Goal: Information Seeking & Learning: Learn about a topic

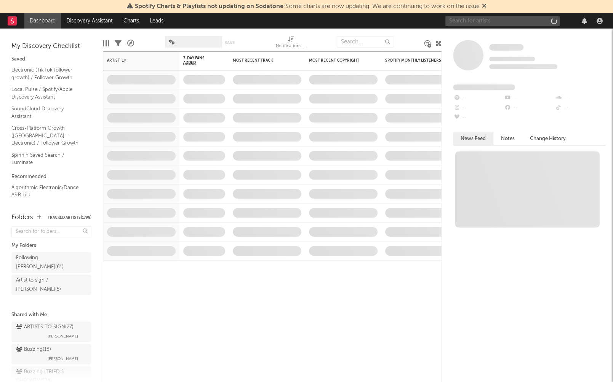
click at [508, 23] on input "text" at bounding box center [502, 21] width 114 height 10
paste input "SELENA FAIDER"
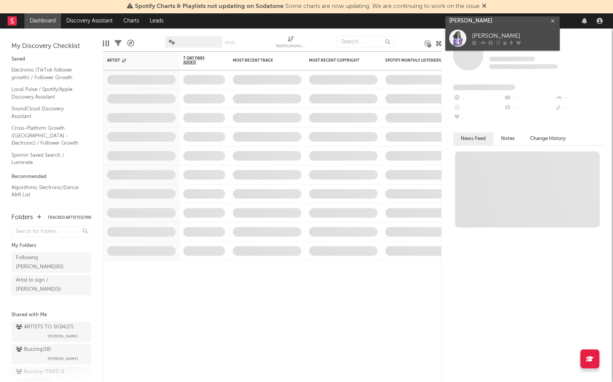
type input "SELENA FAIDER"
click at [499, 41] on icon at bounding box center [498, 43] width 4 height 5
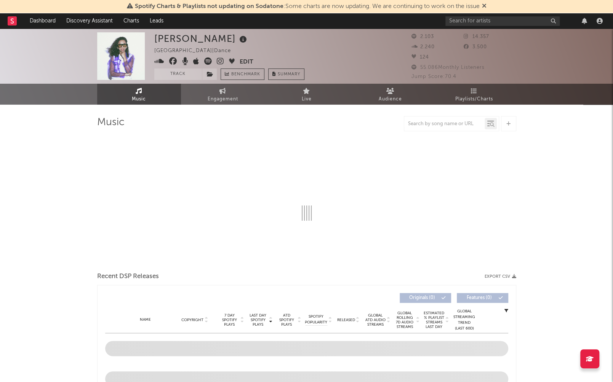
select select "6m"
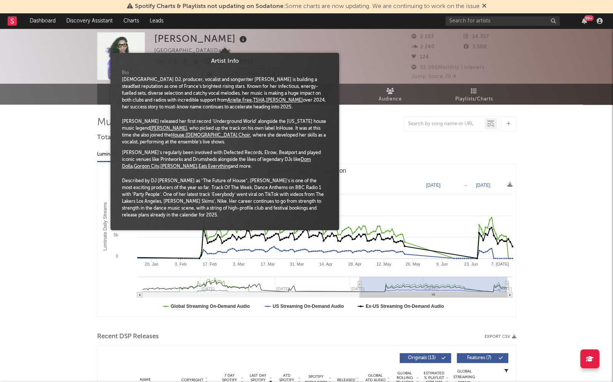
click at [238, 40] on icon at bounding box center [243, 39] width 11 height 11
click at [311, 35] on div "Selena Faider France | Dance Edit Track Benchmark Summary" at bounding box center [278, 56] width 248 height 48
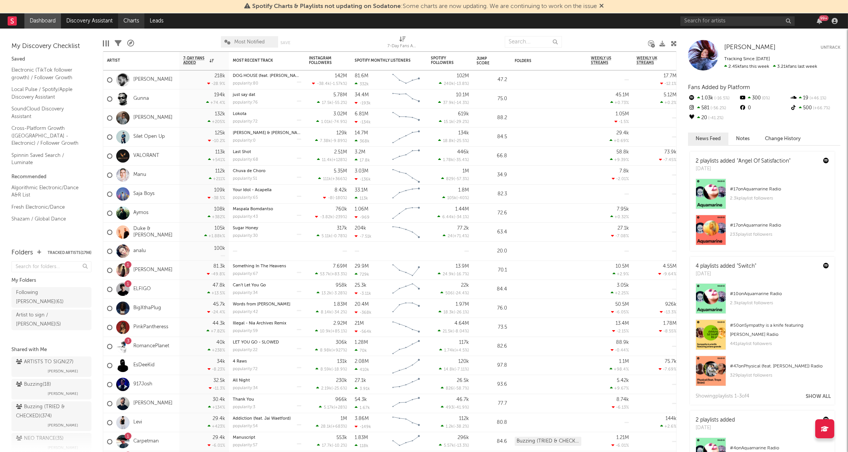
click at [122, 21] on link "Charts" at bounding box center [131, 20] width 26 height 15
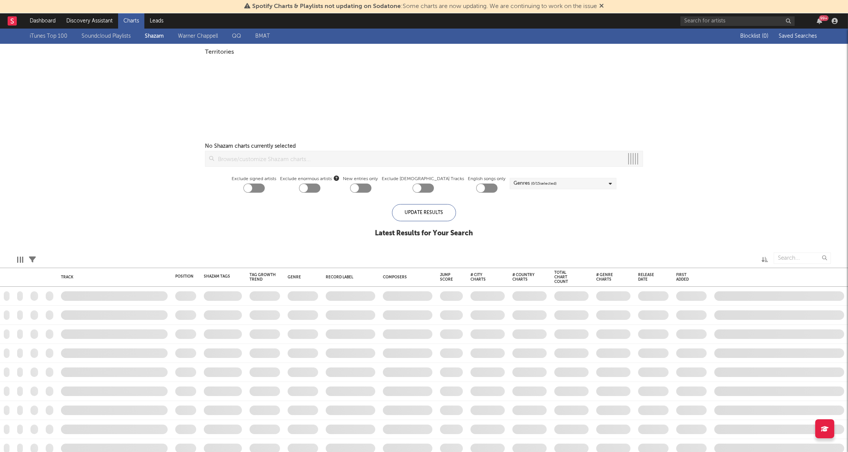
click at [115, 39] on link "Soundcloud Playlists" at bounding box center [106, 36] width 49 height 9
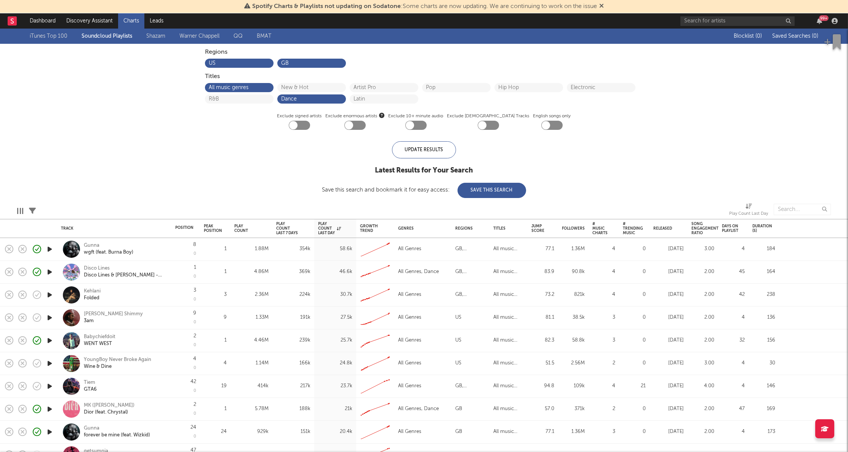
click at [48, 293] on icon "button" at bounding box center [50, 295] width 8 height 10
click at [330, 368] on icon "button" at bounding box center [329, 443] width 4 height 6
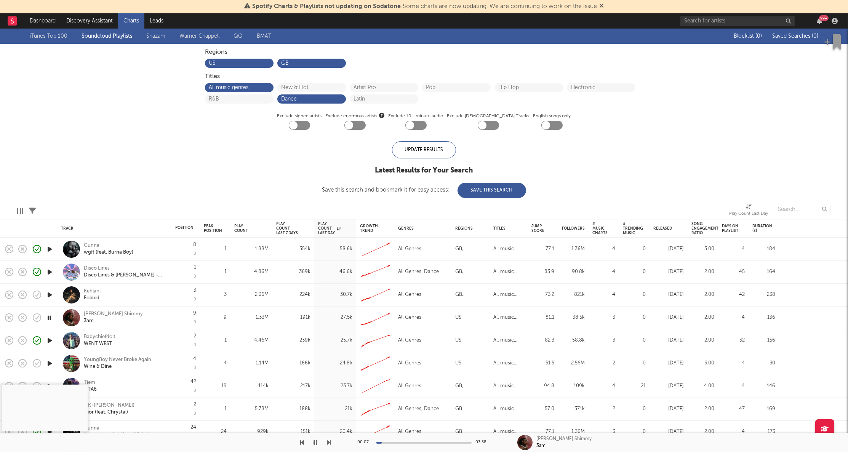
click at [330, 368] on icon "button" at bounding box center [329, 443] width 4 height 6
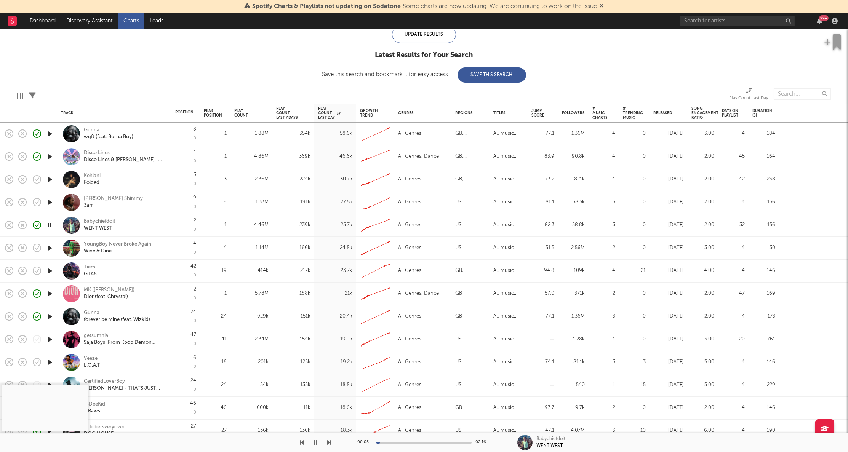
click at [327, 368] on icon "button" at bounding box center [329, 443] width 4 height 6
click at [51, 272] on icon "button" at bounding box center [50, 271] width 8 height 10
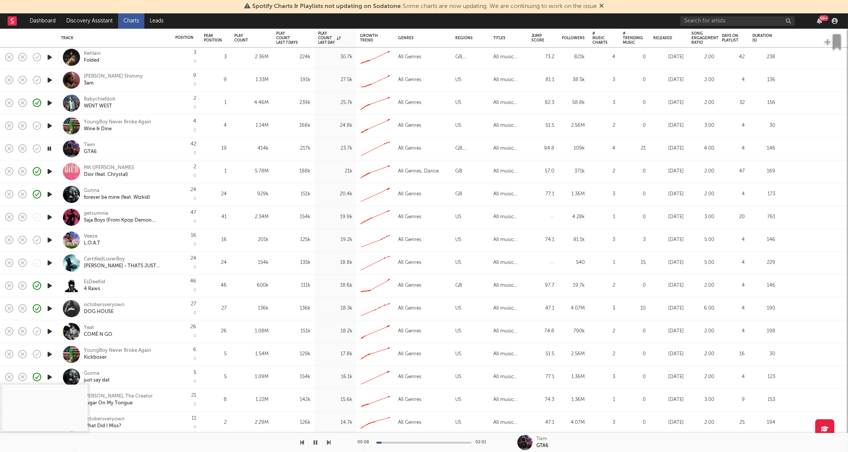
click at [52, 218] on icon "button" at bounding box center [50, 218] width 8 height 10
click at [48, 244] on icon "button" at bounding box center [50, 240] width 8 height 10
click at [48, 264] on icon "button" at bounding box center [50, 263] width 8 height 10
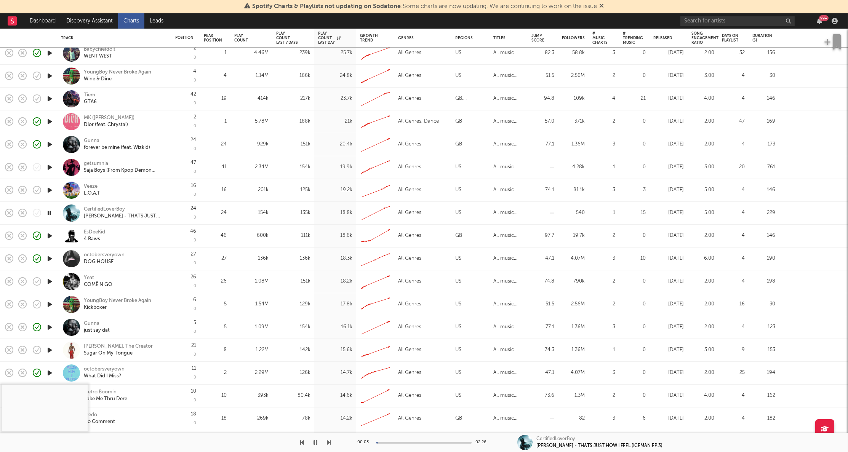
click at [393, 368] on div at bounding box center [423, 443] width 95 height 2
click at [50, 285] on icon "button" at bounding box center [50, 282] width 8 height 10
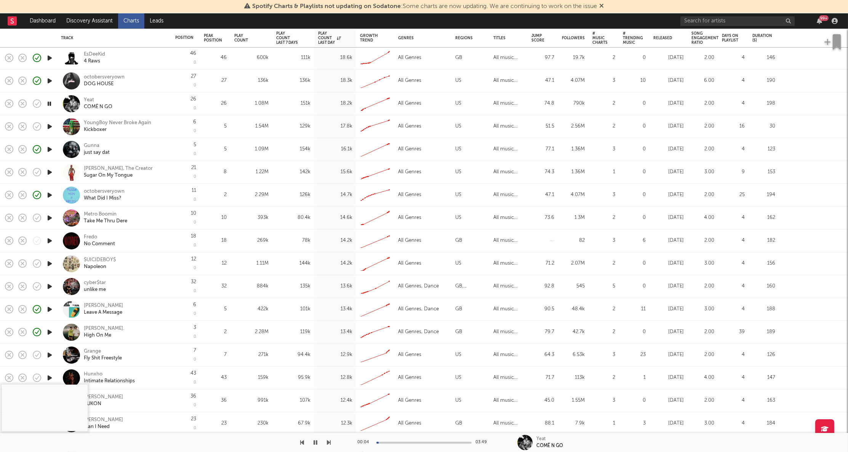
click at [48, 284] on icon "button" at bounding box center [50, 287] width 8 height 10
click at [100, 282] on div "cyber$tar" at bounding box center [95, 283] width 22 height 7
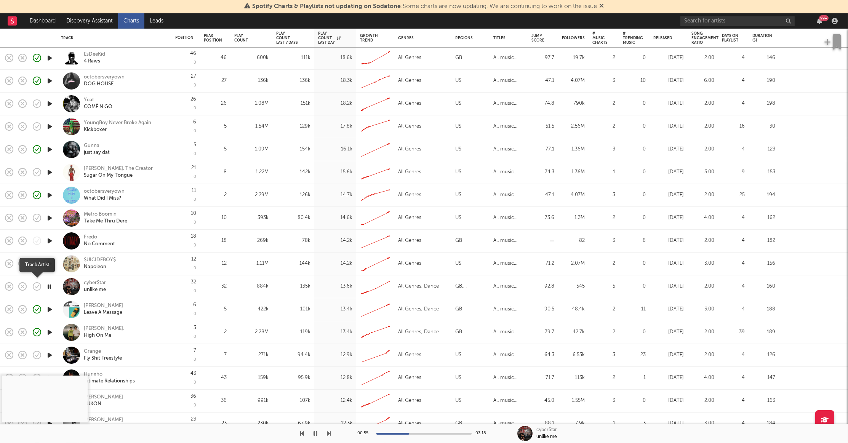
click at [39, 286] on icon "button" at bounding box center [37, 286] width 11 height 11
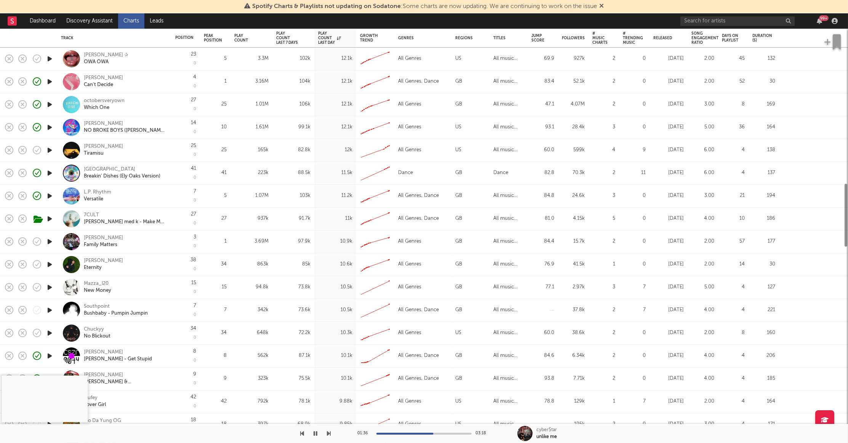
click at [48, 310] on icon "button" at bounding box center [50, 310] width 8 height 10
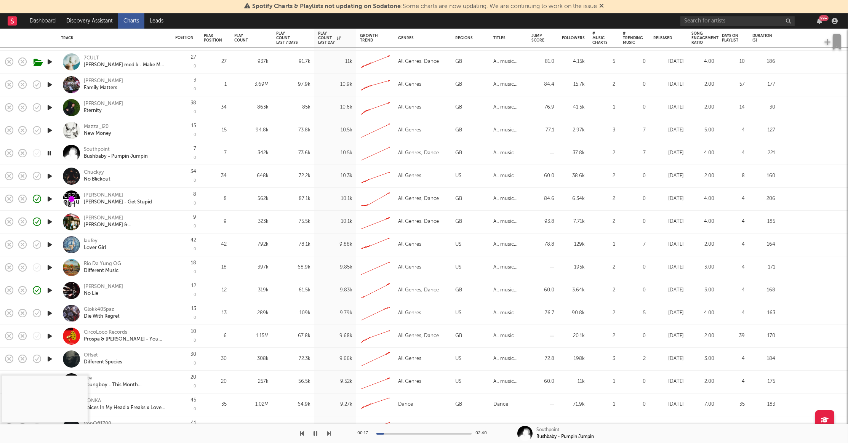
click at [49, 244] on icon "button" at bounding box center [50, 245] width 8 height 10
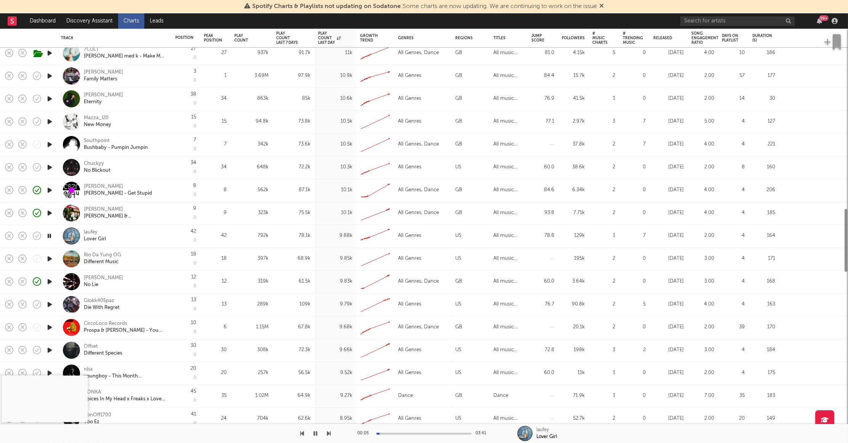
click at [49, 304] on icon "button" at bounding box center [50, 305] width 8 height 10
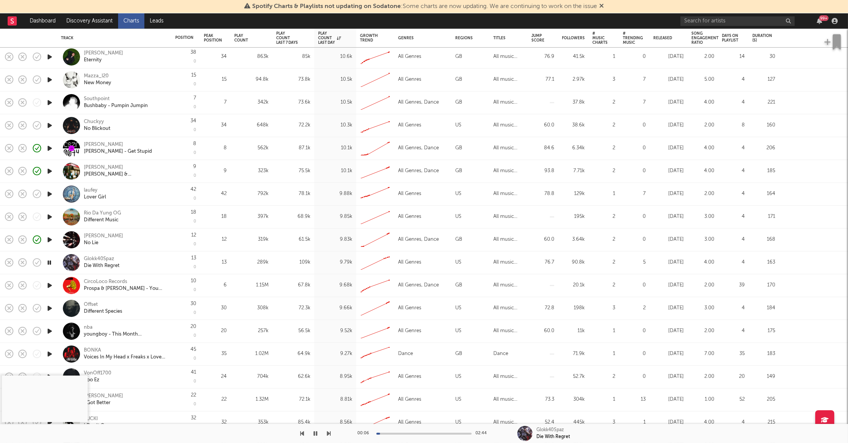
click at [48, 352] on icon "button" at bounding box center [50, 354] width 8 height 10
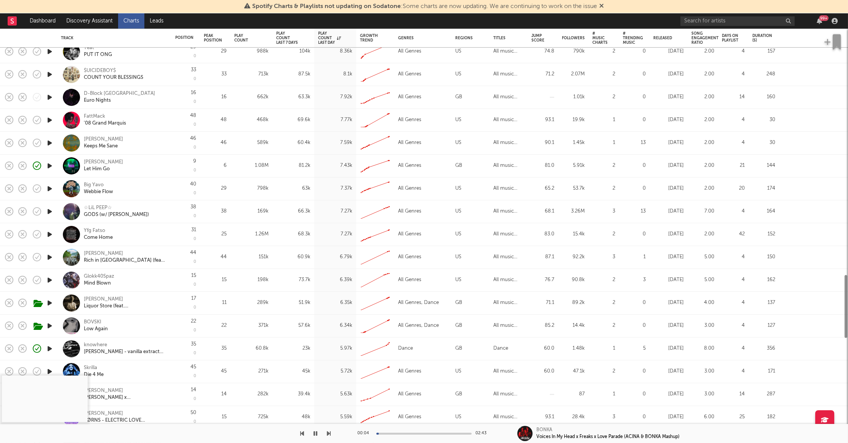
click at [51, 325] on icon "button" at bounding box center [50, 326] width 8 height 10
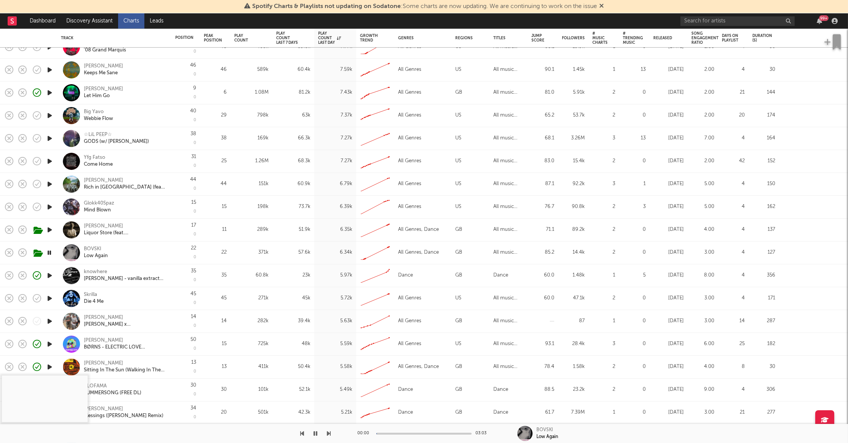
click at [51, 274] on icon "button" at bounding box center [50, 276] width 8 height 10
click at [159, 275] on div "scott steer - vanilla extract [knw008] (free download)" at bounding box center [125, 278] width 82 height 7
click at [209, 279] on div "35" at bounding box center [215, 275] width 23 height 9
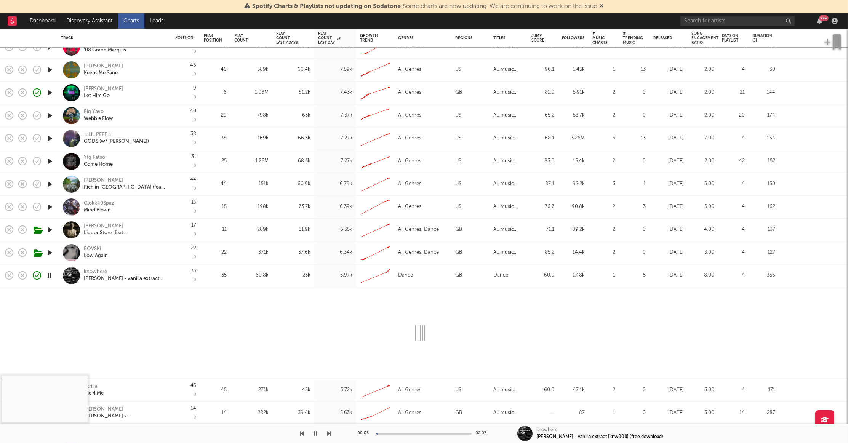
select select "1w"
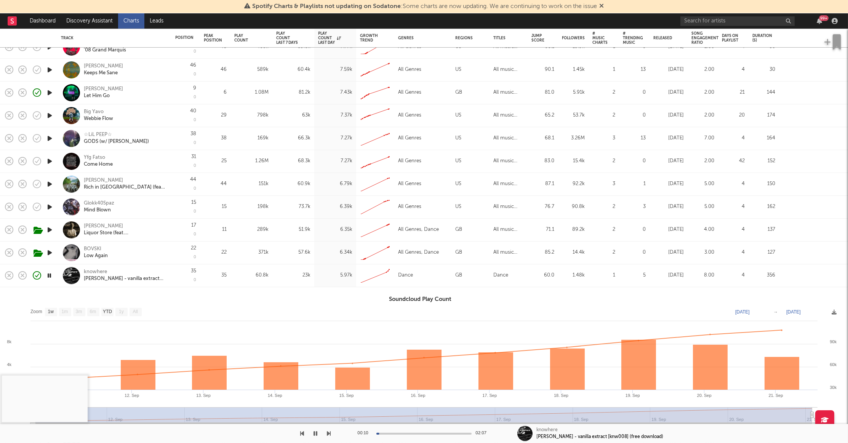
click at [186, 272] on div "35 0" at bounding box center [185, 275] width 21 height 22
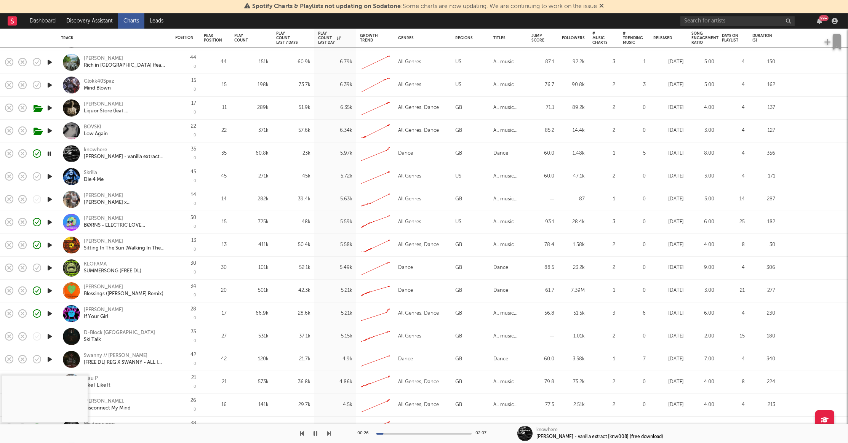
click at [46, 268] on icon "button" at bounding box center [50, 268] width 8 height 10
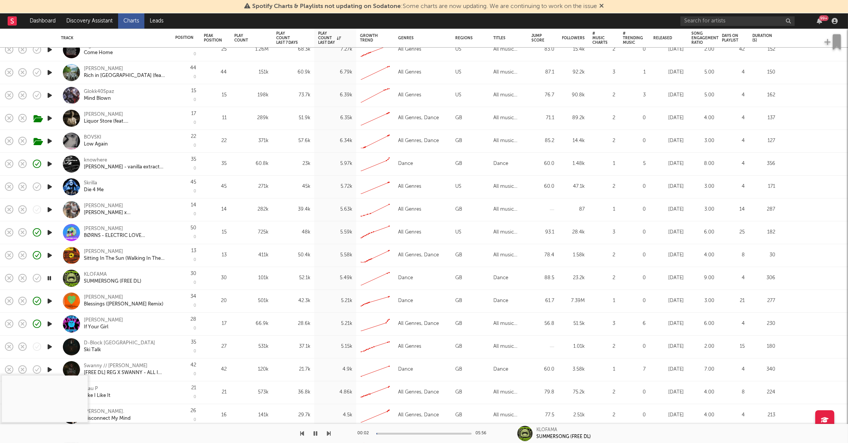
click at [383, 368] on div "00:02 05:56" at bounding box center [423, 433] width 133 height 19
click at [389, 368] on div "00:03 05:56" at bounding box center [423, 433] width 133 height 19
click at [390, 368] on div at bounding box center [423, 434] width 95 height 2
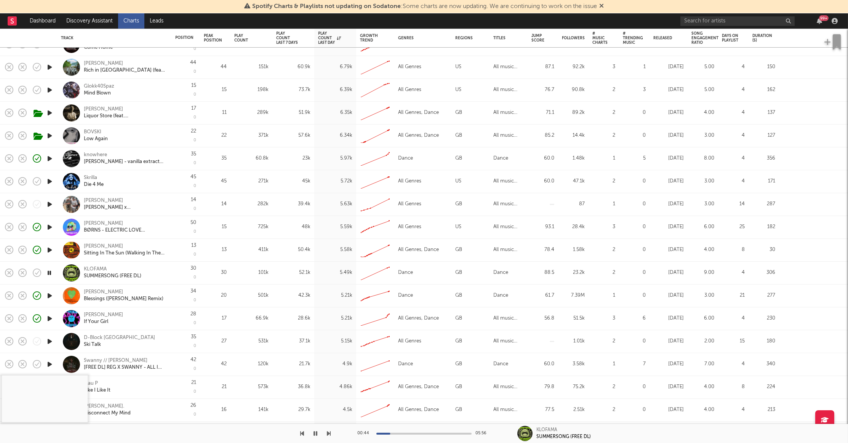
click at [396, 368] on div at bounding box center [423, 434] width 95 height 2
click at [401, 368] on div at bounding box center [423, 434] width 95 height 2
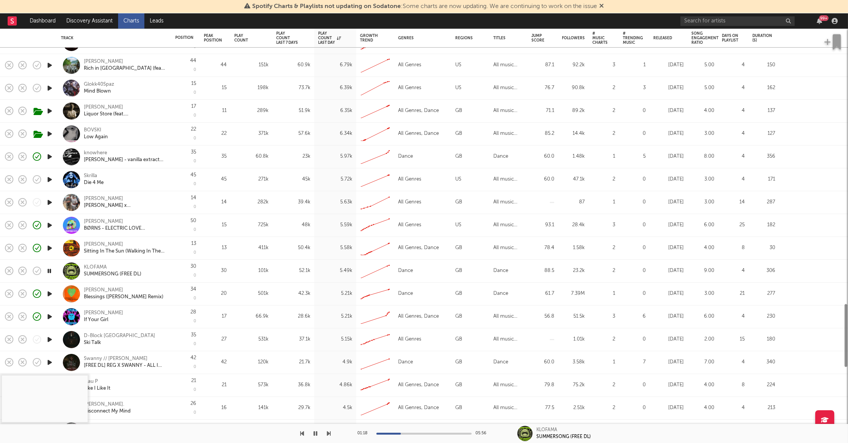
click at [409, 368] on div at bounding box center [423, 434] width 95 height 2
click at [385, 368] on div "01:44 05:56" at bounding box center [423, 433] width 133 height 19
click at [385, 368] on div at bounding box center [361, 434] width 95 height 2
click at [97, 264] on div "KLOFAMA" at bounding box center [113, 267] width 58 height 7
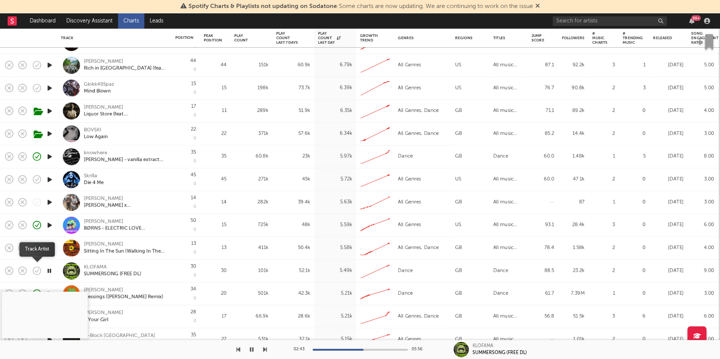
click at [35, 274] on icon "button" at bounding box center [37, 271] width 8 height 8
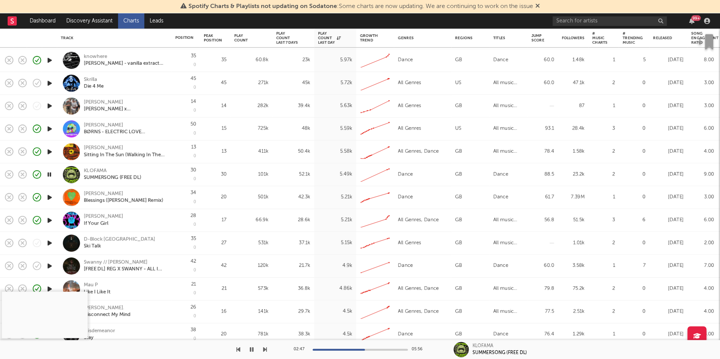
click at [50, 265] on icon "button" at bounding box center [50, 266] width 8 height 10
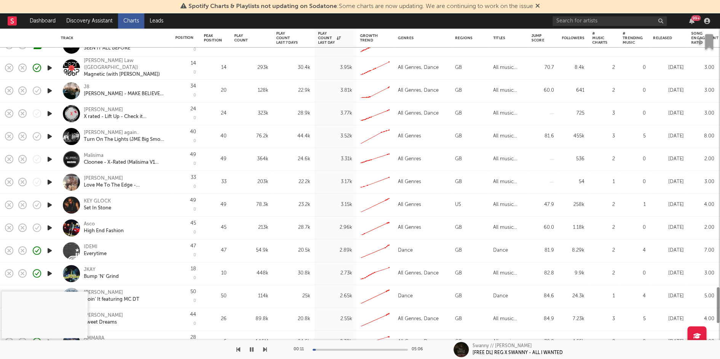
click at [50, 246] on div at bounding box center [49, 251] width 15 height 23
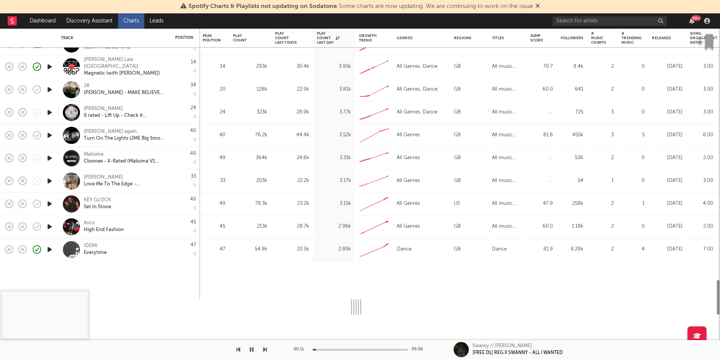
click at [50, 249] on icon "button" at bounding box center [50, 250] width 8 height 10
select select "1w"
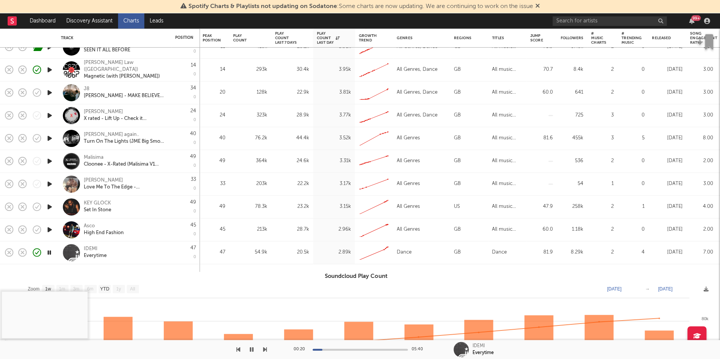
click at [254, 350] on button "button" at bounding box center [252, 349] width 8 height 19
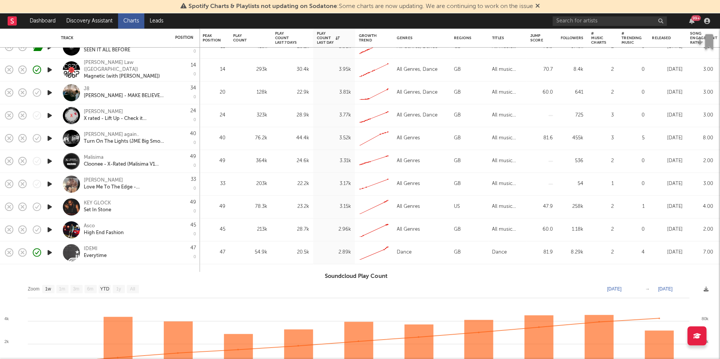
click at [163, 259] on div "IDEMI Everytime" at bounding box center [114, 253] width 107 height 22
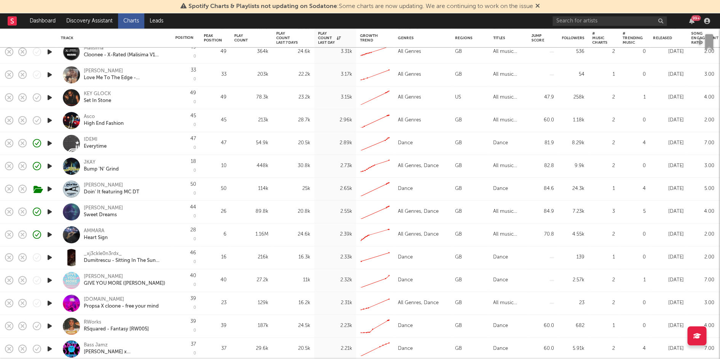
click at [51, 279] on icon "button" at bounding box center [50, 281] width 8 height 10
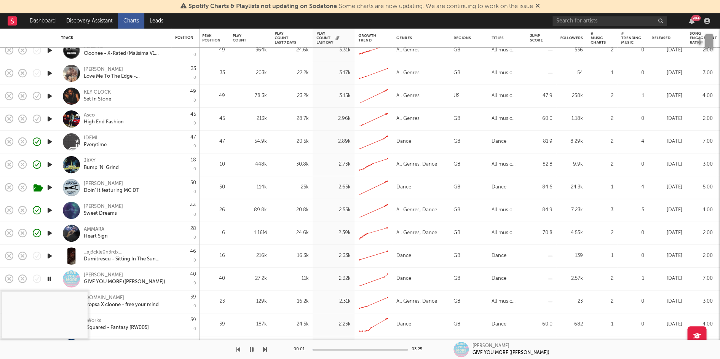
click at [328, 350] on div at bounding box center [360, 350] width 95 height 2
click at [336, 350] on div at bounding box center [360, 350] width 95 height 2
click at [117, 282] on div "GIVE YOU MORE (MAKINA)" at bounding box center [125, 282] width 82 height 7
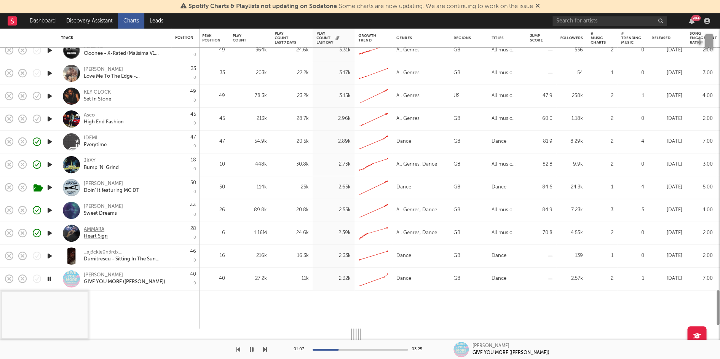
select select "1w"
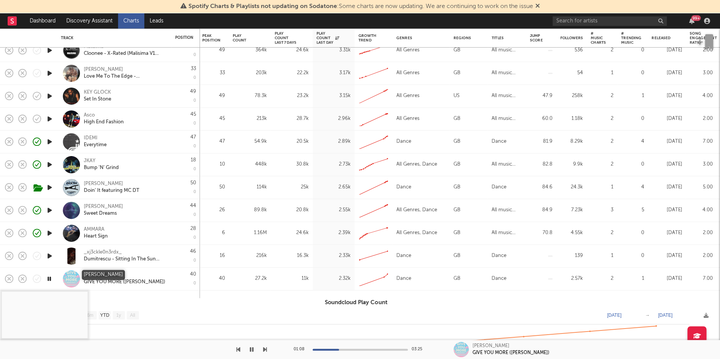
click at [107, 276] on div "Conor Hughes" at bounding box center [103, 275] width 39 height 7
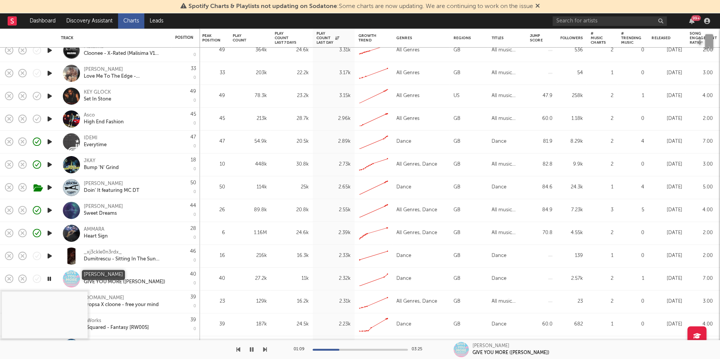
click at [108, 275] on div "Conor Hughes" at bounding box center [103, 275] width 39 height 7
select select "1w"
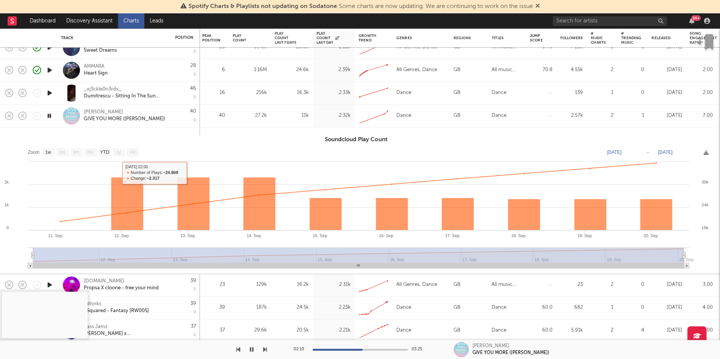
click at [164, 120] on div "Conor Hughes GIVE YOU MORE (MAKINA)" at bounding box center [125, 116] width 82 height 14
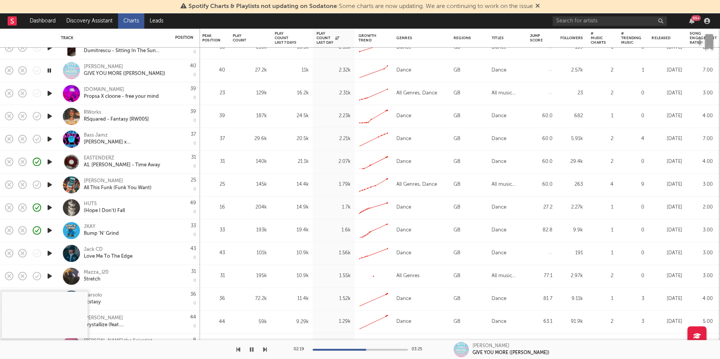
click at [47, 252] on icon "button" at bounding box center [50, 254] width 8 height 10
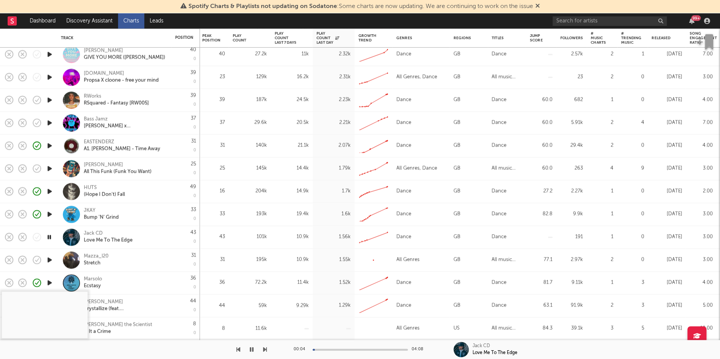
click at [143, 232] on div "Jack CD Love Me To The Edge" at bounding box center [125, 237] width 82 height 14
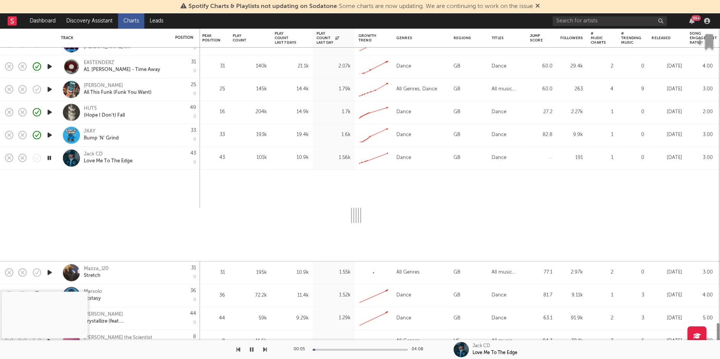
select select "1w"
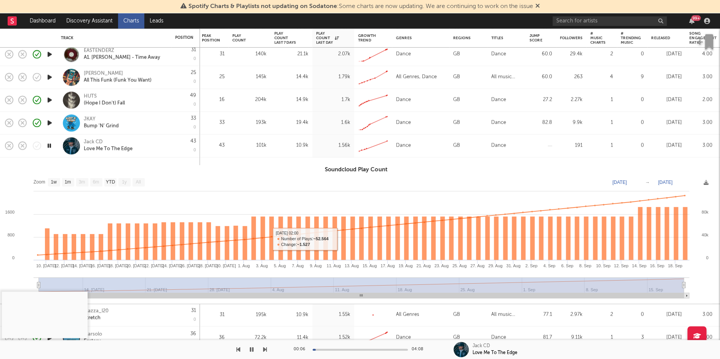
click at [332, 351] on div "00:06 04:08" at bounding box center [360, 349] width 133 height 19
click at [339, 350] on div at bounding box center [360, 350] width 95 height 2
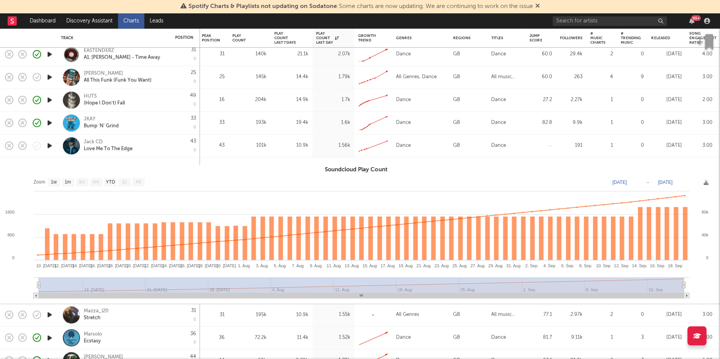
click at [138, 20] on link "Charts" at bounding box center [131, 20] width 26 height 15
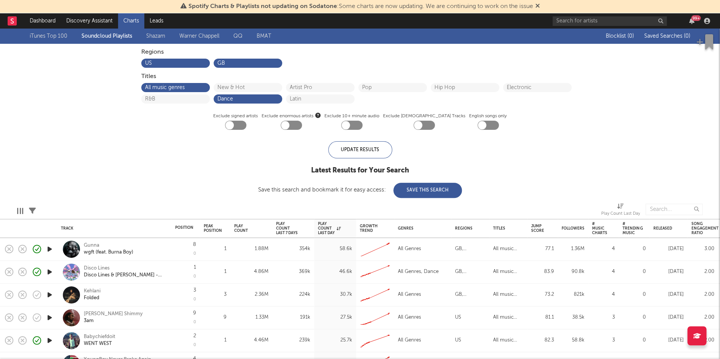
click at [167, 36] on div "iTunes Top 100 Soundcloud Playlists Shazam Warner Chappell QQ BMAT" at bounding box center [158, 36] width 256 height 9
click at [162, 37] on link "Shazam" at bounding box center [155, 36] width 19 height 9
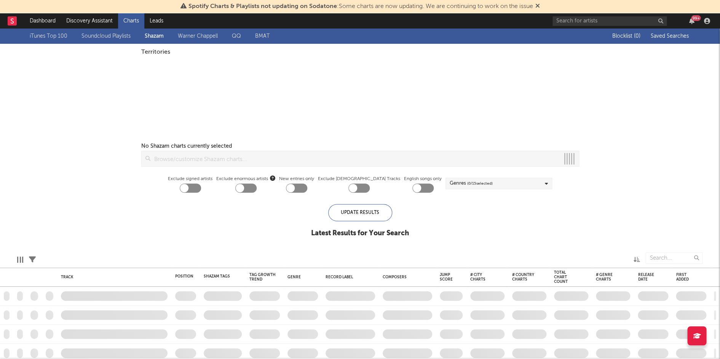
checkbox input "true"
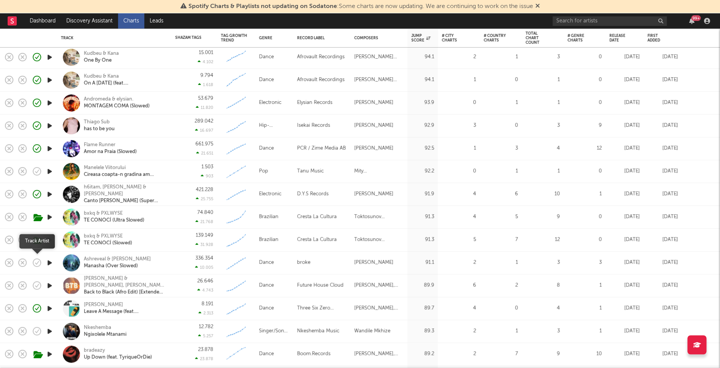
click at [36, 262] on icon "button" at bounding box center [37, 263] width 11 height 11
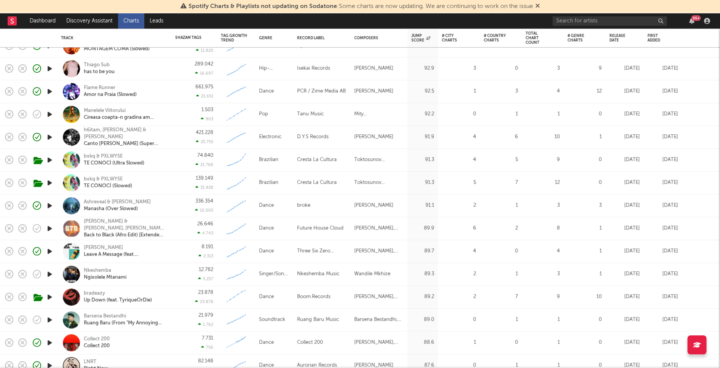
click at [48, 230] on icon "button" at bounding box center [50, 229] width 8 height 10
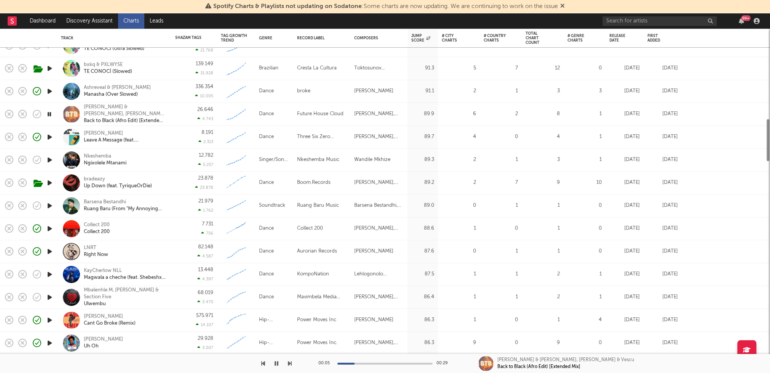
click at [47, 161] on icon "button" at bounding box center [50, 160] width 8 height 10
click at [51, 114] on icon "button" at bounding box center [50, 114] width 8 height 10
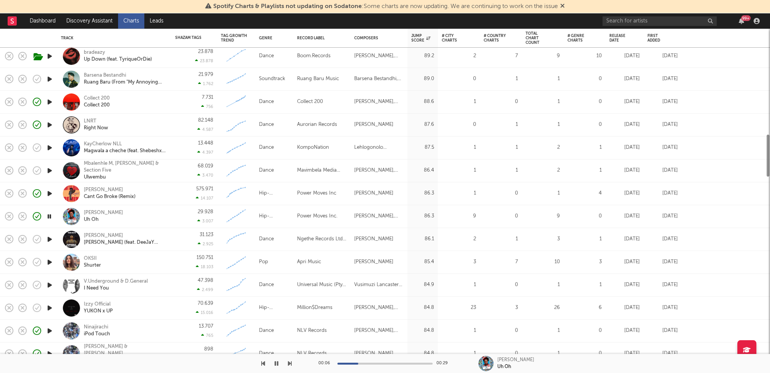
click at [48, 234] on icon "button" at bounding box center [50, 239] width 8 height 10
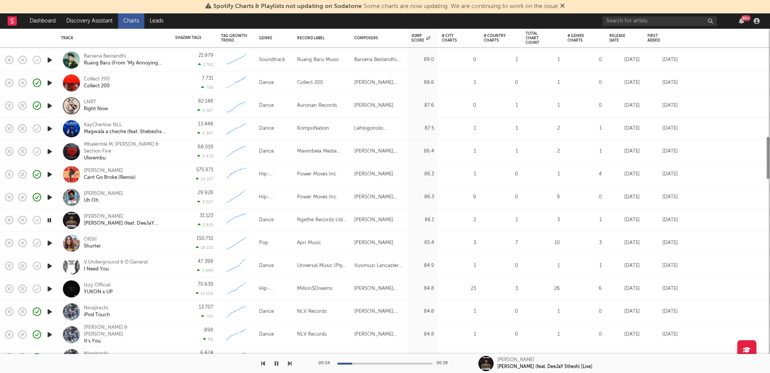
click at [48, 273] on div at bounding box center [49, 265] width 15 height 23
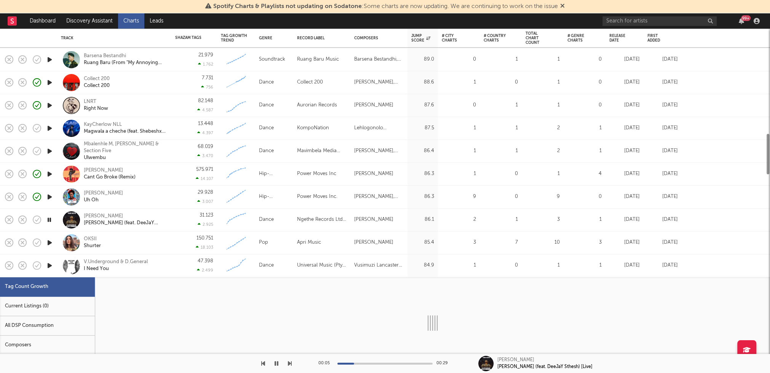
click at [50, 266] on icon "button" at bounding box center [50, 266] width 8 height 10
click at [153, 270] on div "V.Underground & D.General I Need You" at bounding box center [125, 265] width 82 height 14
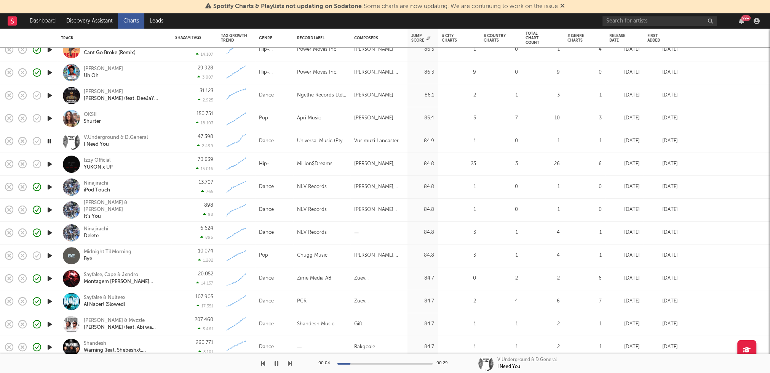
click at [49, 261] on div at bounding box center [49, 255] width 15 height 23
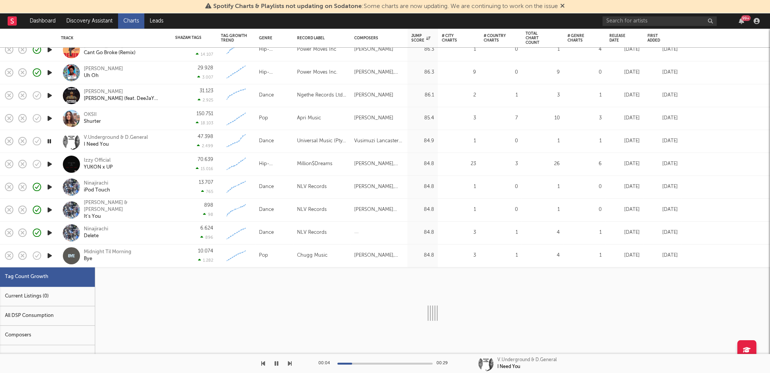
click at [48, 256] on icon "button" at bounding box center [50, 256] width 8 height 10
select select "1w"
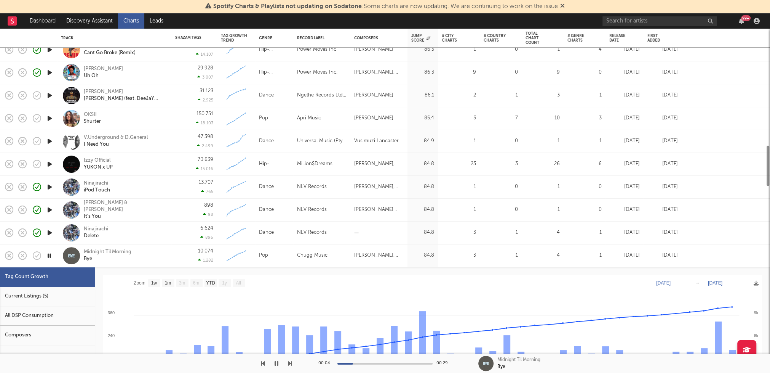
click at [182, 267] on div "10.074 1.282" at bounding box center [194, 255] width 46 height 23
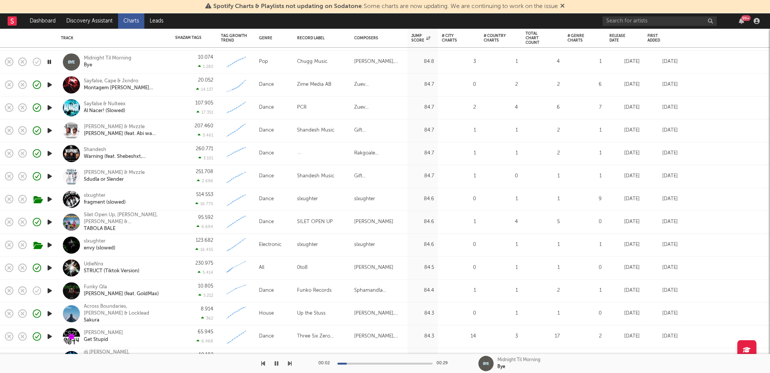
click at [49, 290] on icon "button" at bounding box center [50, 291] width 8 height 10
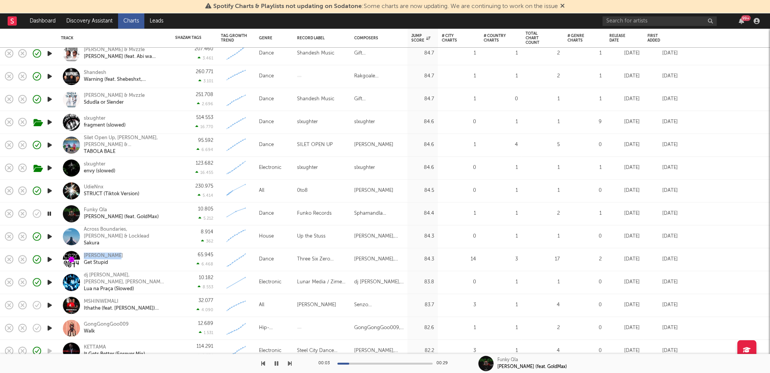
drag, startPoint x: 123, startPoint y: 256, endPoint x: 82, endPoint y: 253, distance: 41.3
click at [82, 253] on div "Julian Fijma Get Stupid" at bounding box center [114, 259] width 107 height 22
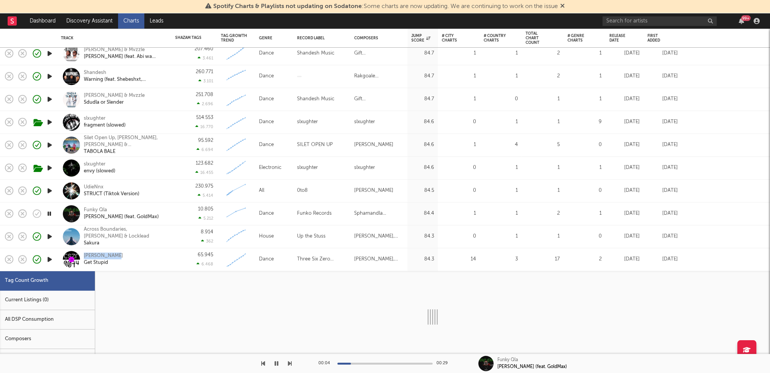
select select "1w"
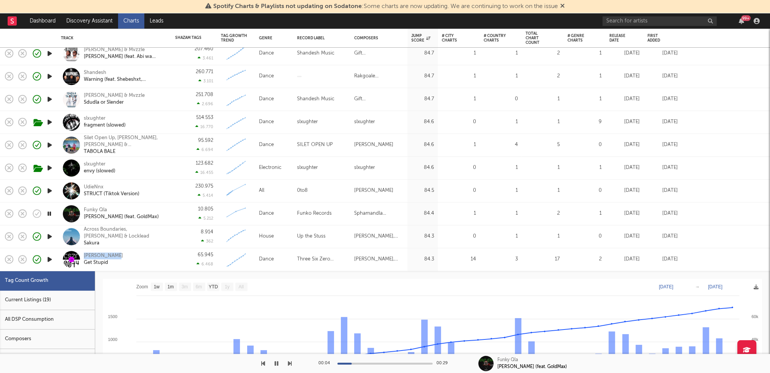
copy div "Julian Fijma"
click at [155, 259] on div "Julian Fijma Get Stupid" at bounding box center [125, 259] width 82 height 14
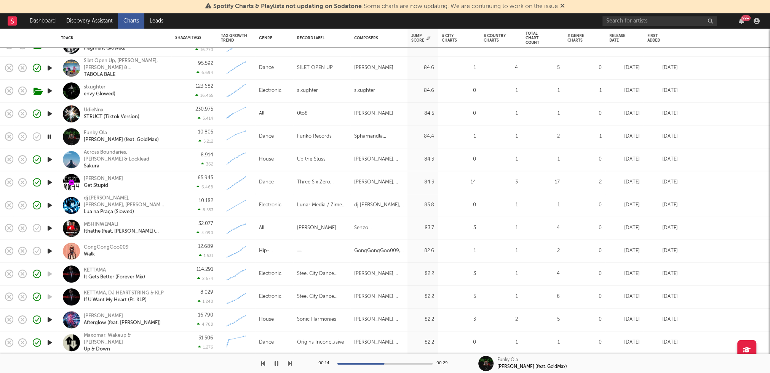
click at [52, 228] on icon "button" at bounding box center [50, 228] width 8 height 10
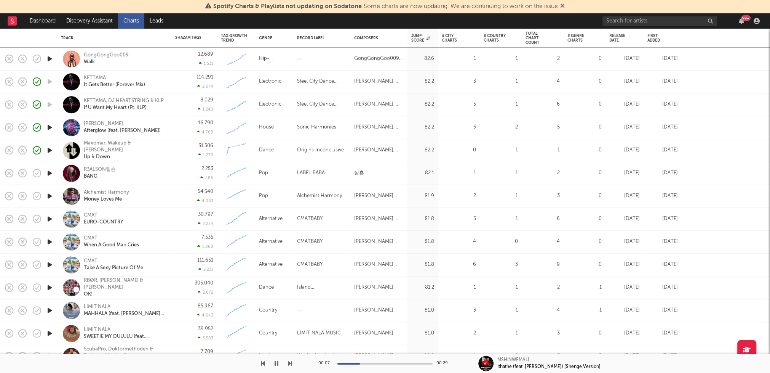
click at [50, 285] on icon "button" at bounding box center [50, 288] width 8 height 10
click at [101, 285] on div "RBØR, Andor Gabriel & PAAKMAN" at bounding box center [125, 284] width 82 height 14
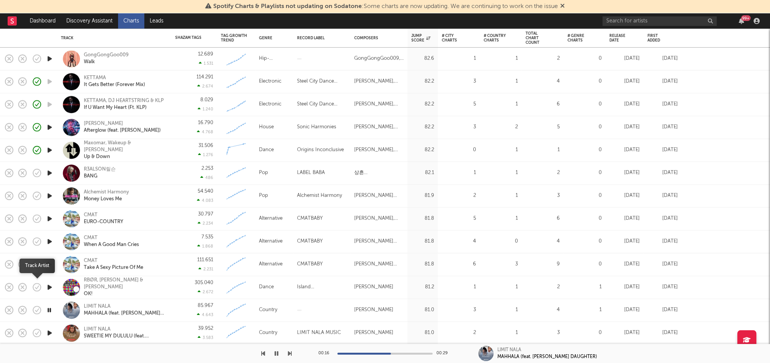
click at [35, 290] on icon "button" at bounding box center [37, 287] width 11 height 11
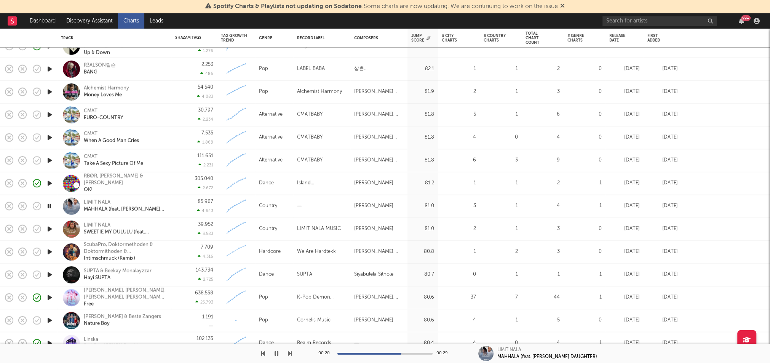
click at [48, 274] on icon "button" at bounding box center [50, 275] width 8 height 10
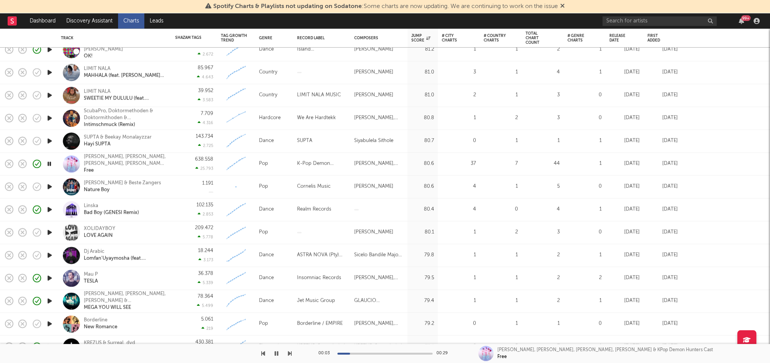
click at [48, 141] on icon "button" at bounding box center [50, 141] width 8 height 10
click at [51, 186] on icon "button" at bounding box center [50, 187] width 8 height 10
click at [48, 230] on icon "button" at bounding box center [50, 233] width 8 height 10
click at [48, 254] on icon "button" at bounding box center [50, 256] width 8 height 10
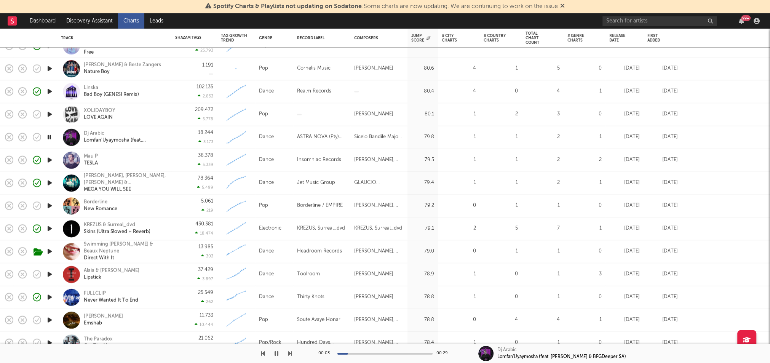
click at [49, 207] on icon "button" at bounding box center [50, 206] width 8 height 10
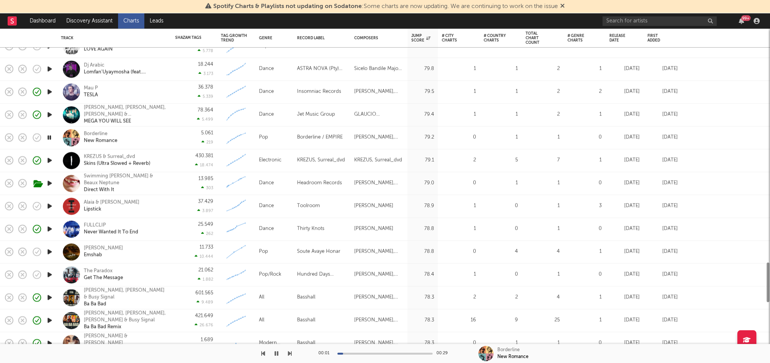
click at [49, 205] on icon "button" at bounding box center [50, 207] width 8 height 10
click at [99, 201] on div "Alaia & Gallo" at bounding box center [112, 202] width 56 height 7
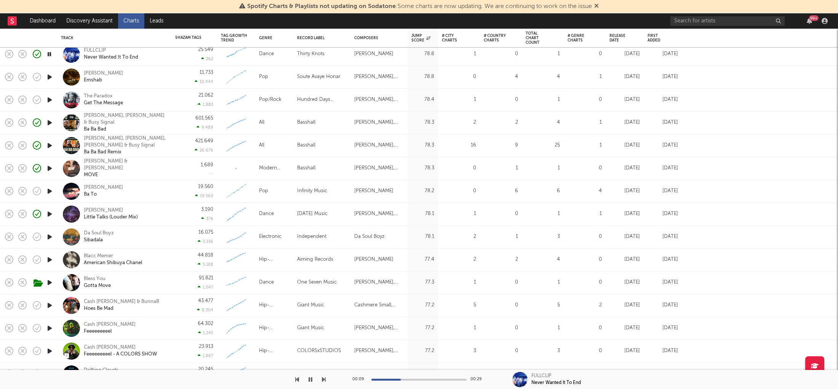
click at [52, 190] on icon "button" at bounding box center [50, 192] width 8 height 10
click at [49, 236] on icon "button" at bounding box center [50, 237] width 8 height 10
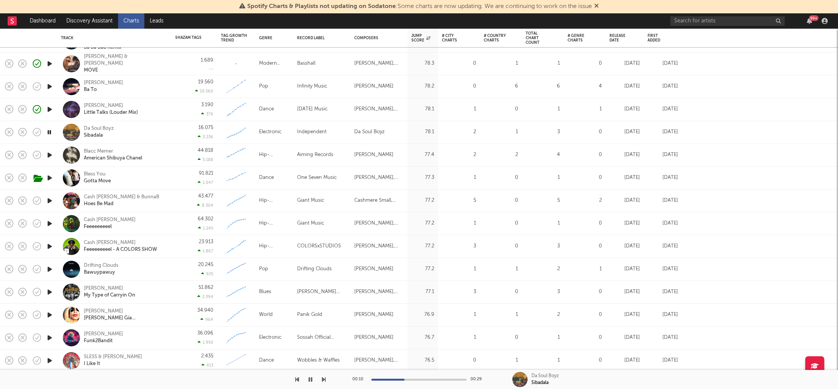
click at [50, 154] on icon "button" at bounding box center [50, 155] width 8 height 10
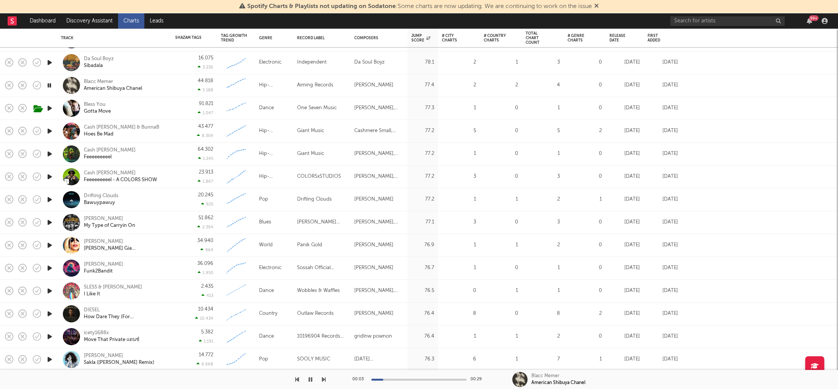
click at [49, 270] on icon "button" at bounding box center [50, 269] width 8 height 10
click at [321, 368] on div at bounding box center [163, 379] width 326 height 19
click at [324, 368] on icon "button" at bounding box center [324, 380] width 4 height 6
click at [113, 289] on div "SLESS & Loboski" at bounding box center [113, 287] width 58 height 7
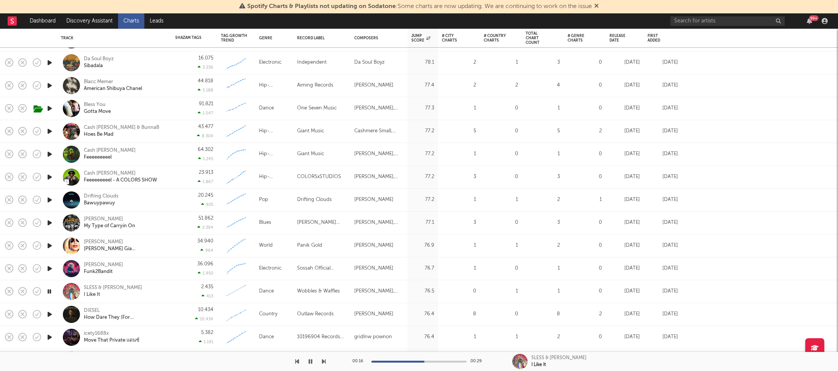
click at [48, 290] on icon "button" at bounding box center [49, 291] width 7 height 10
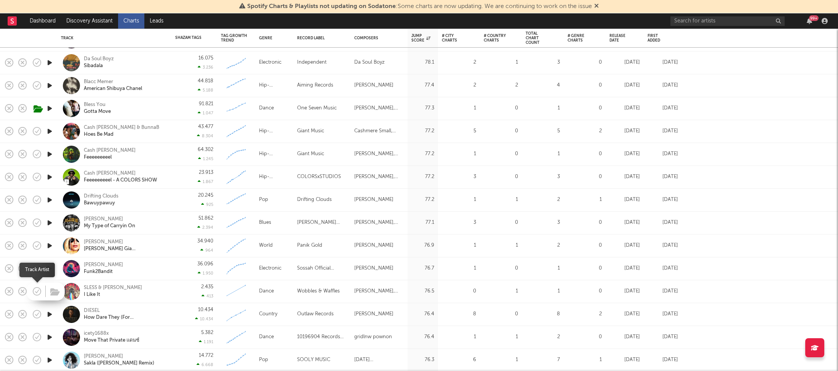
click at [39, 290] on icon "button" at bounding box center [37, 291] width 11 height 11
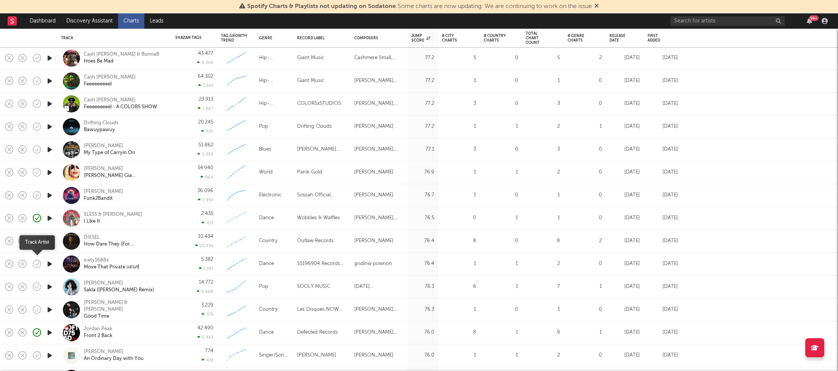
click at [41, 267] on icon "button" at bounding box center [37, 263] width 11 height 11
click at [36, 264] on icon "button" at bounding box center [37, 263] width 11 height 11
click at [51, 262] on icon "button" at bounding box center [50, 264] width 8 height 10
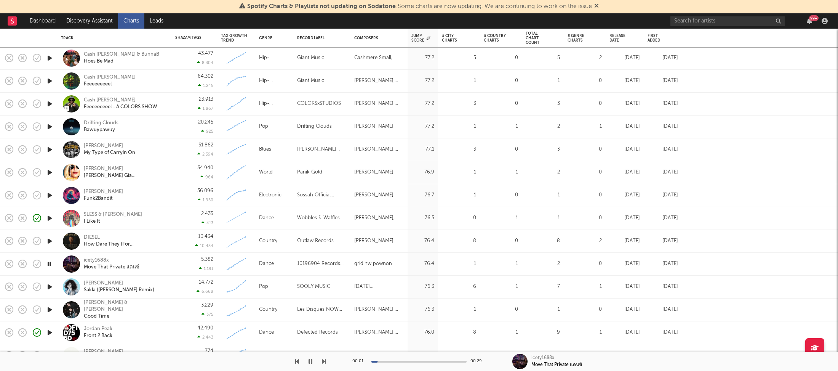
click at [325, 362] on icon "button" at bounding box center [324, 361] width 4 height 6
click at [420, 358] on div "00:05 00:29" at bounding box center [418, 361] width 133 height 19
click at [440, 363] on div "00:05 00:29" at bounding box center [418, 361] width 133 height 19
click at [443, 360] on div at bounding box center [418, 361] width 95 height 2
click at [100, 283] on div "Pınar Soykan" at bounding box center [119, 283] width 70 height 7
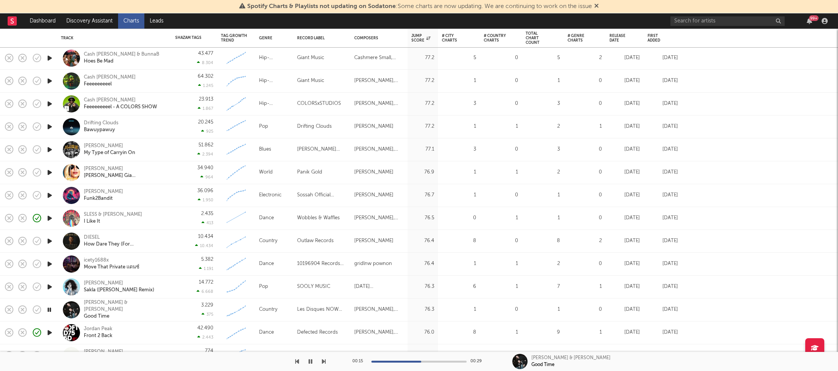
click at [312, 359] on icon "button" at bounding box center [311, 361] width 4 height 6
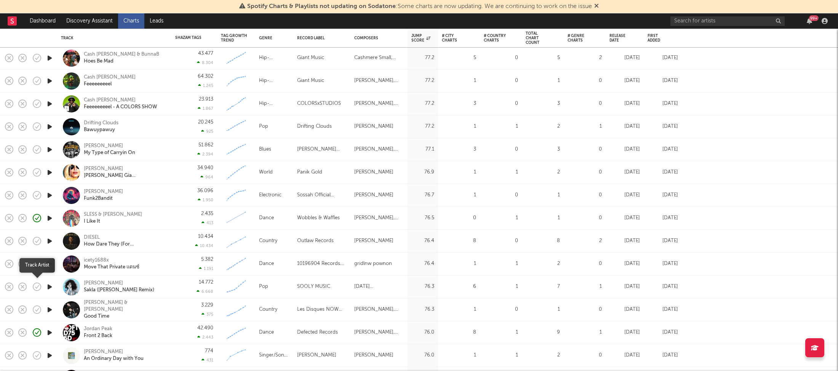
click at [35, 286] on icon "button" at bounding box center [37, 286] width 11 height 11
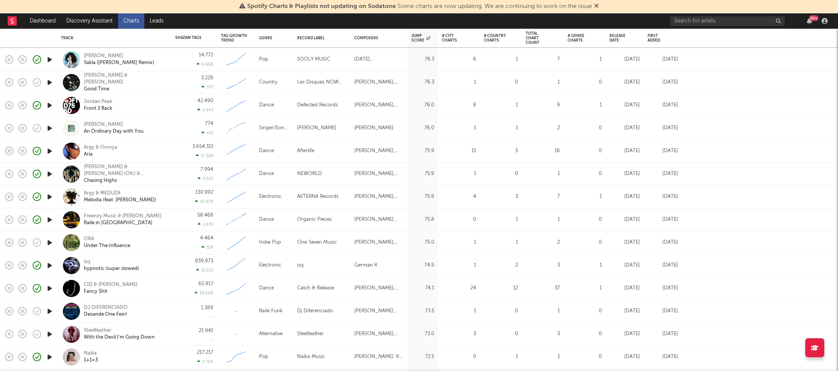
click at [50, 245] on icon "button" at bounding box center [50, 243] width 8 height 10
click at [50, 245] on icon "button" at bounding box center [49, 243] width 7 height 10
click at [52, 310] on icon "button" at bounding box center [50, 311] width 8 height 10
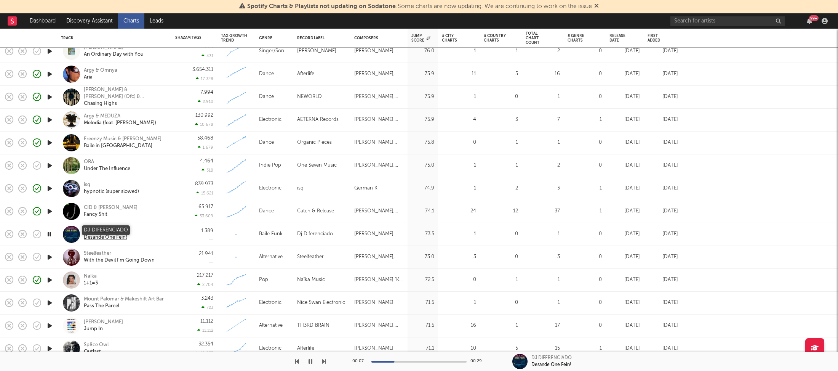
click at [118, 229] on div "DJ DIFERENCIADO" at bounding box center [106, 230] width 44 height 7
click at [47, 254] on icon "button" at bounding box center [50, 257] width 8 height 10
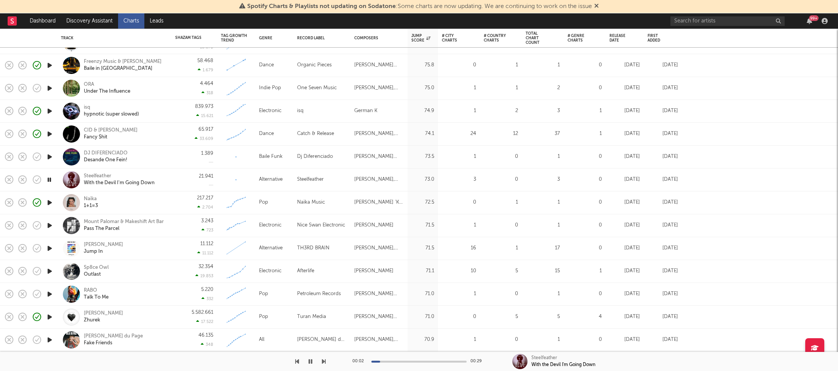
click at [48, 225] on icon "button" at bounding box center [50, 226] width 8 height 10
click at [440, 363] on div "00:02 00:29" at bounding box center [418, 361] width 133 height 19
click at [441, 361] on div at bounding box center [418, 361] width 95 height 2
click at [47, 248] on icon "button" at bounding box center [50, 248] width 8 height 10
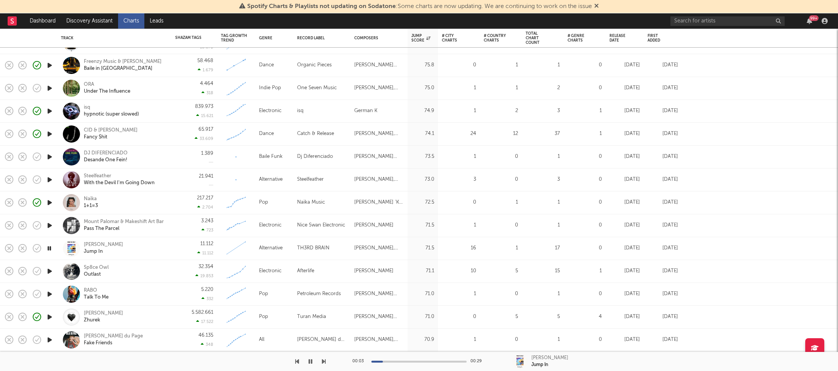
click at [50, 272] on icon "button" at bounding box center [50, 271] width 8 height 10
click at [406, 361] on div at bounding box center [418, 361] width 95 height 2
click at [442, 360] on div "00:11 00:29" at bounding box center [418, 361] width 133 height 19
click at [49, 295] on icon "button" at bounding box center [50, 294] width 8 height 10
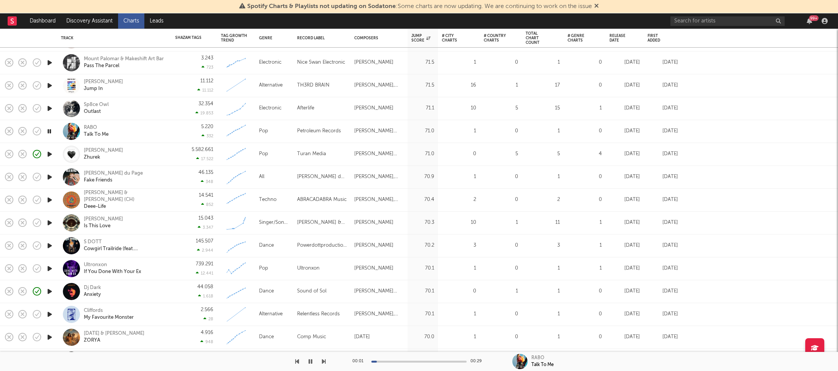
click at [51, 197] on icon "button" at bounding box center [50, 200] width 8 height 10
click at [312, 359] on icon "button" at bounding box center [311, 361] width 4 height 6
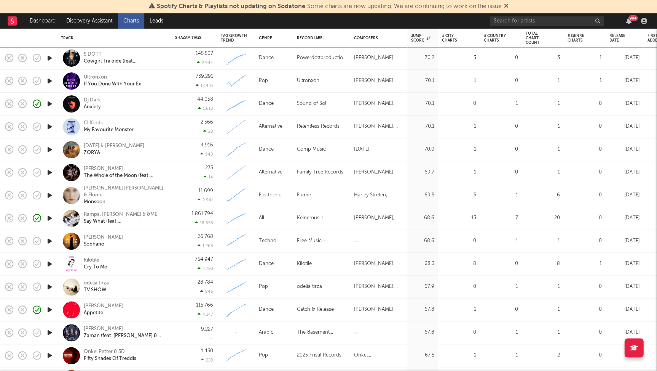
click at [49, 241] on icon "button" at bounding box center [50, 241] width 8 height 10
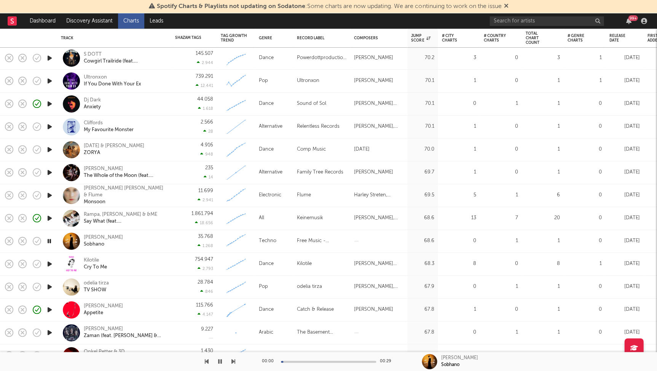
click at [49, 263] on icon "button" at bounding box center [50, 264] width 8 height 10
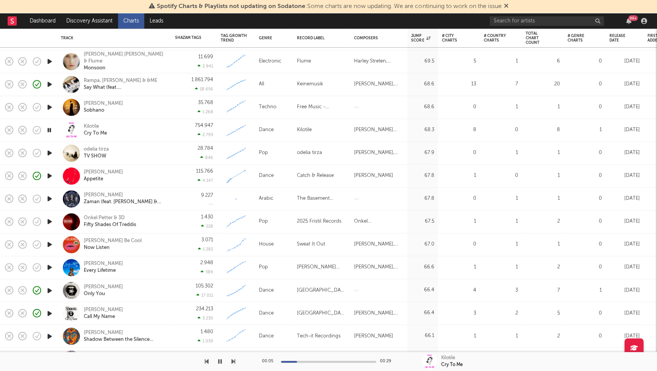
click at [47, 244] on icon "button" at bounding box center [50, 245] width 8 height 10
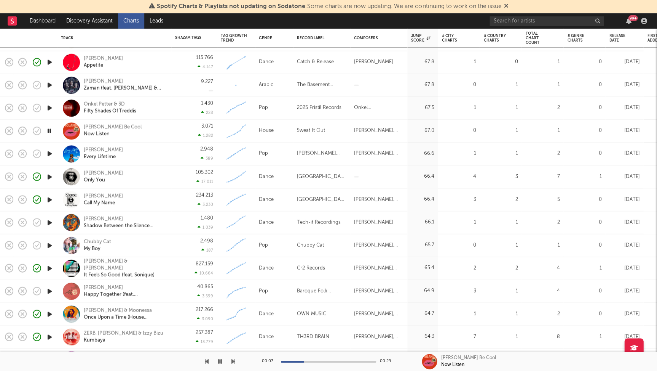
click at [53, 222] on icon "button" at bounding box center [50, 223] width 8 height 10
click at [124, 216] on div "Konstantin Yoodza" at bounding box center [125, 218] width 82 height 7
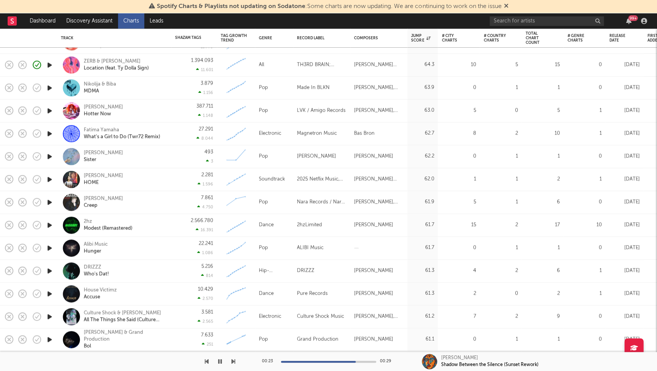
click at [52, 223] on icon "button" at bounding box center [50, 225] width 8 height 10
click at [51, 224] on icon "button" at bounding box center [49, 225] width 7 height 10
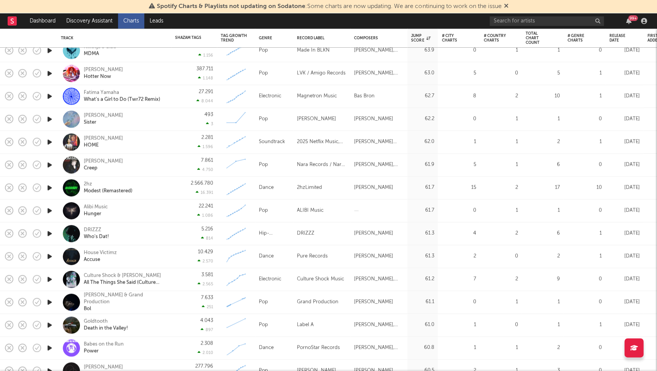
click at [49, 260] on icon "button" at bounding box center [50, 256] width 8 height 10
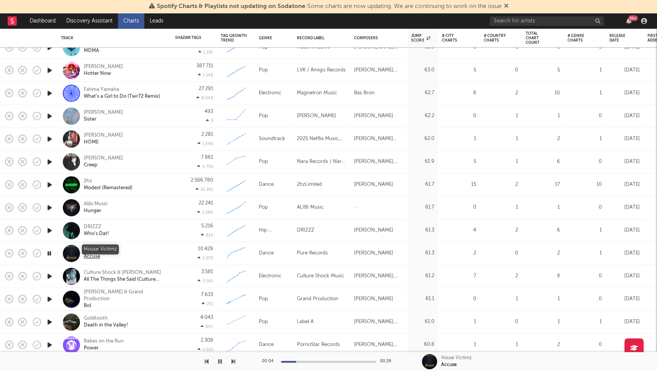
click at [103, 246] on div "House Victimz" at bounding box center [100, 249] width 33 height 7
click at [142, 250] on div "House Victimz Accuse" at bounding box center [125, 253] width 82 height 14
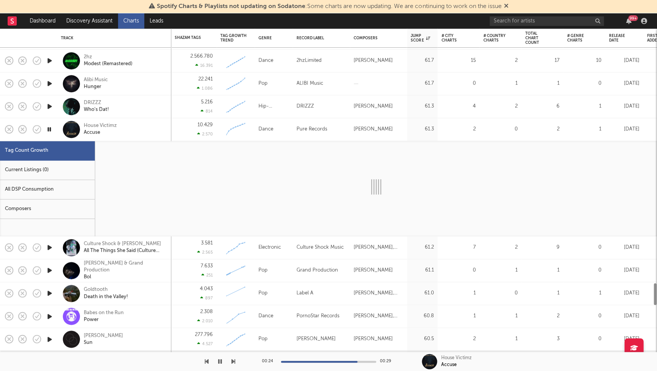
select select "1w"
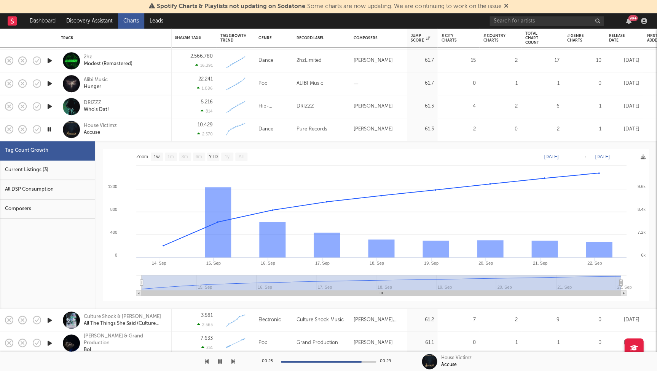
click at [51, 172] on div "Current Listings (3)" at bounding box center [47, 169] width 95 height 19
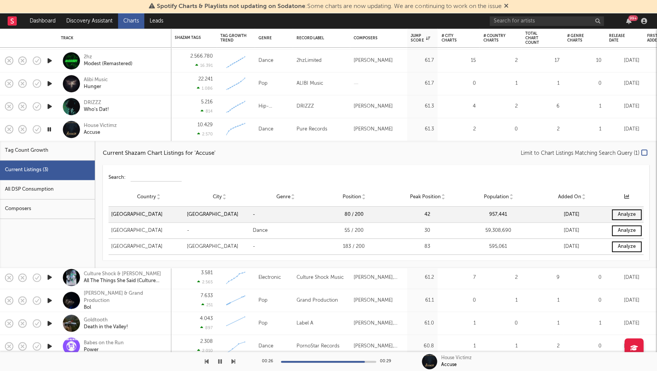
click at [155, 129] on div "House Victimz Accuse" at bounding box center [125, 129] width 82 height 14
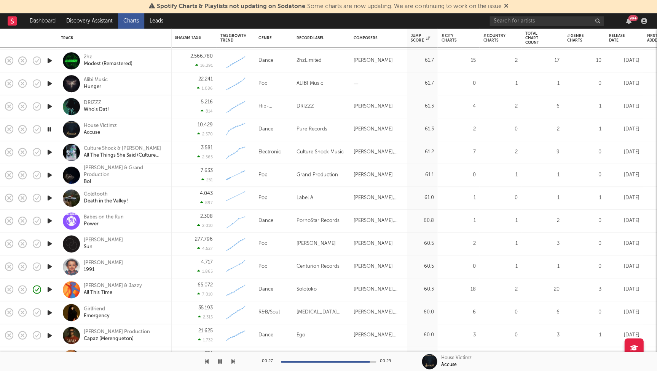
click at [50, 150] on icon "button" at bounding box center [50, 152] width 8 height 10
click at [48, 219] on icon "button" at bounding box center [50, 221] width 8 height 10
click at [120, 215] on div "Babes on the Run" at bounding box center [104, 217] width 40 height 7
click at [51, 240] on icon "button" at bounding box center [50, 244] width 8 height 10
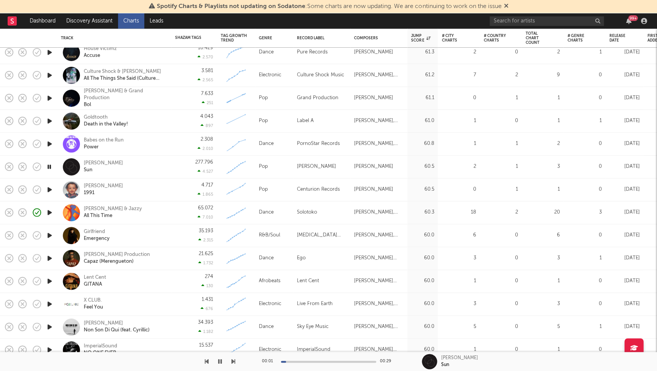
click at [53, 193] on icon "button" at bounding box center [50, 190] width 8 height 10
click at [49, 259] on icon "button" at bounding box center [50, 258] width 8 height 10
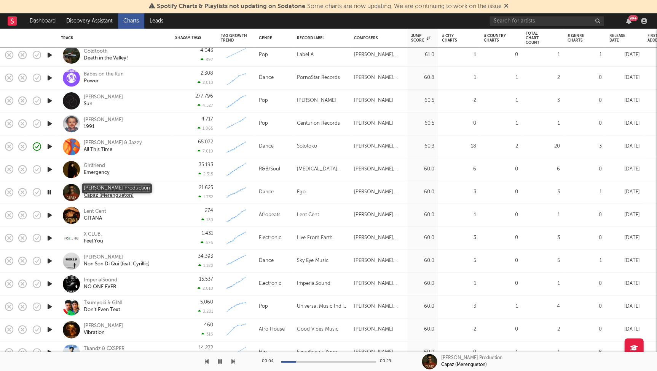
click at [105, 187] on div "Tommy Production" at bounding box center [117, 188] width 66 height 7
click at [51, 192] on icon "button" at bounding box center [49, 193] width 7 height 10
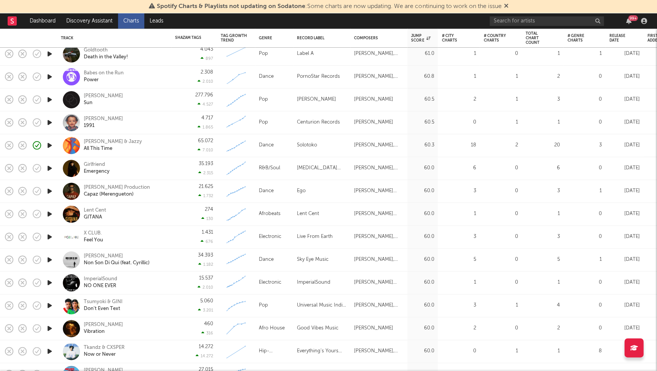
click at [162, 182] on div "Tommy Production Capaz (Merengueton)" at bounding box center [114, 191] width 107 height 22
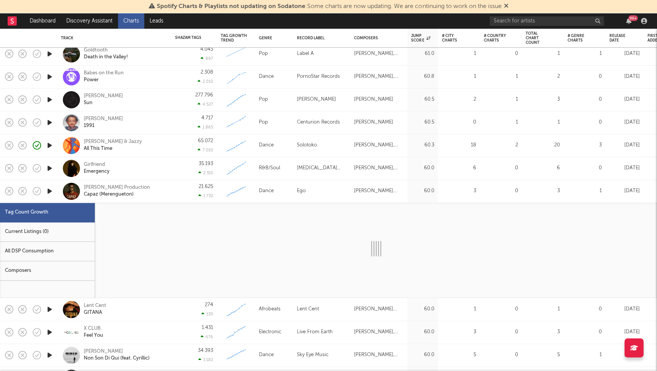
select select "1w"
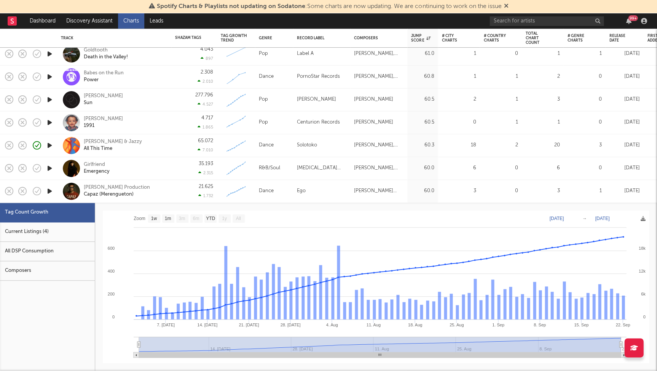
click at [58, 228] on div "Current Listings (4)" at bounding box center [47, 231] width 95 height 19
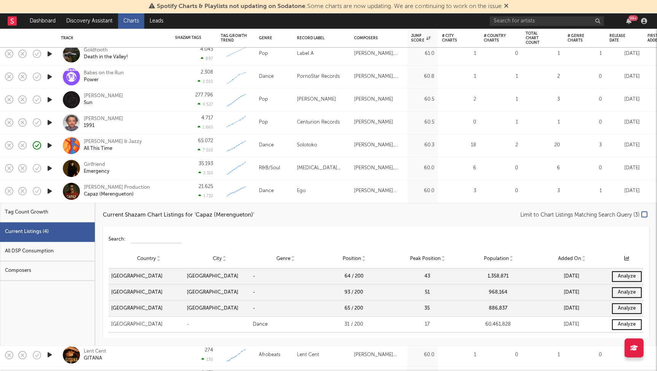
click at [171, 190] on div "Tommy Production Capaz (Merengueton)" at bounding box center [114, 191] width 114 height 23
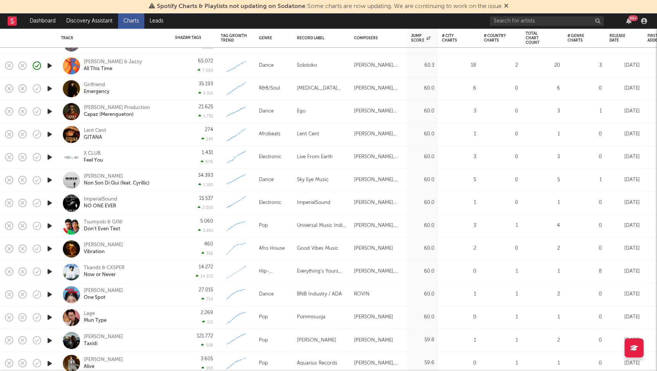
click at [51, 204] on icon "button" at bounding box center [50, 203] width 8 height 10
click at [312, 361] on div at bounding box center [328, 361] width 95 height 2
click at [324, 360] on div at bounding box center [328, 361] width 95 height 2
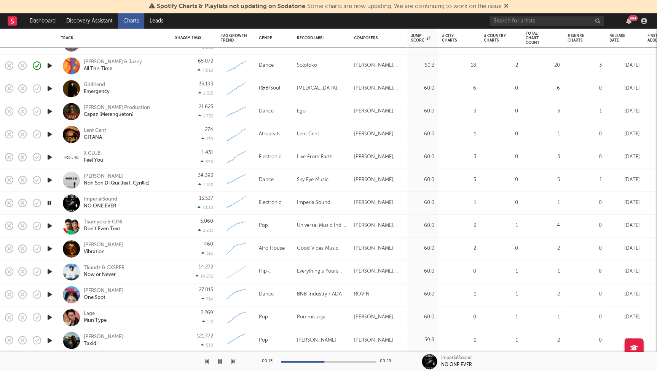
click at [336, 360] on div at bounding box center [328, 361] width 95 height 2
click at [107, 198] on div "ImperialSound" at bounding box center [101, 199] width 34 height 7
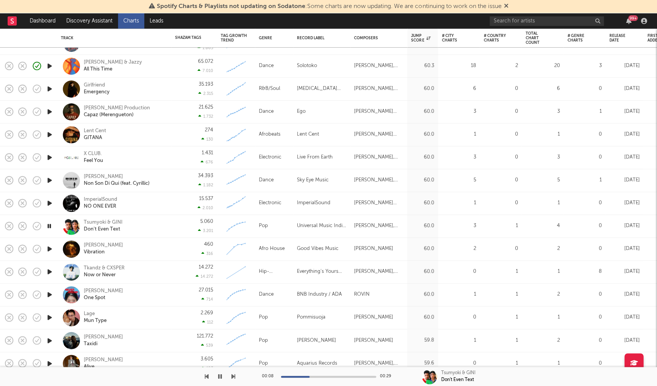
click at [50, 225] on icon "button" at bounding box center [49, 226] width 7 height 10
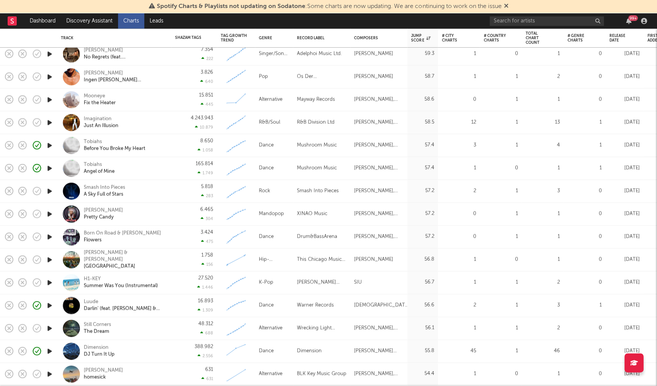
click at [52, 238] on icon "button" at bounding box center [50, 237] width 8 height 10
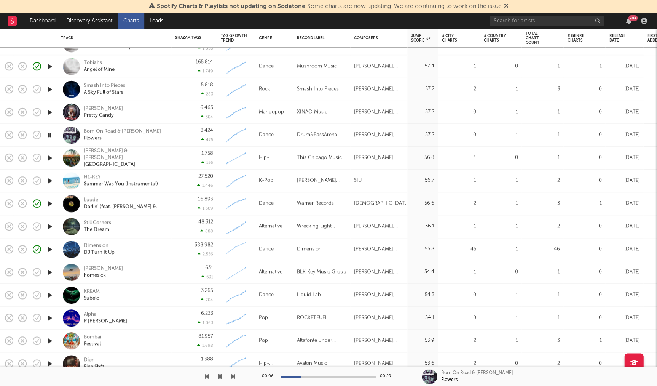
click at [49, 294] on icon "button" at bounding box center [50, 295] width 8 height 10
click at [138, 294] on div "KREAM Subelo" at bounding box center [125, 295] width 82 height 14
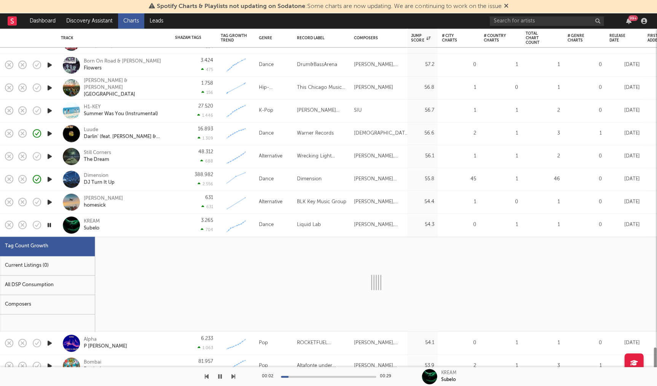
select select "1w"
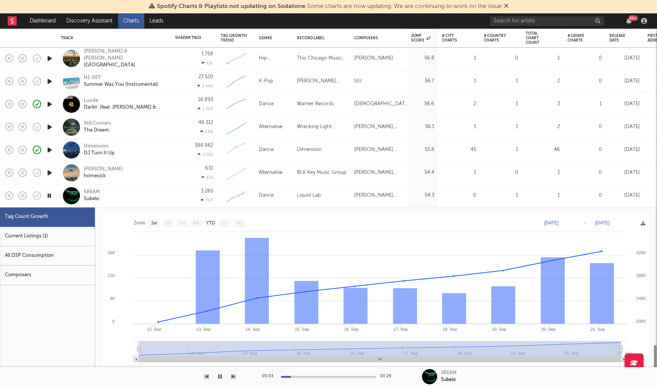
click at [44, 237] on div "Current Listings (1)" at bounding box center [47, 236] width 95 height 19
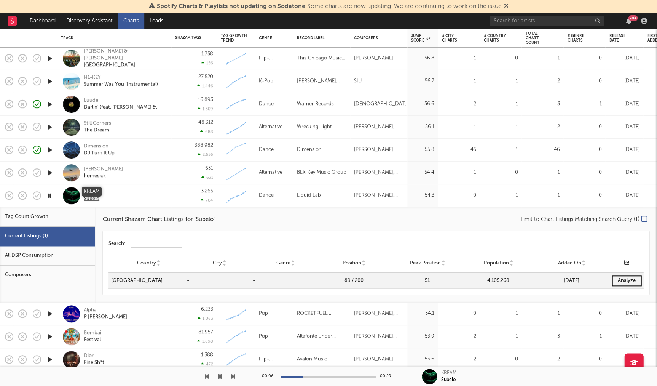
click at [94, 189] on div "KREAM" at bounding box center [92, 192] width 16 height 7
click at [221, 368] on icon "button" at bounding box center [220, 376] width 4 height 6
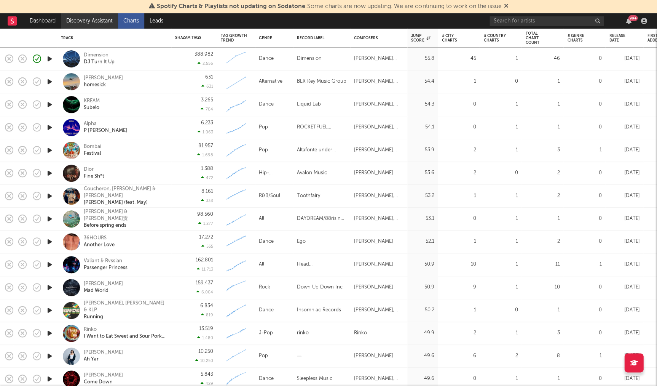
click at [106, 24] on link "Discovery Assistant" at bounding box center [89, 20] width 57 height 15
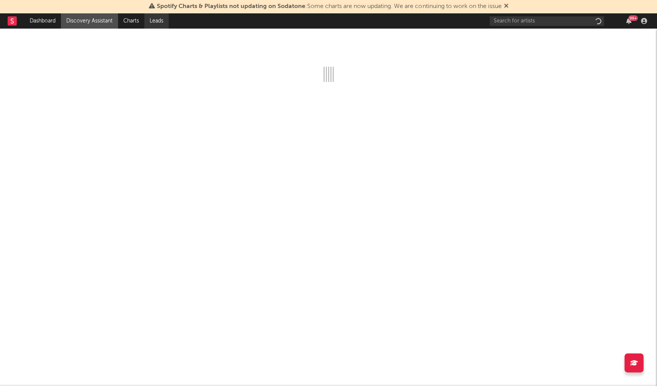
click at [165, 18] on link "Leads" at bounding box center [156, 20] width 24 height 15
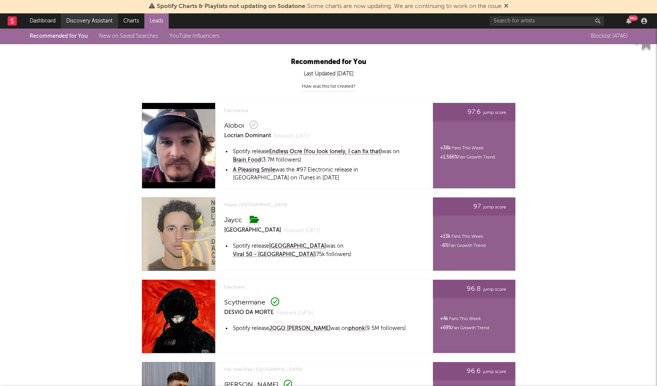
click at [85, 22] on link "Discovery Assistant" at bounding box center [89, 20] width 57 height 15
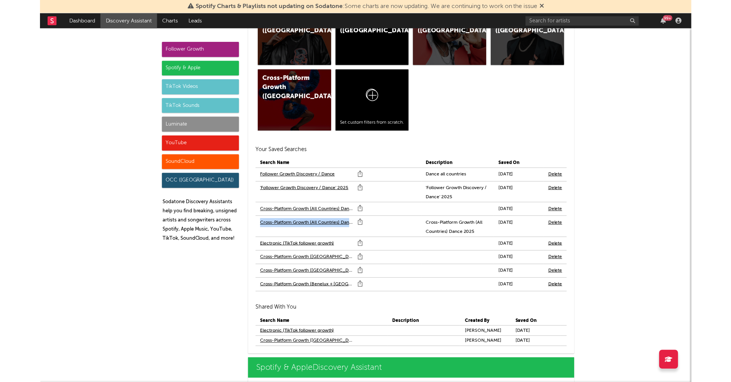
scroll to position [619, 0]
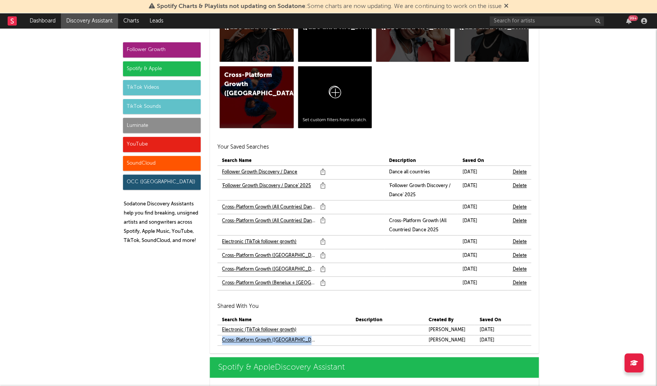
click at [278, 336] on link "Cross-Platform Growth (Indonesia - Electronic)" at bounding box center [269, 340] width 94 height 9
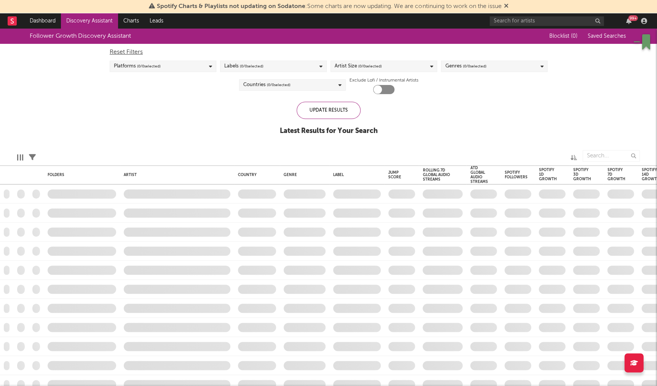
checkbox input "true"
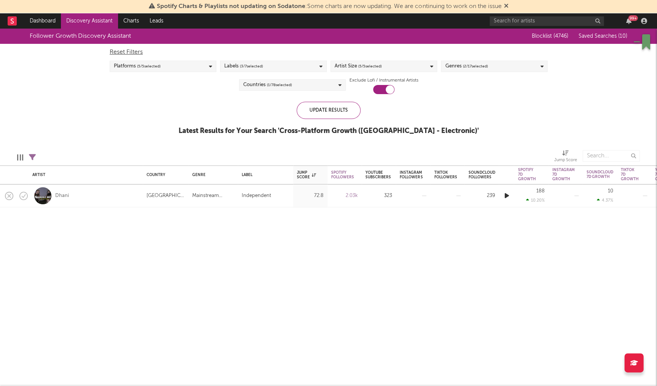
click at [128, 195] on div "Dhani" at bounding box center [85, 195] width 107 height 22
select select "1w"
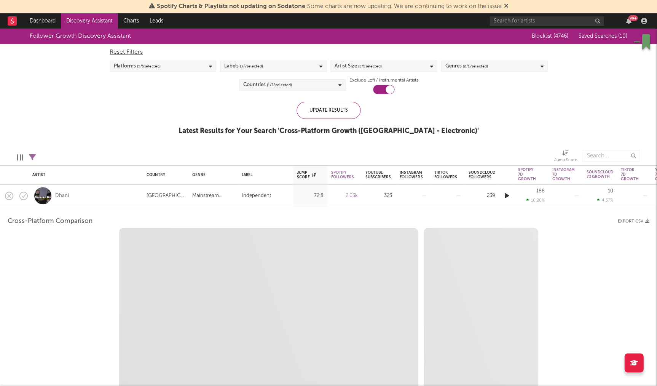
select select "6m"
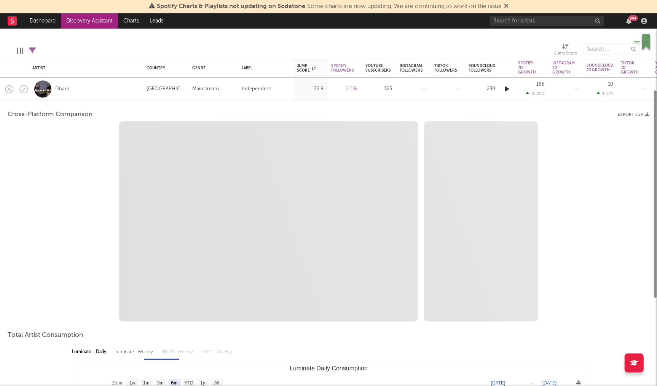
select select "1m"
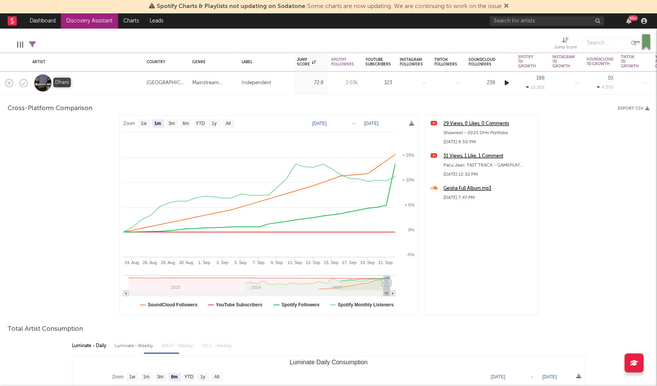
click at [66, 82] on div "Dhani" at bounding box center [62, 83] width 14 height 7
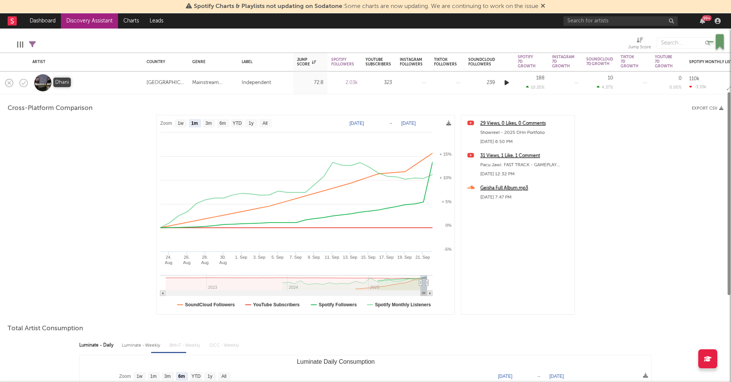
select select "1m"
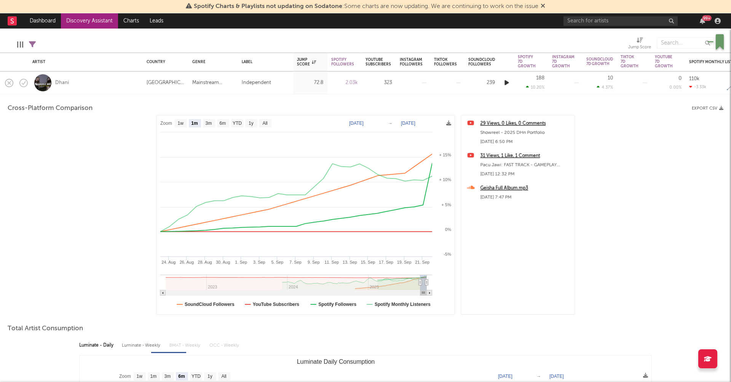
click at [103, 17] on link "Discovery Assistant" at bounding box center [89, 20] width 57 height 15
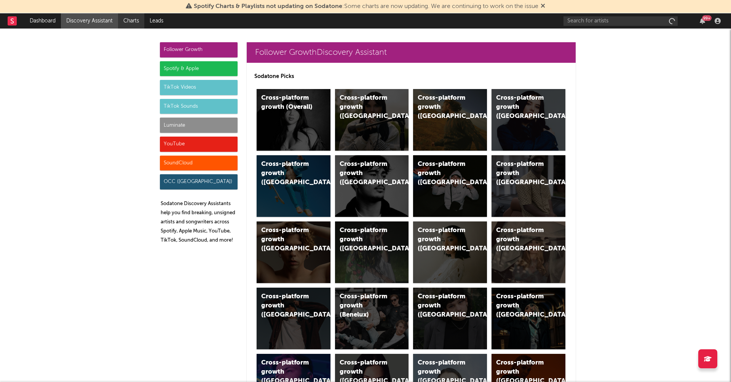
click at [133, 22] on link "Charts" at bounding box center [131, 20] width 26 height 15
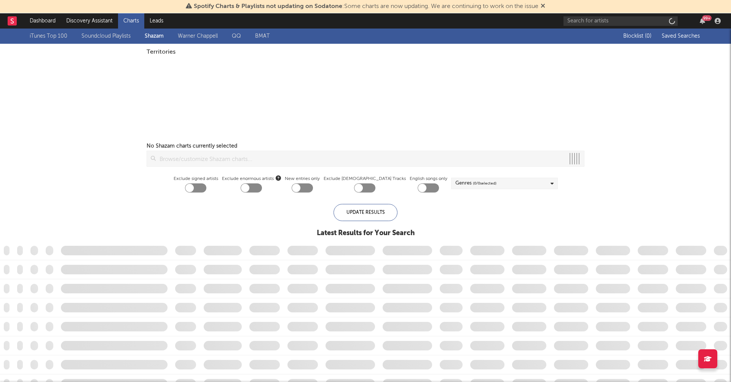
click at [112, 23] on link "Discovery Assistant" at bounding box center [89, 20] width 57 height 15
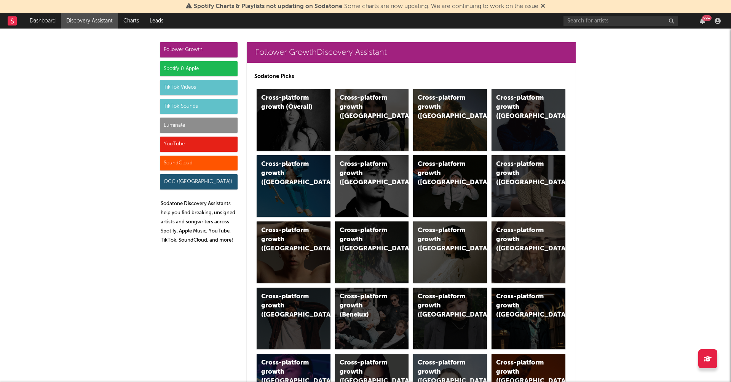
click at [185, 161] on div "SoundCloud" at bounding box center [199, 163] width 78 height 15
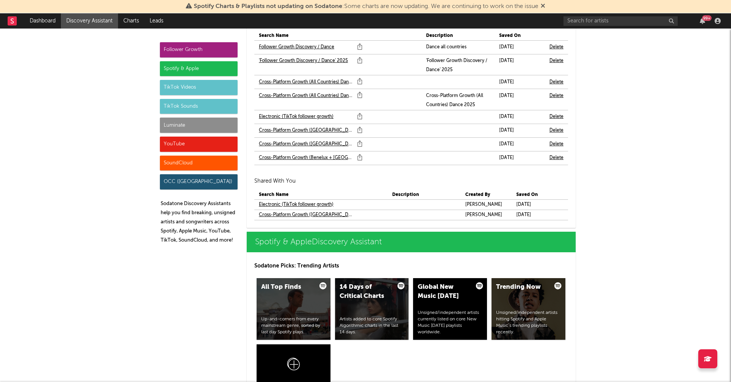
scroll to position [5198, 0]
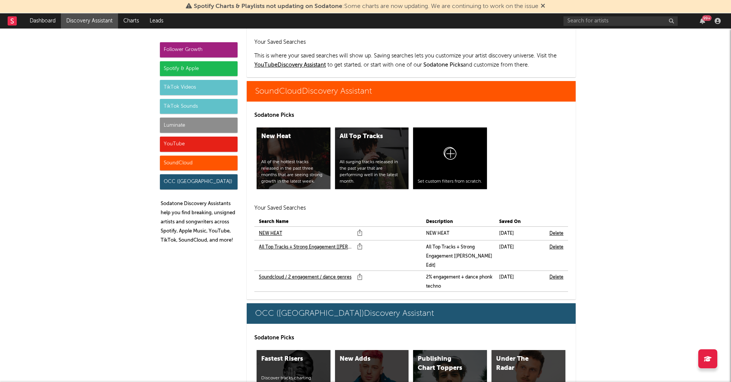
click at [272, 229] on link "NEW HEAT" at bounding box center [270, 233] width 23 height 9
drag, startPoint x: 278, startPoint y: 207, endPoint x: 282, endPoint y: 219, distance: 11.9
click at [278, 243] on link "All Top Tracks + Strong Engagement [Marco Edit]" at bounding box center [306, 247] width 94 height 9
click at [282, 273] on link "Soundcloud / 2 engagement / dance genres" at bounding box center [305, 277] width 93 height 9
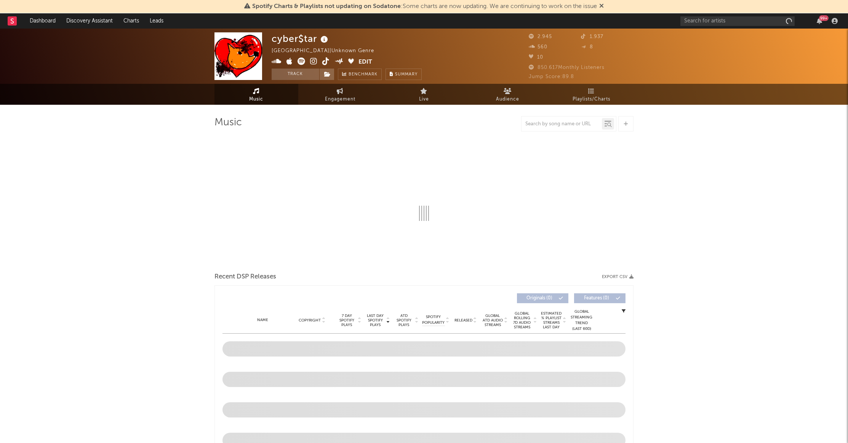
select select "1w"
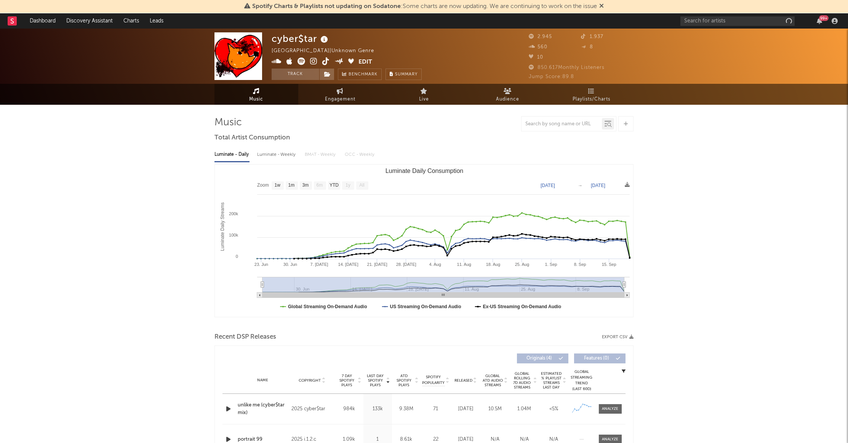
drag, startPoint x: 275, startPoint y: 38, endPoint x: 335, endPoint y: 33, distance: 60.0
click at [335, 33] on div "cyber$tar United States | Unknown Genre Edit Track Benchmark Summary" at bounding box center [347, 56] width 150 height 48
drag, startPoint x: 317, startPoint y: 38, endPoint x: 274, endPoint y: 37, distance: 42.3
click at [274, 37] on div "cyber$tar" at bounding box center [301, 38] width 58 height 13
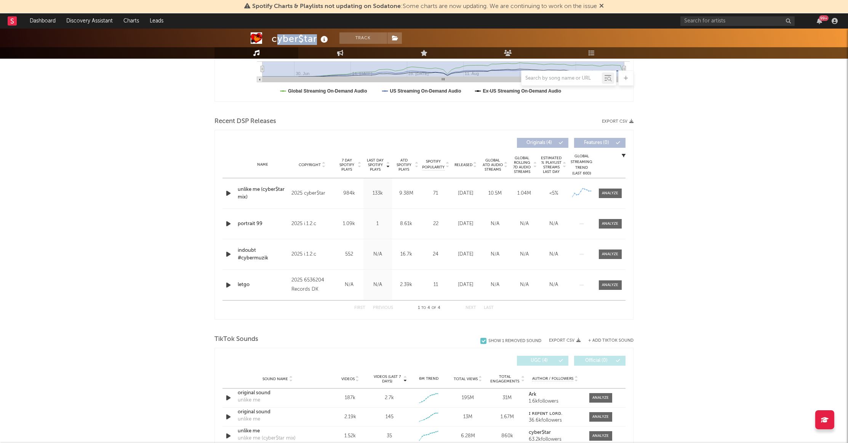
scroll to position [216, 0]
click at [618, 192] on div at bounding box center [610, 193] width 16 height 6
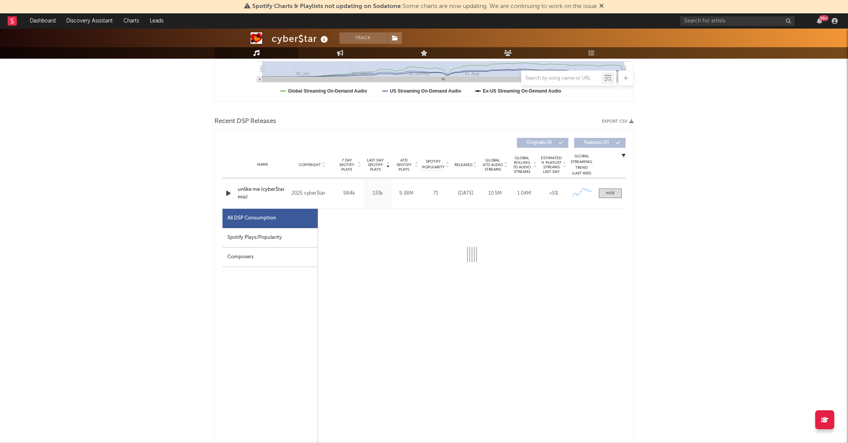
click at [263, 239] on div "Spotify Plays/Popularity" at bounding box center [269, 237] width 95 height 19
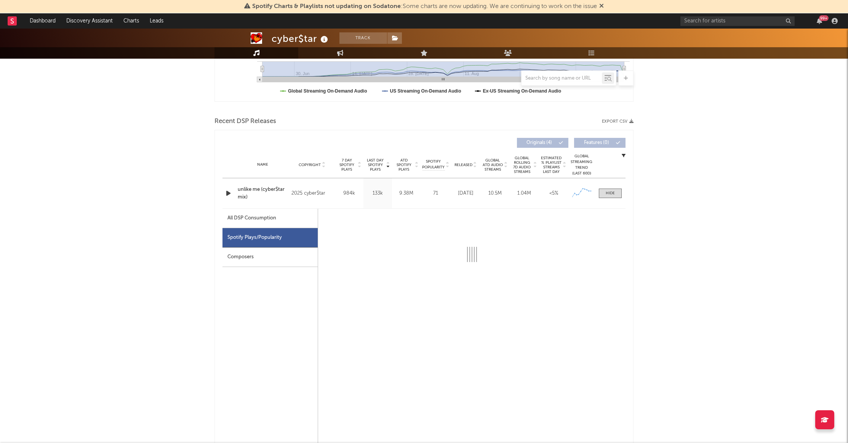
select select "1w"
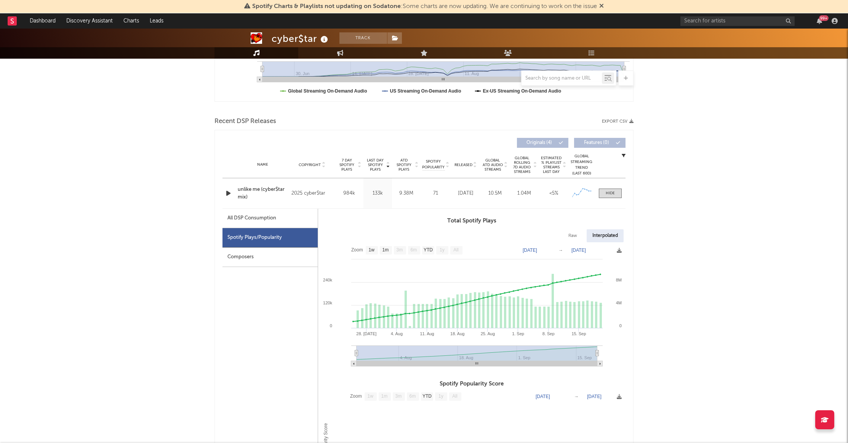
click at [465, 163] on span "Released" at bounding box center [463, 165] width 18 height 5
select select "1w"
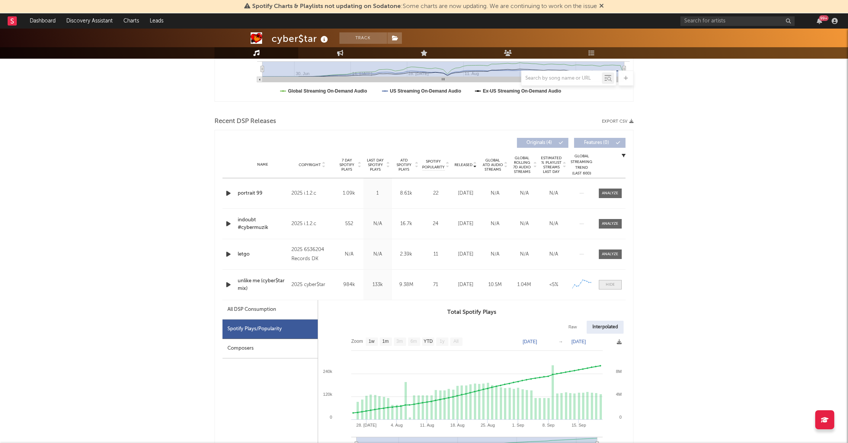
click at [610, 283] on div at bounding box center [610, 285] width 9 height 6
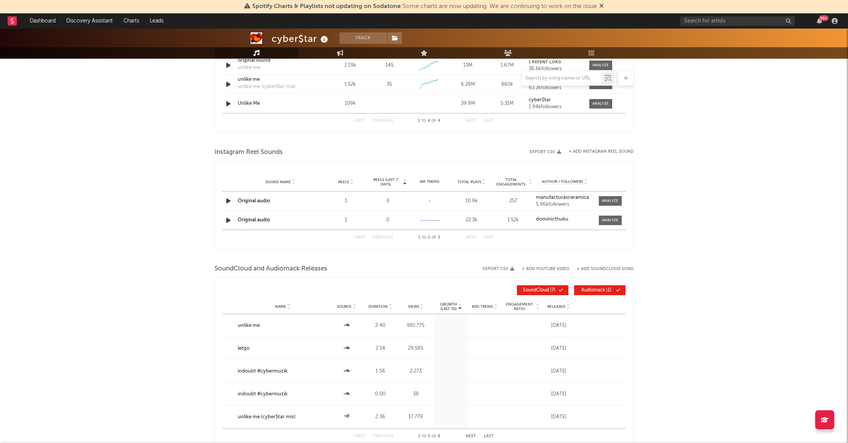
scroll to position [575, 0]
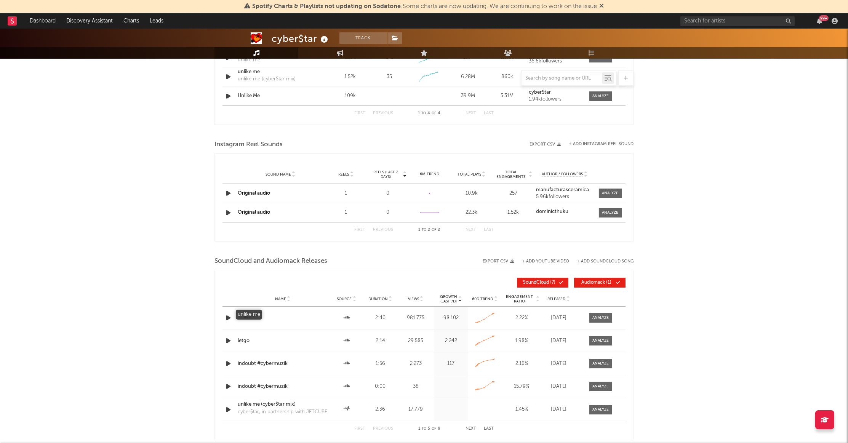
click at [250, 316] on div "unlike me" at bounding box center [283, 318] width 90 height 8
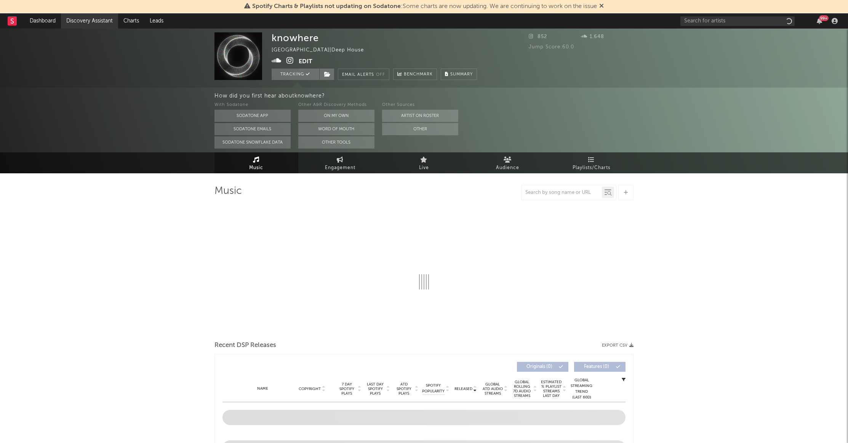
select select "1w"
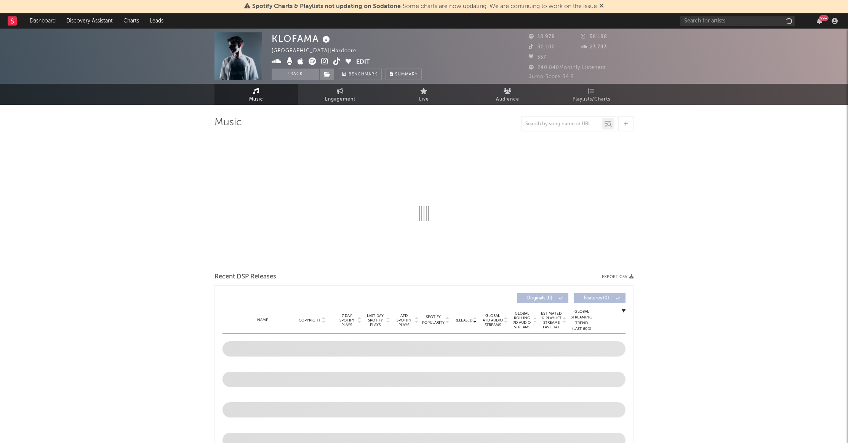
select select "6m"
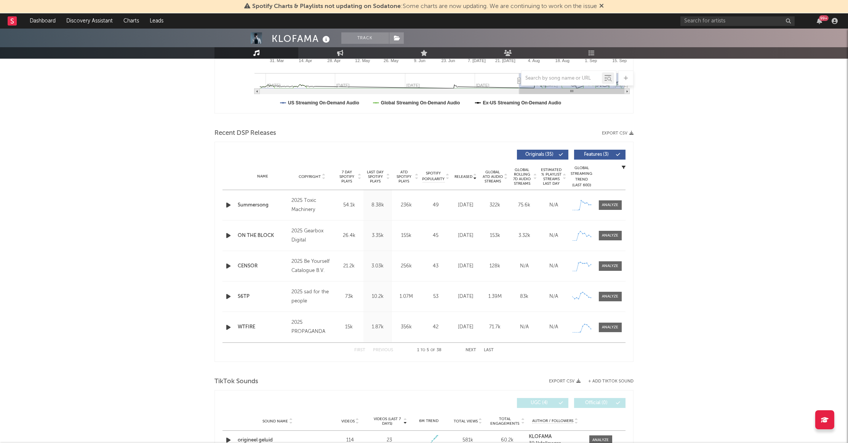
scroll to position [238, 0]
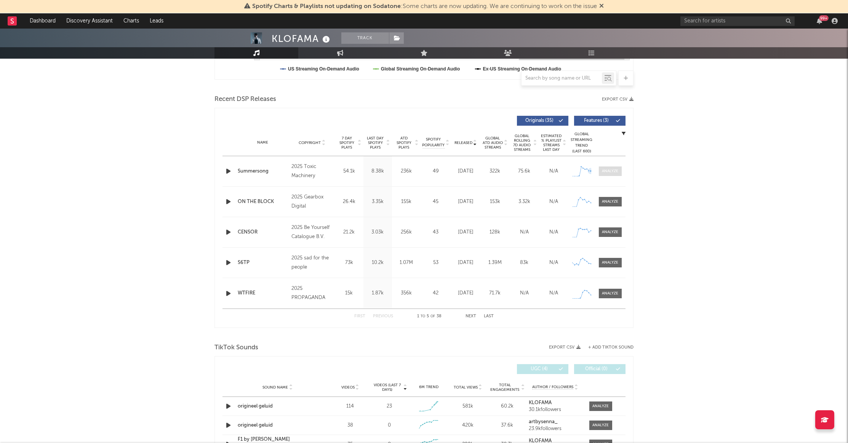
click at [609, 168] on div at bounding box center [610, 171] width 16 height 6
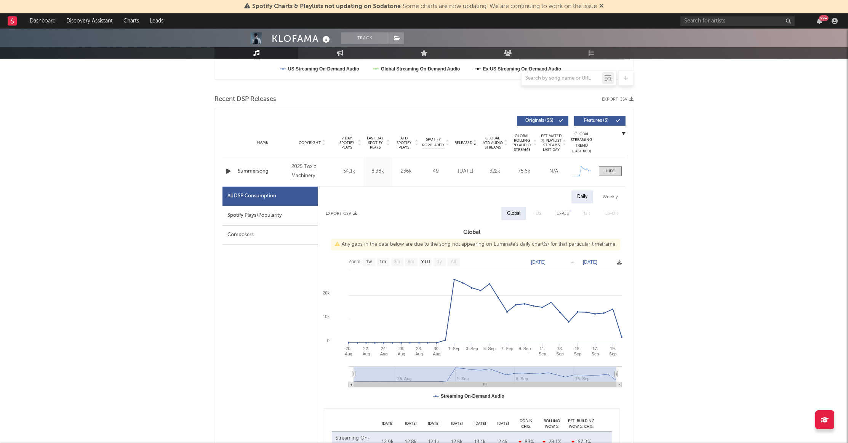
click at [258, 206] on div "Spotify Plays/Popularity" at bounding box center [269, 215] width 95 height 19
select select "1w"
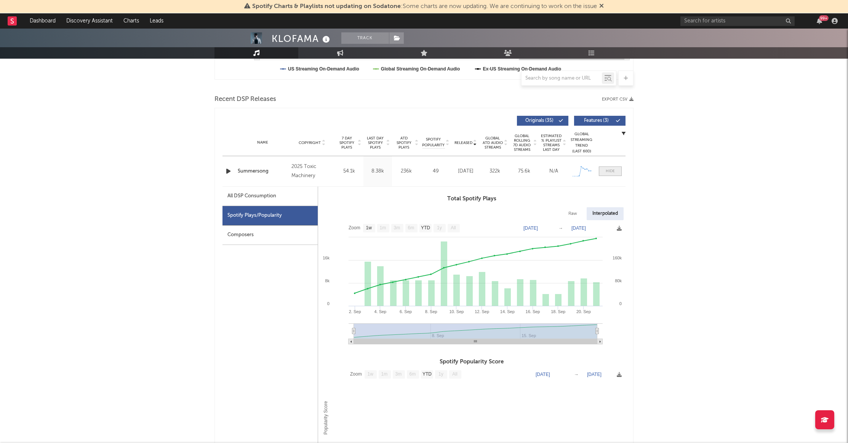
click at [613, 168] on div at bounding box center [610, 171] width 9 height 6
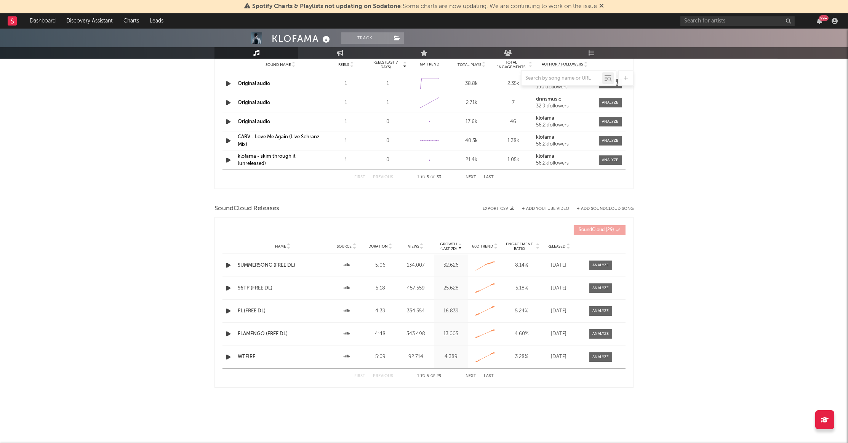
scroll to position [714, 0]
click at [599, 266] on div at bounding box center [601, 266] width 16 height 6
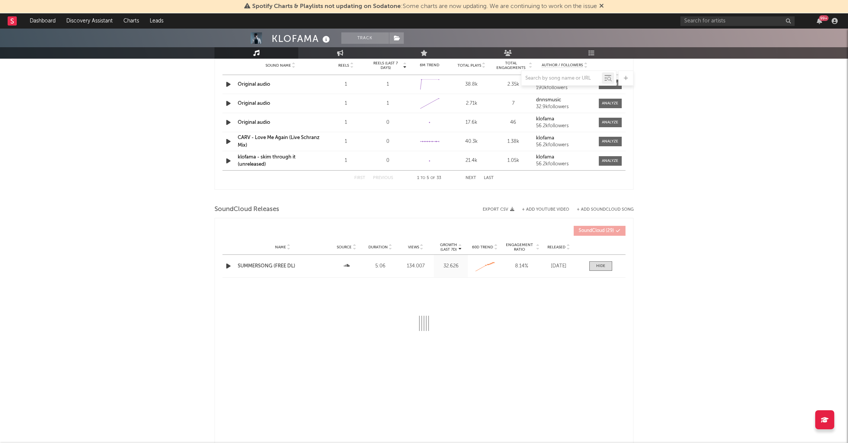
select select "All"
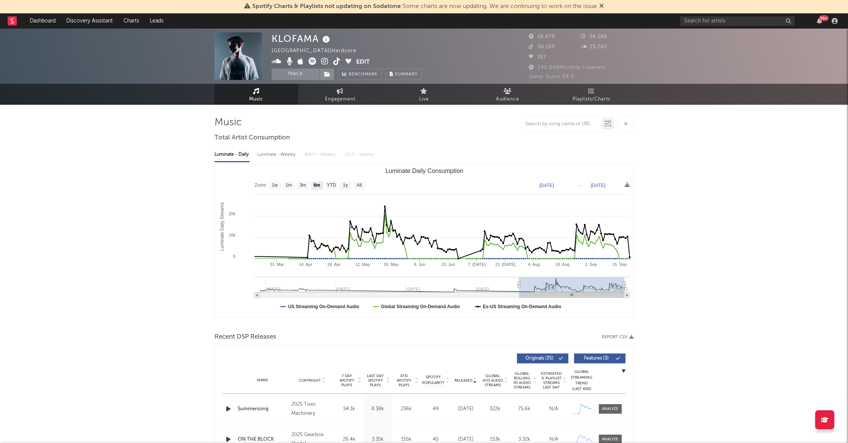
scroll to position [0, 0]
click at [321, 40] on icon at bounding box center [326, 39] width 11 height 11
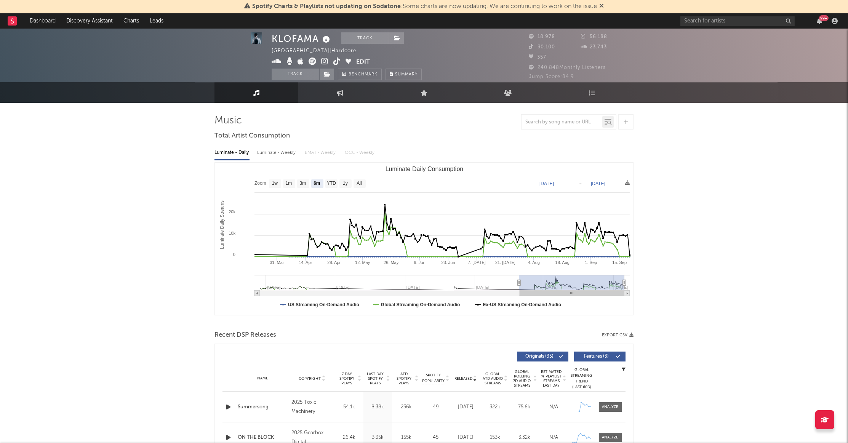
click at [321, 40] on icon at bounding box center [326, 39] width 11 height 11
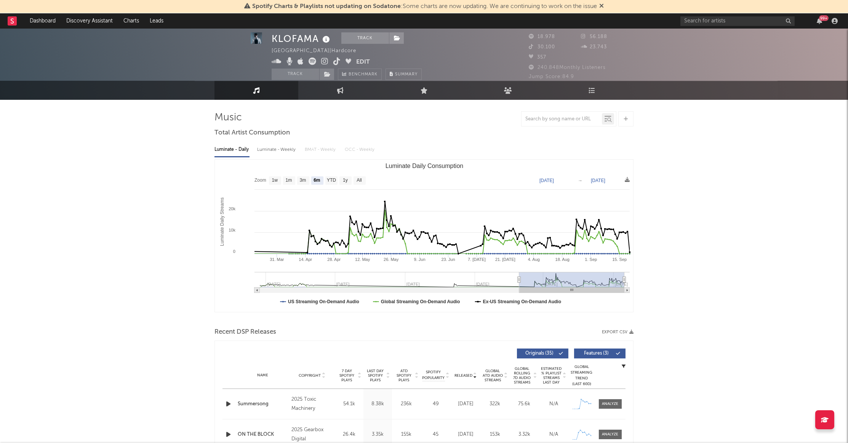
click at [321, 40] on icon at bounding box center [326, 39] width 11 height 11
click at [453, 58] on div "KLOFAMA Track Netherlands | Hardcore Edit Track Benchmark Summary" at bounding box center [396, 52] width 248 height 48
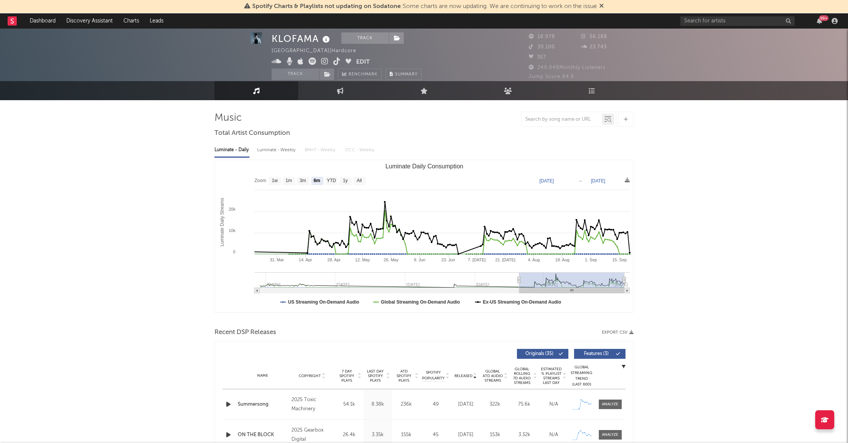
click at [322, 62] on icon at bounding box center [324, 62] width 7 height 8
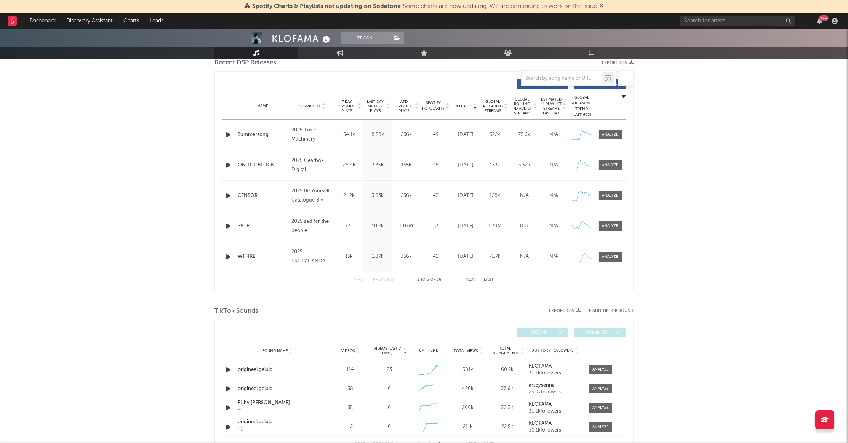
scroll to position [309, 0]
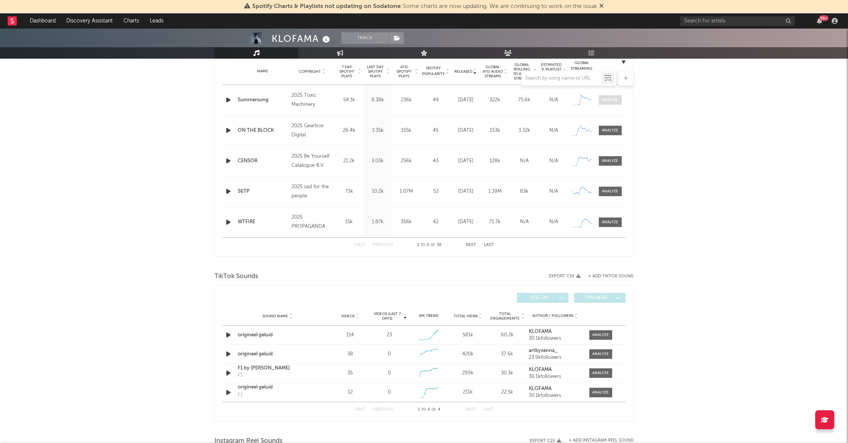
click at [614, 99] on div at bounding box center [610, 100] width 16 height 6
select select "1w"
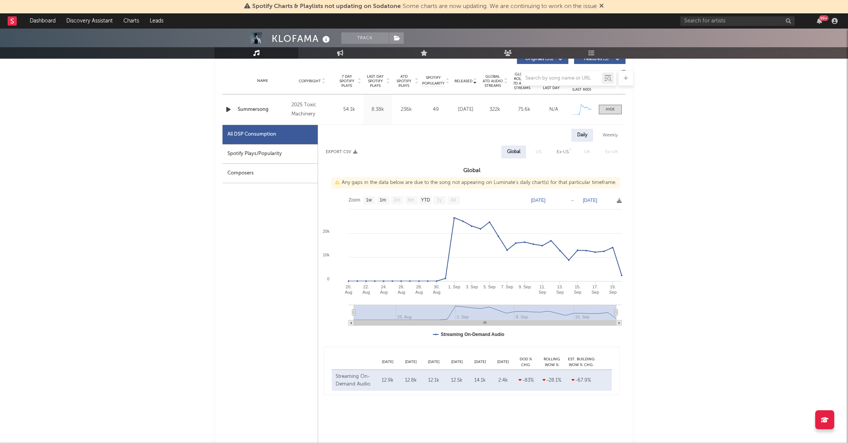
click at [274, 154] on div "Spotify Plays/Popularity" at bounding box center [269, 153] width 95 height 19
select select "1w"
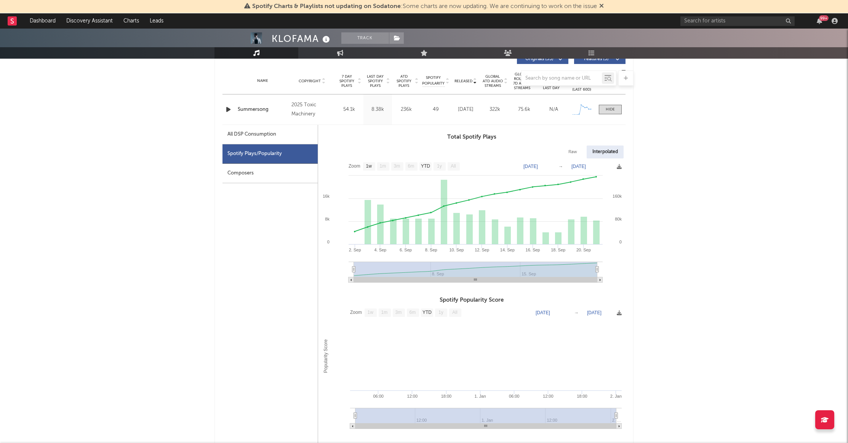
scroll to position [301, 0]
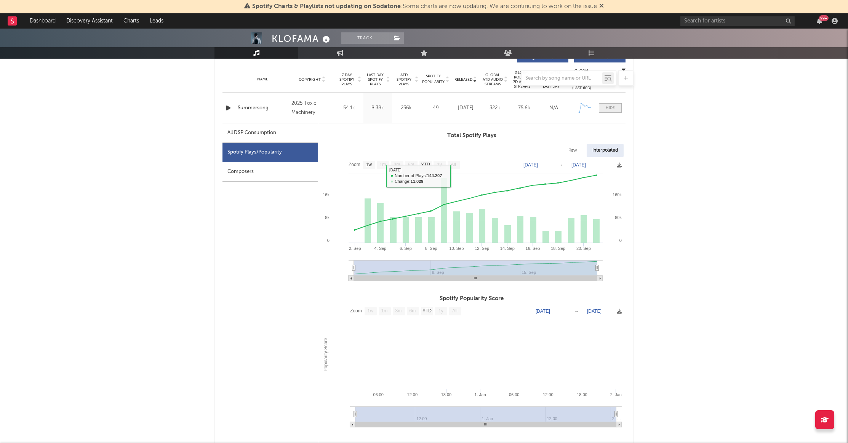
click at [601, 104] on span at bounding box center [610, 108] width 23 height 10
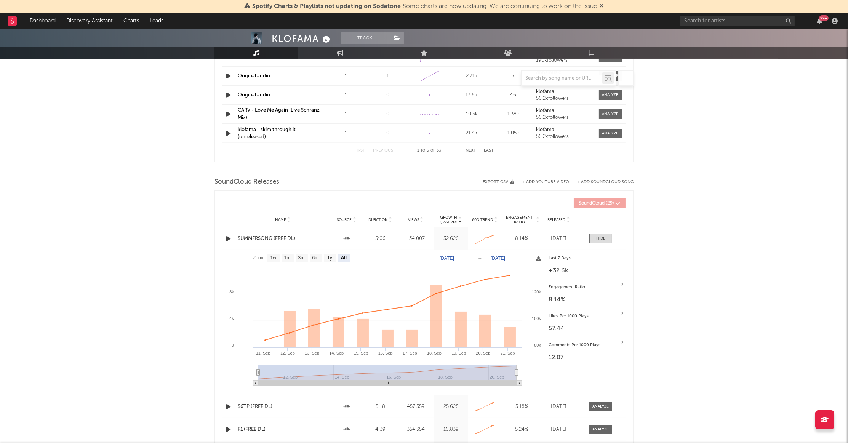
scroll to position [751, 0]
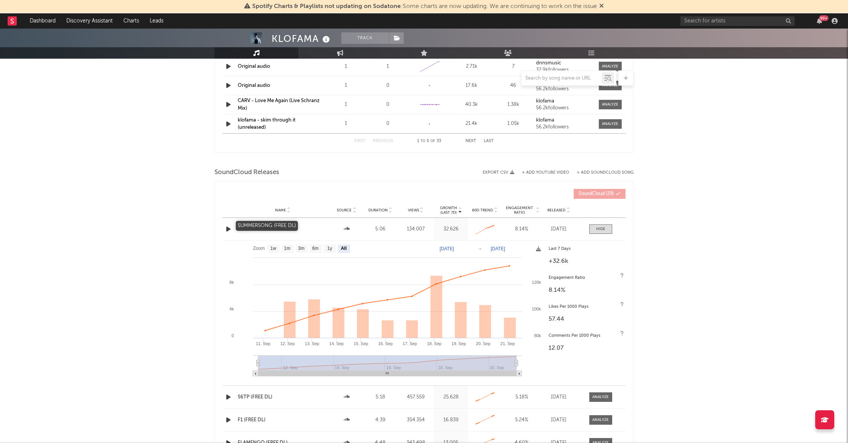
click at [261, 226] on div "SUMMERSONG (FREE DL)" at bounding box center [283, 230] width 90 height 8
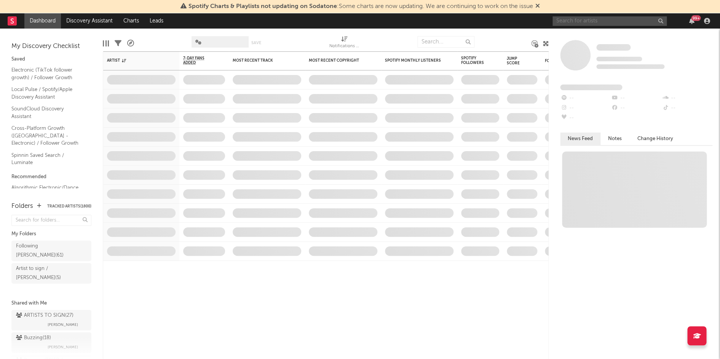
drag, startPoint x: 582, startPoint y: 16, endPoint x: 587, endPoint y: 19, distance: 5.5
click at [587, 19] on input "text" at bounding box center [610, 21] width 114 height 10
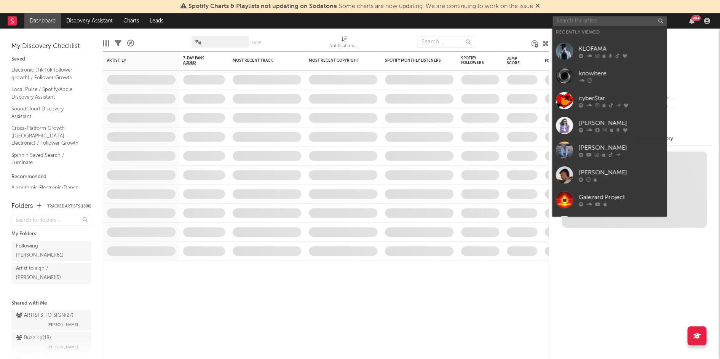
click at [589, 20] on input "text" at bounding box center [610, 21] width 114 height 10
paste input "[PERSON_NAME]"
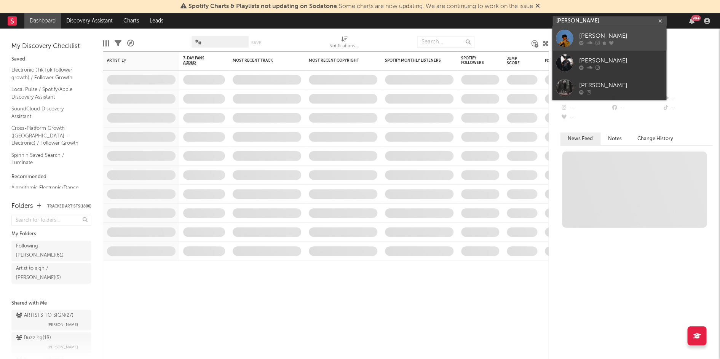
type input "[PERSON_NAME]"
click at [597, 33] on div "[PERSON_NAME]" at bounding box center [621, 36] width 84 height 9
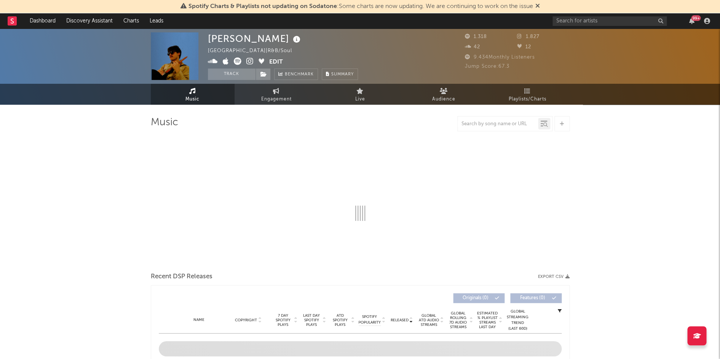
select select "1w"
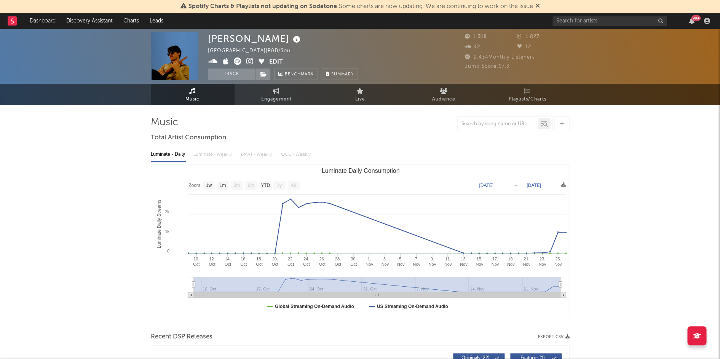
click at [384, 0] on div "Spotify Charts & Playlists not updating on Sodatone : Some charts are now updat…" at bounding box center [360, 6] width 720 height 13
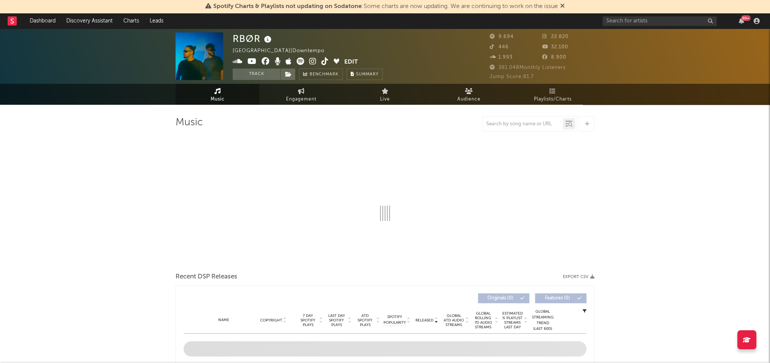
select select "6m"
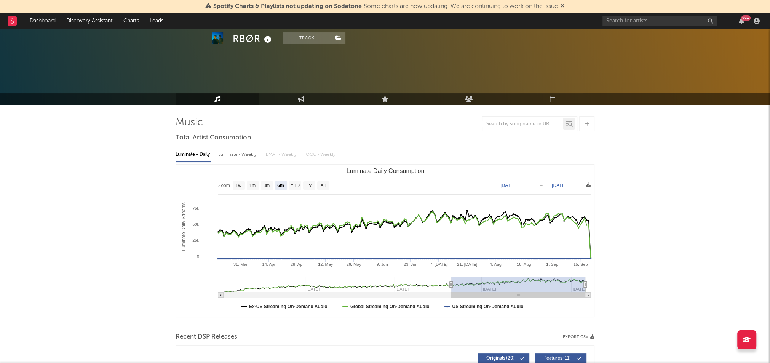
scroll to position [216, 0]
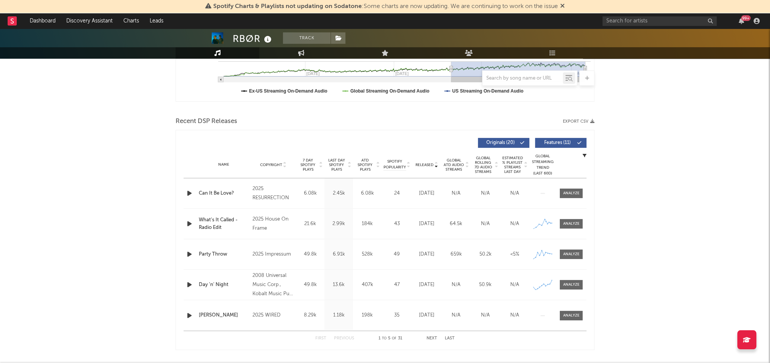
click at [354, 160] on div "ATD Spotify Plays" at bounding box center [367, 165] width 29 height 14
click at [368, 160] on span "ATD Spotify Plays" at bounding box center [365, 165] width 20 height 14
click at [424, 163] on span "Released" at bounding box center [425, 165] width 18 height 5
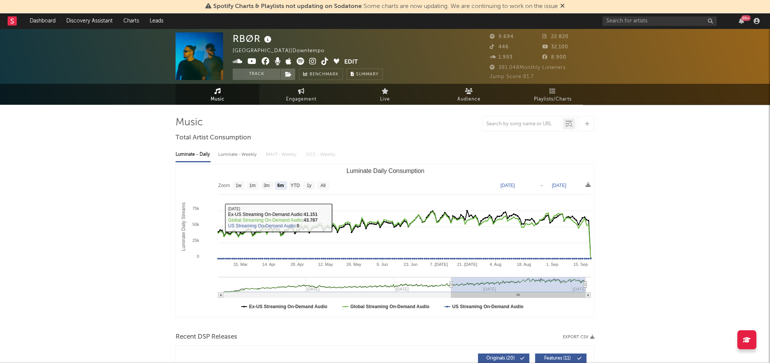
scroll to position [0, 0]
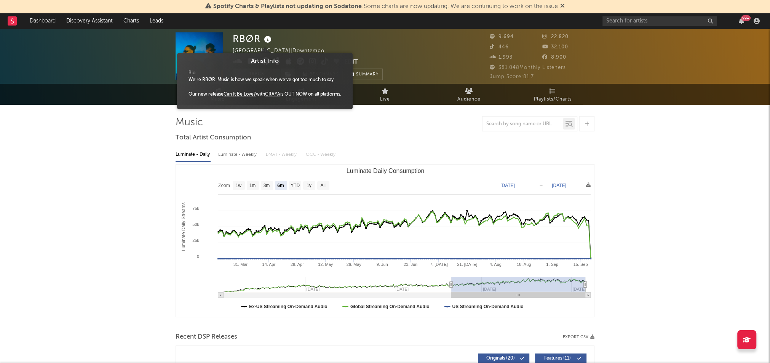
click at [269, 39] on icon at bounding box center [267, 39] width 11 height 11
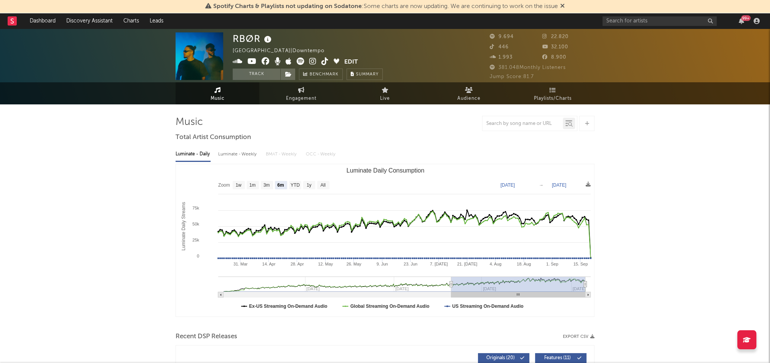
scroll to position [-3, 0]
copy div "RBØR"
drag, startPoint x: 233, startPoint y: 38, endPoint x: 259, endPoint y: 37, distance: 25.9
click at [259, 37] on div "RBØR" at bounding box center [253, 38] width 41 height 13
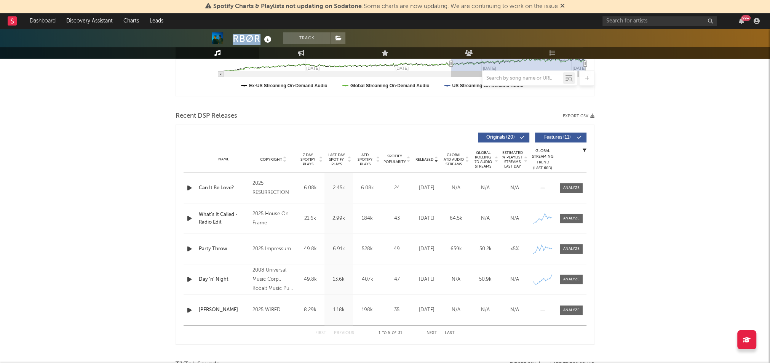
scroll to position [224, 0]
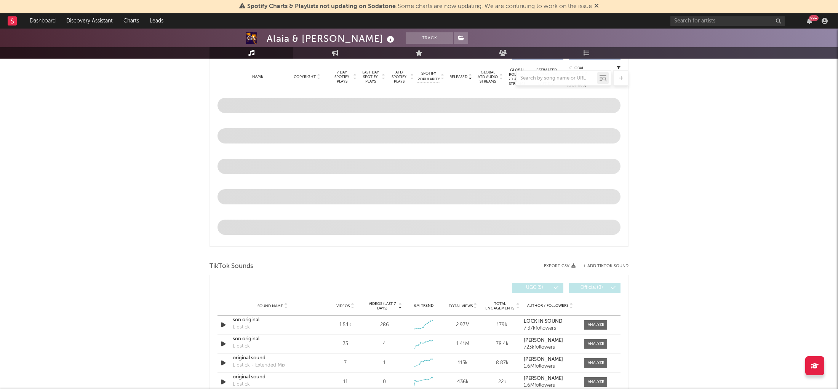
scroll to position [243, 0]
select select "6m"
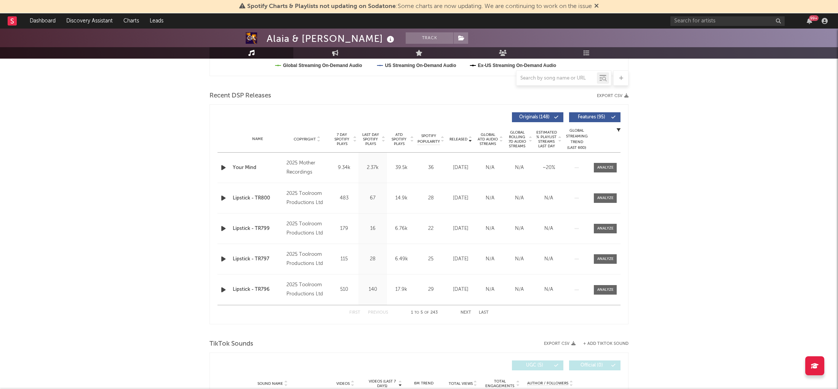
scroll to position [180, 0]
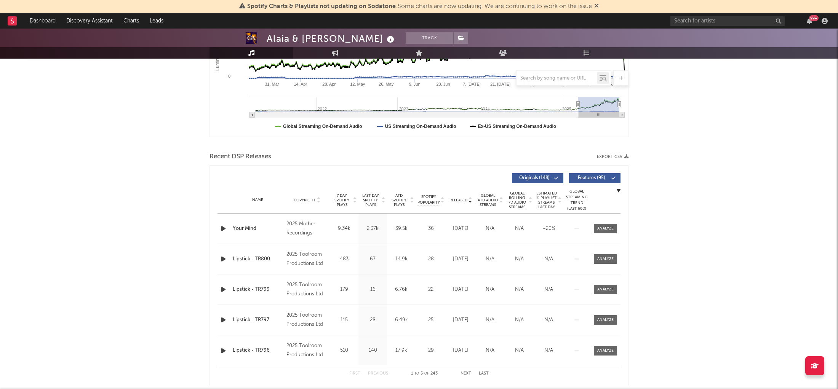
click at [398, 200] on span "ATD Spotify Plays" at bounding box center [399, 201] width 20 height 14
click at [459, 200] on span "Released" at bounding box center [458, 200] width 18 height 5
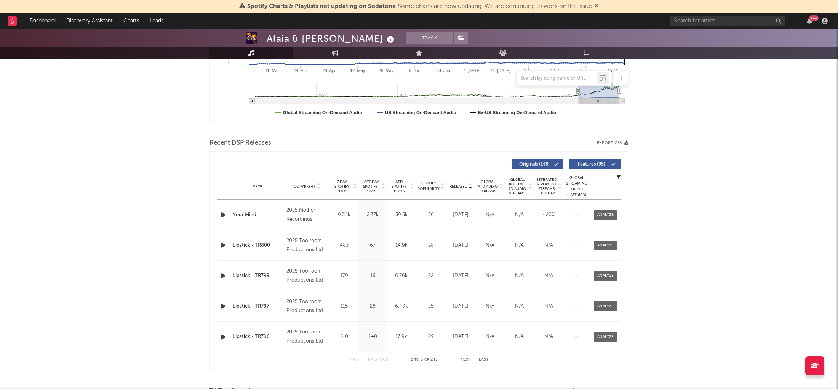
scroll to position [200, 0]
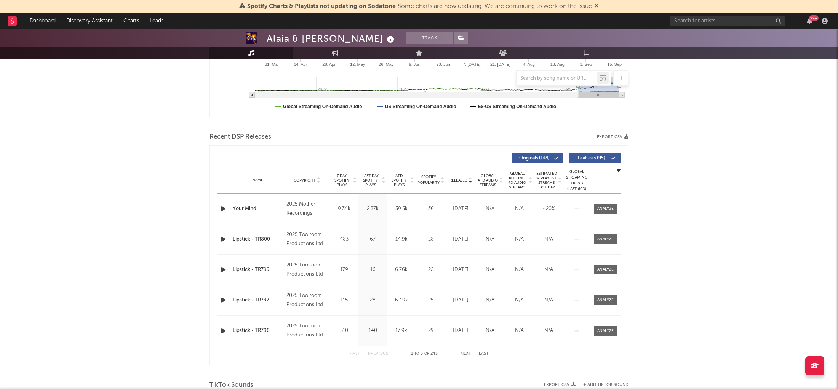
click at [465, 352] on button "Next" at bounding box center [466, 354] width 11 height 4
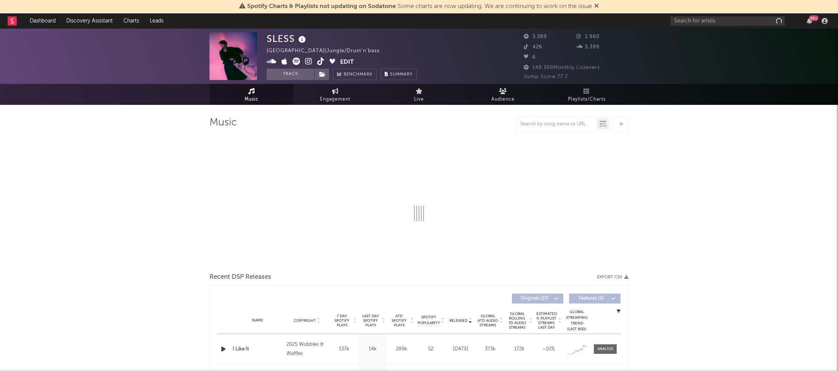
select select "1w"
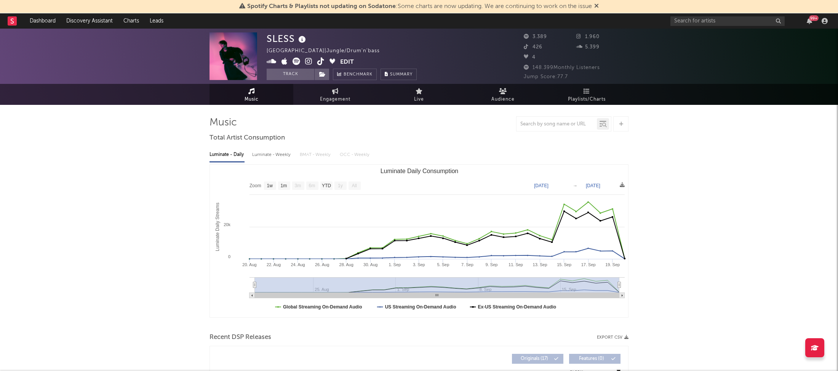
click at [299, 39] on icon at bounding box center [302, 39] width 11 height 11
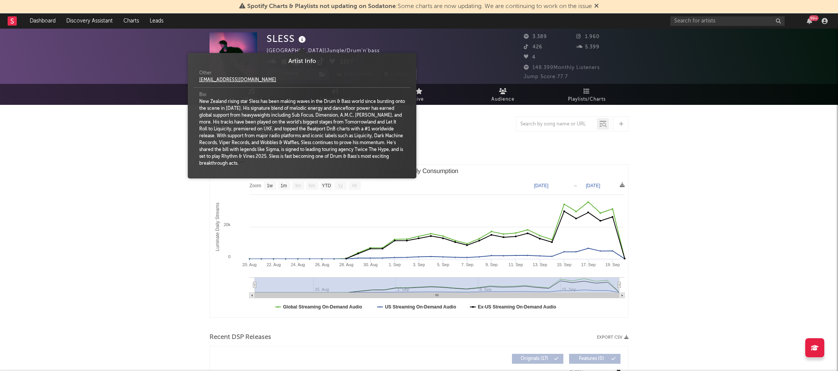
click at [401, 51] on div "SLESS [GEOGRAPHIC_DATA] | Jungle/Drum'n'bass Edit Track Benchmark Summary" at bounding box center [342, 56] width 150 height 48
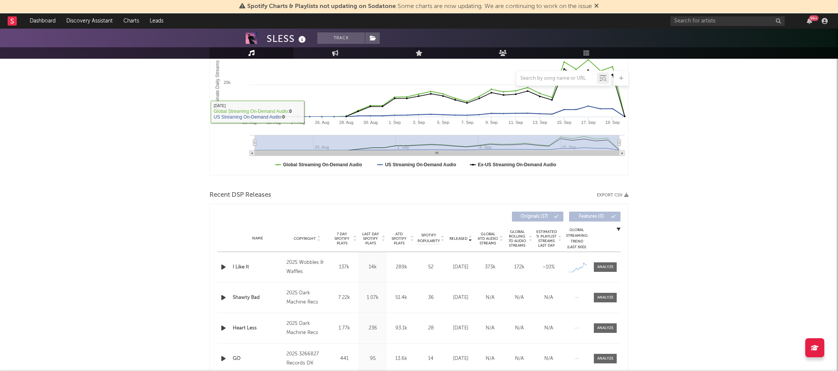
scroll to position [142, 0]
drag, startPoint x: 585, startPoint y: 269, endPoint x: 609, endPoint y: 267, distance: 23.7
click at [585, 269] on rect at bounding box center [576, 267] width 19 height 10
click at [609, 267] on div at bounding box center [605, 267] width 16 height 6
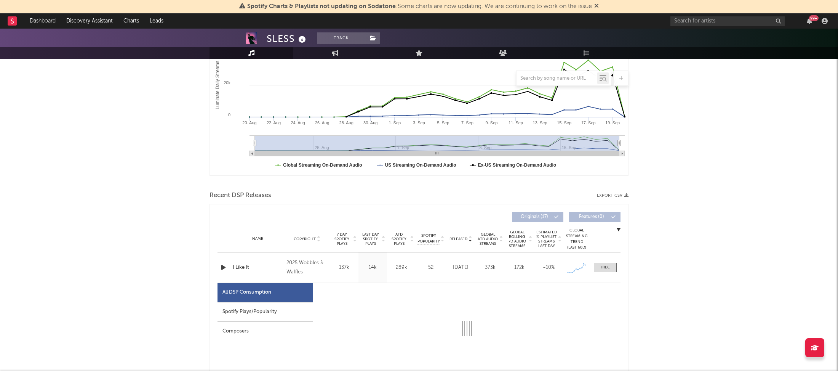
click at [305, 312] on div "Spotify Plays/Popularity" at bounding box center [265, 311] width 95 height 19
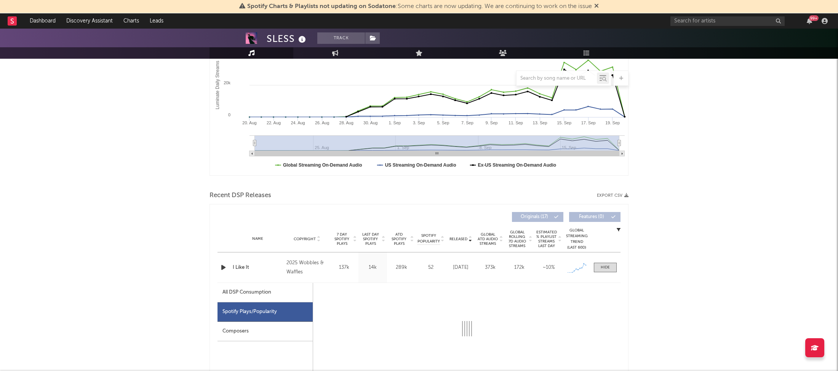
select select "1w"
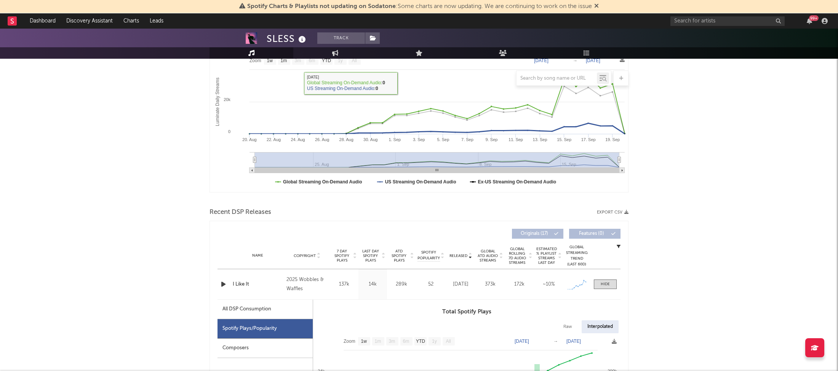
scroll to position [221, 0]
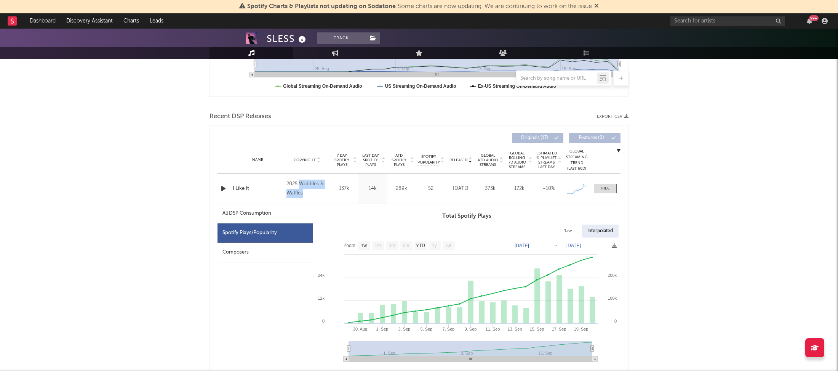
drag, startPoint x: 299, startPoint y: 181, endPoint x: 314, endPoint y: 192, distance: 18.8
click at [314, 192] on div "2025 Wobbles & Waffles" at bounding box center [307, 188] width 42 height 18
copy div "Wobbles & Waffles"
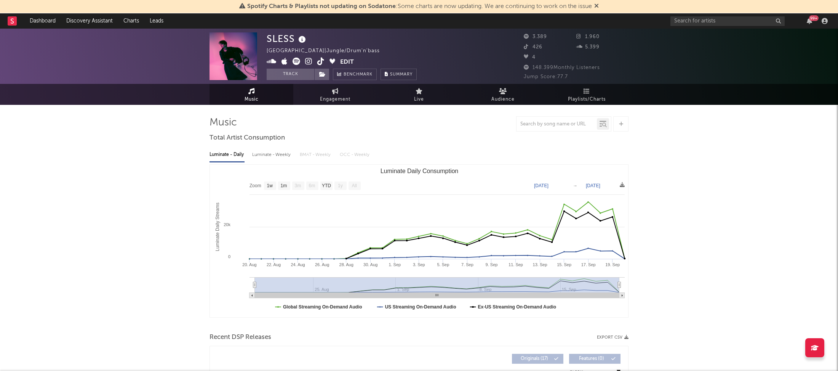
scroll to position [0, 0]
click at [312, 60] on icon at bounding box center [308, 62] width 7 height 8
click at [325, 74] on icon at bounding box center [322, 74] width 6 height 5
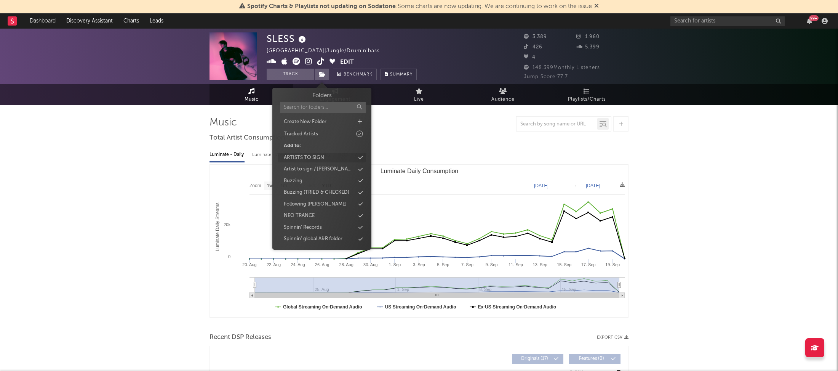
click at [338, 181] on div "Buzzing" at bounding box center [322, 181] width 88 height 10
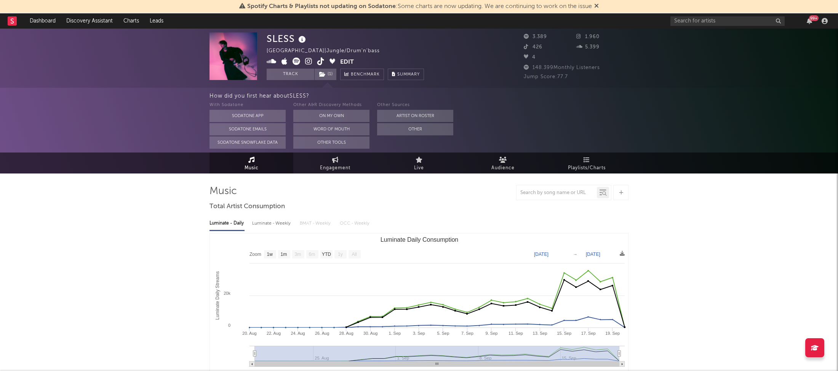
click at [270, 61] on icon at bounding box center [272, 62] width 10 height 8
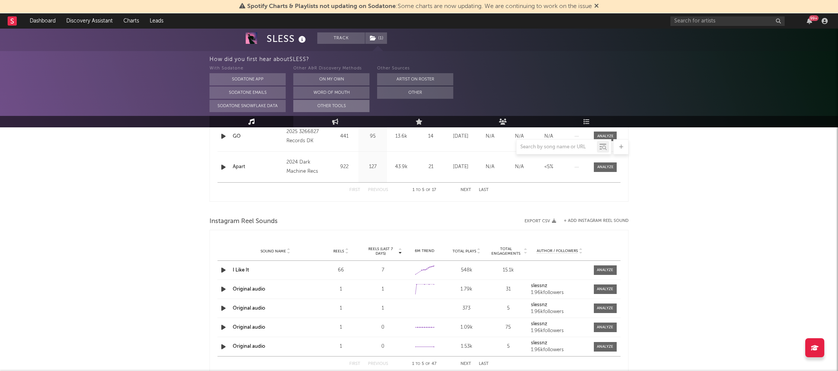
scroll to position [821, 0]
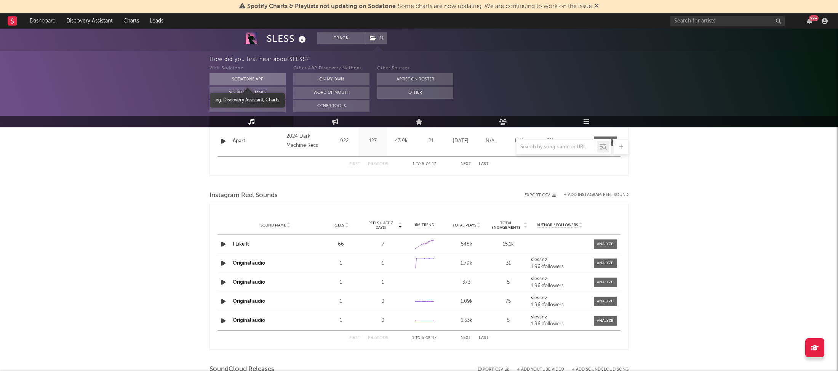
click at [260, 83] on button "Sodatone App" at bounding box center [248, 79] width 76 height 12
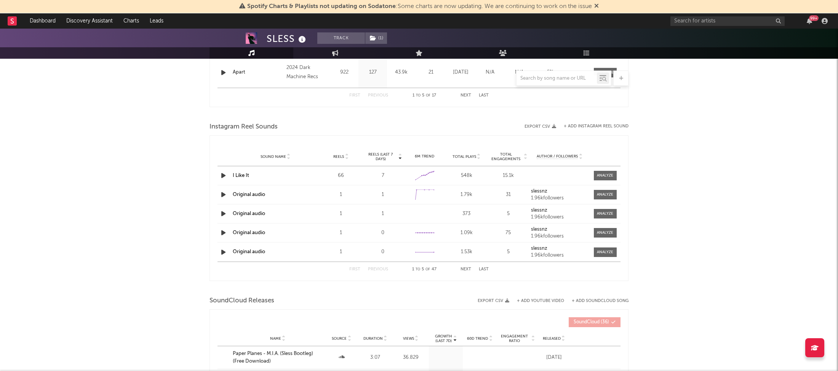
scroll to position [821, 0]
click at [245, 173] on link "I Like It" at bounding box center [241, 175] width 16 height 5
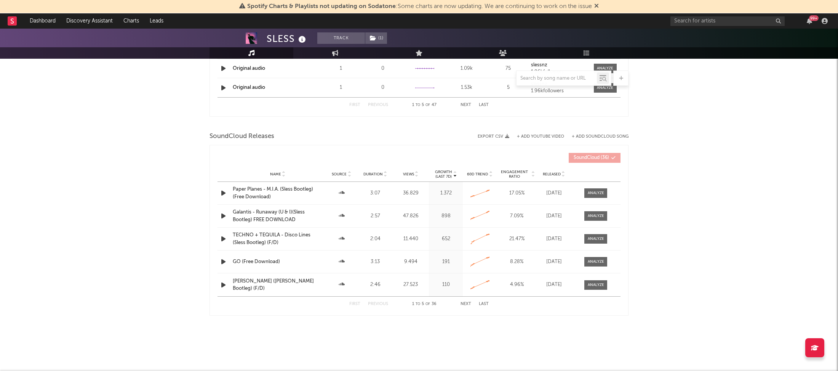
scroll to position [985, 0]
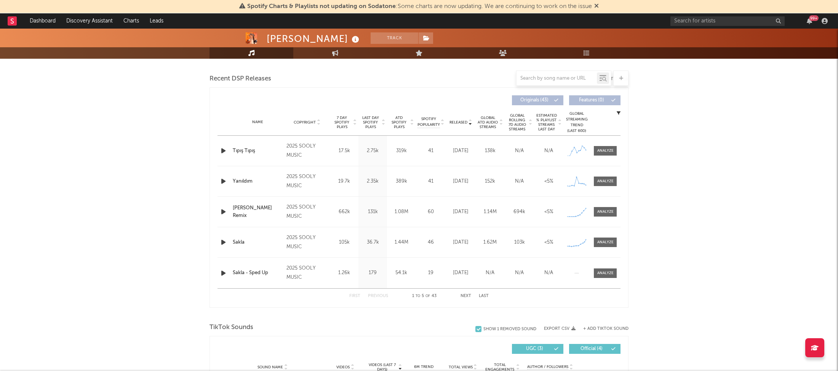
scroll to position [198, 0]
select select "6m"
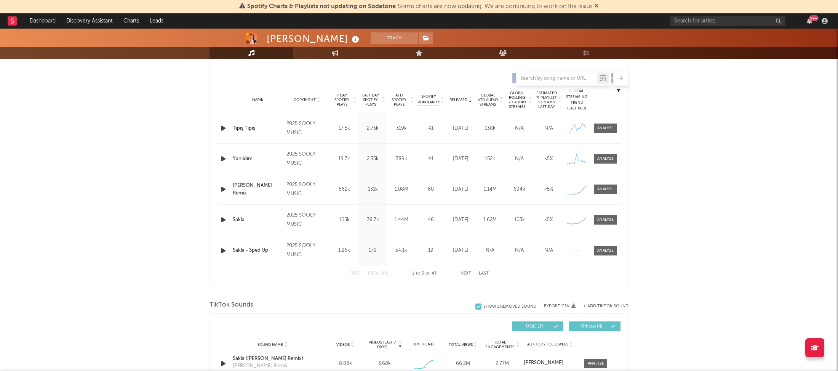
scroll to position [294, 0]
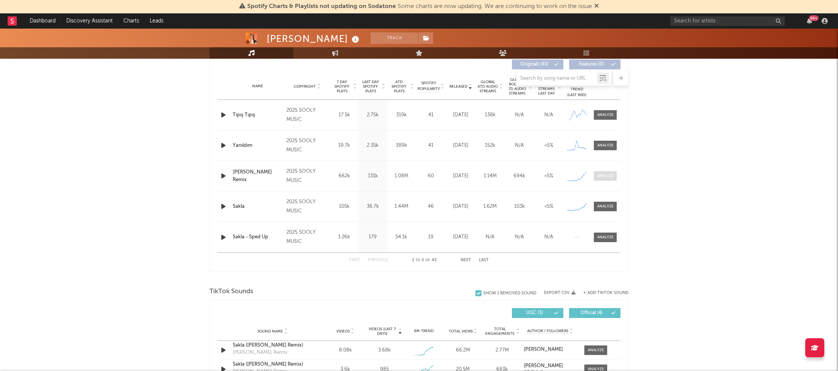
click at [609, 174] on div at bounding box center [605, 176] width 16 height 6
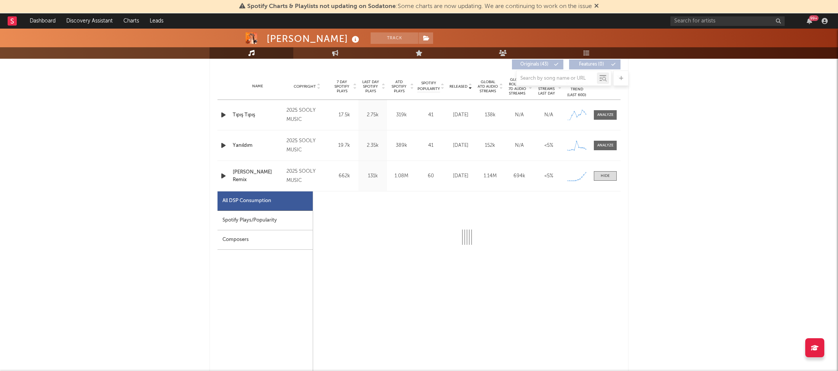
select select "1w"
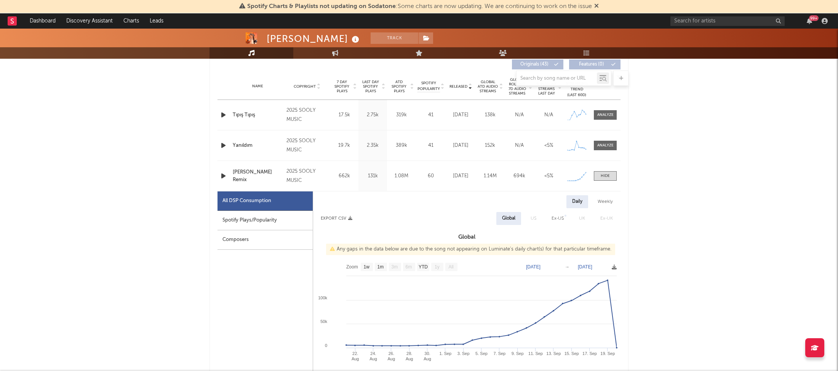
click at [244, 217] on div "Spotify Plays/Popularity" at bounding box center [265, 220] width 95 height 19
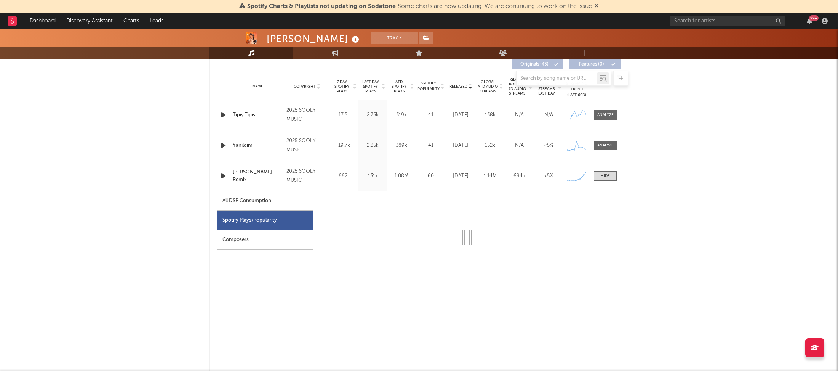
select select "1w"
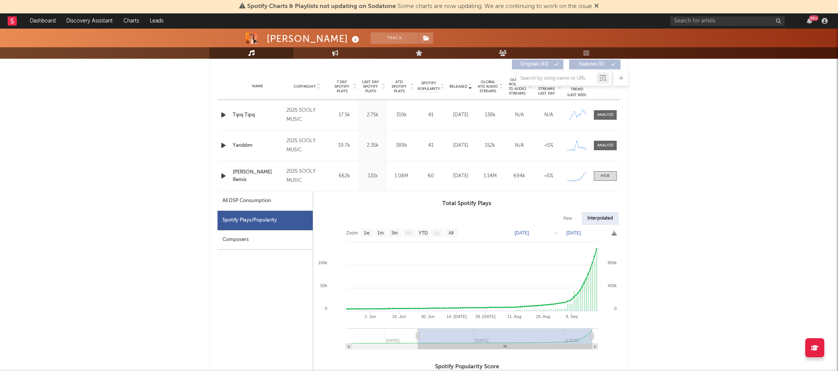
type input "[DATE]"
drag, startPoint x: 351, startPoint y: 334, endPoint x: 470, endPoint y: 331, distance: 118.9
click at [469, 331] on g at bounding box center [471, 338] width 251 height 21
drag, startPoint x: 224, startPoint y: 174, endPoint x: 218, endPoint y: 172, distance: 6.0
click at [224, 174] on icon "button" at bounding box center [223, 176] width 8 height 10
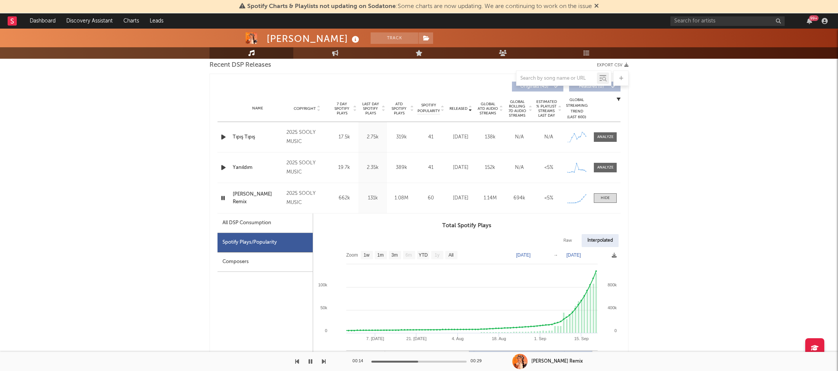
scroll to position [301, 0]
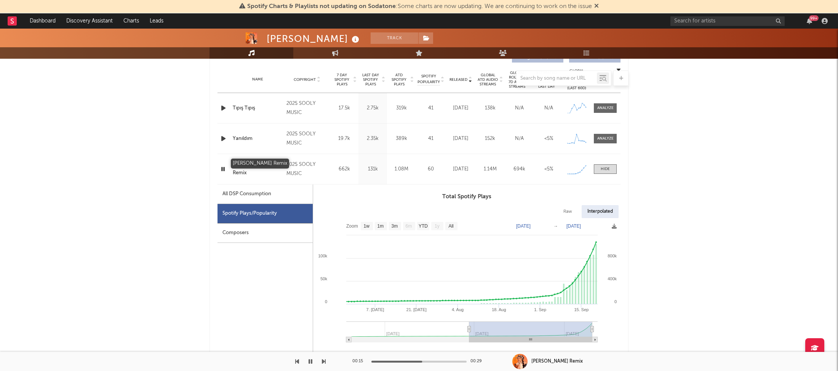
drag, startPoint x: 231, startPoint y: 162, endPoint x: 258, endPoint y: 172, distance: 28.8
click at [258, 172] on div "Name [PERSON_NAME] Remix" at bounding box center [258, 169] width 54 height 15
copy div "[PERSON_NAME] Remix"
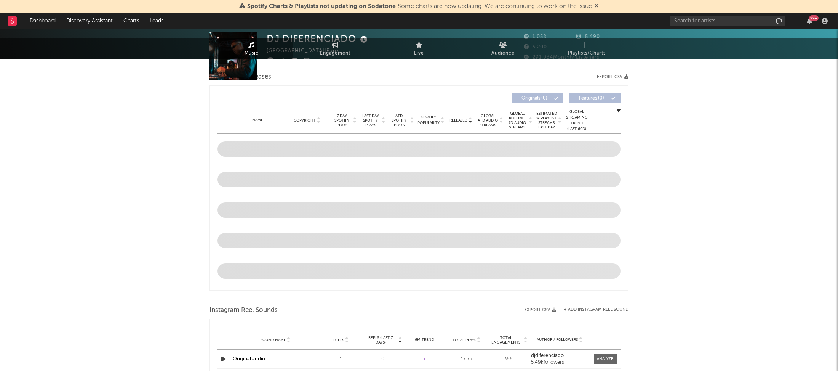
select select "1w"
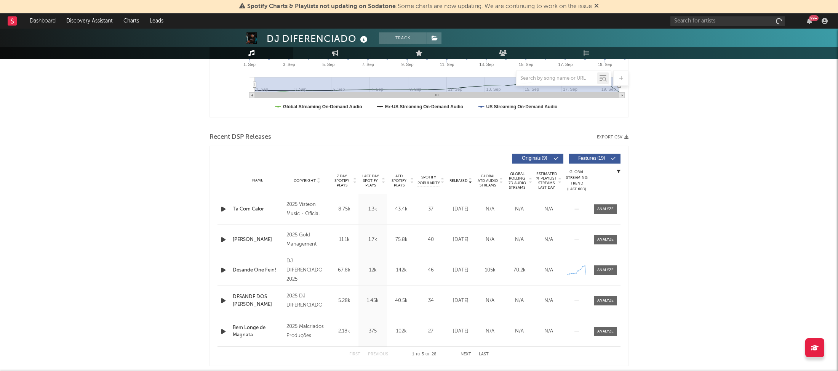
scroll to position [219, 0]
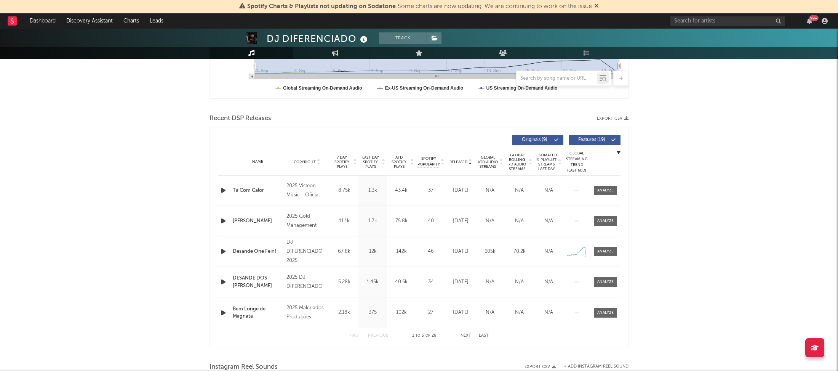
click at [370, 159] on span "Last Day Spotify Plays" at bounding box center [370, 162] width 20 height 14
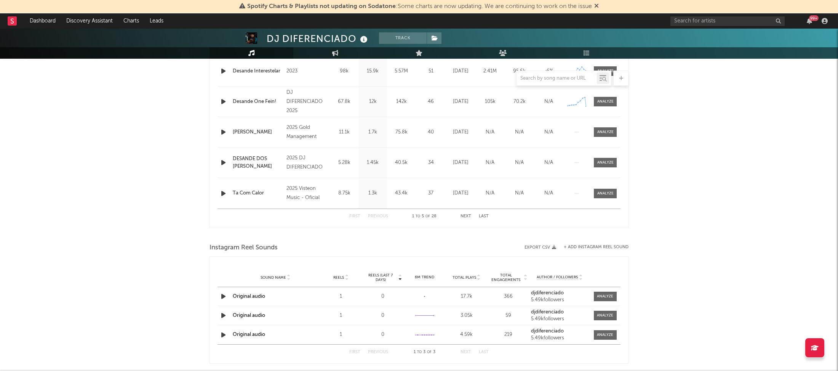
scroll to position [344, 0]
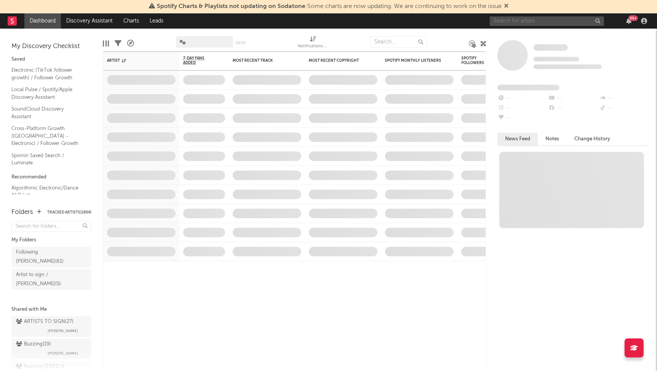
click at [539, 23] on input "text" at bounding box center [547, 21] width 114 height 10
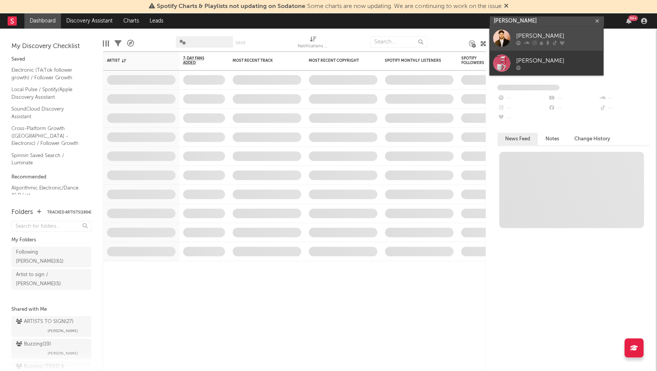
type input "[PERSON_NAME]"
click at [536, 35] on div "[PERSON_NAME]" at bounding box center [558, 36] width 84 height 9
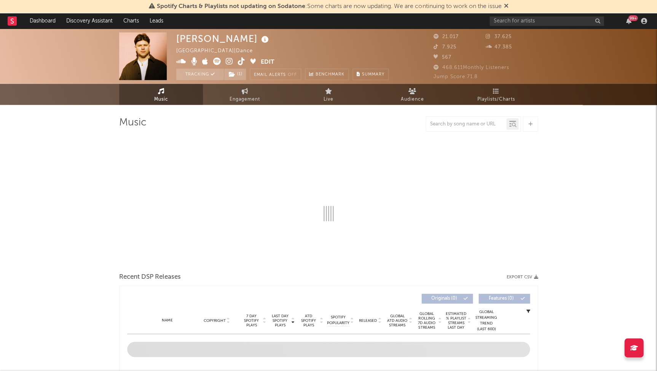
click at [260, 39] on icon at bounding box center [265, 39] width 11 height 11
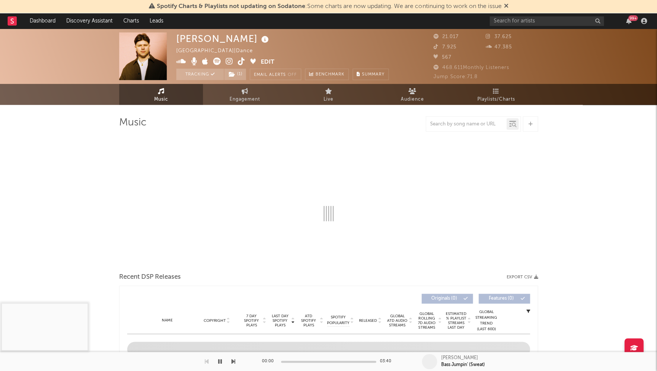
click at [260, 39] on icon at bounding box center [265, 39] width 11 height 11
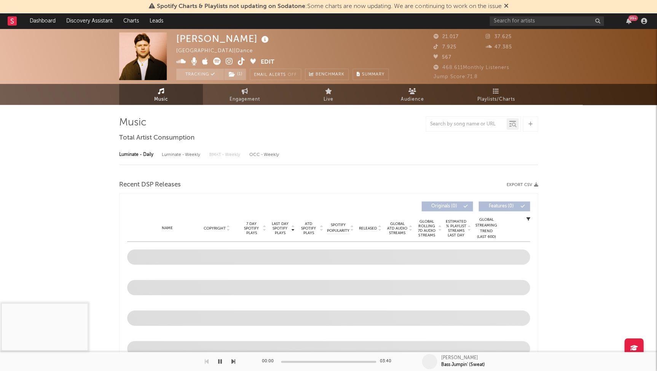
select select "6m"
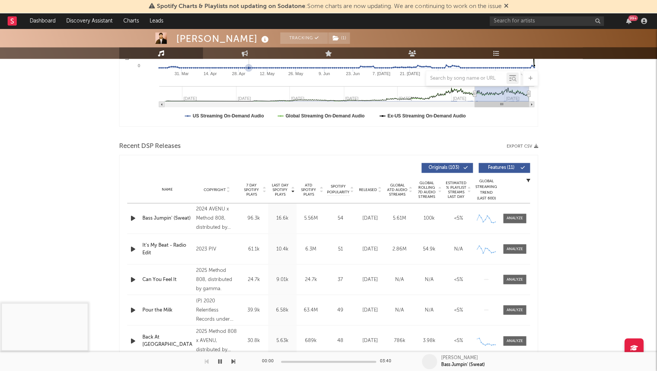
scroll to position [262, 0]
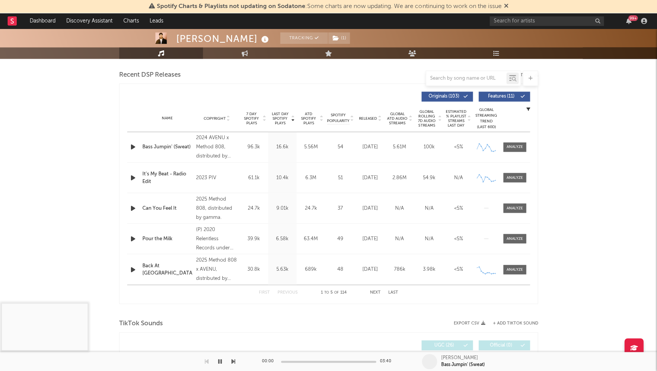
click at [368, 118] on span "Released" at bounding box center [368, 118] width 18 height 5
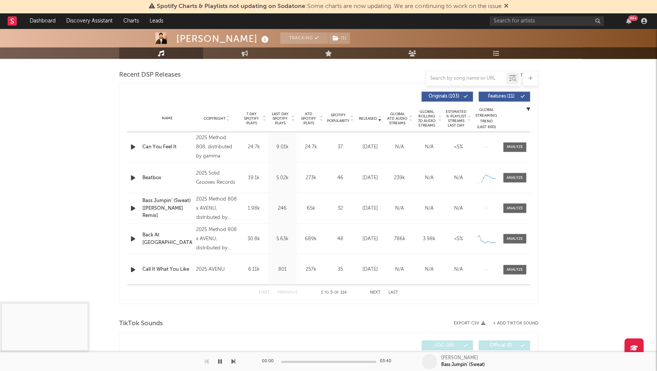
click at [376, 292] on button "Next" at bounding box center [375, 292] width 11 height 4
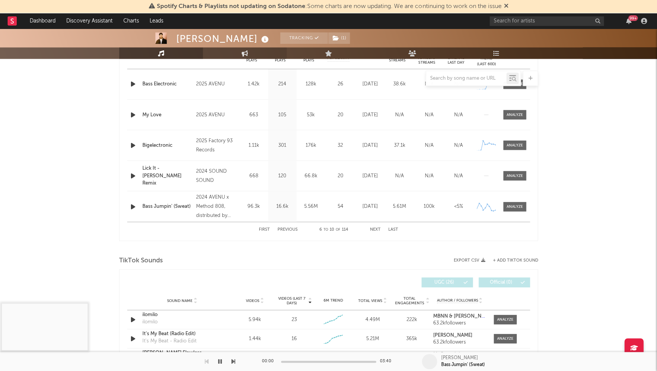
scroll to position [352, 0]
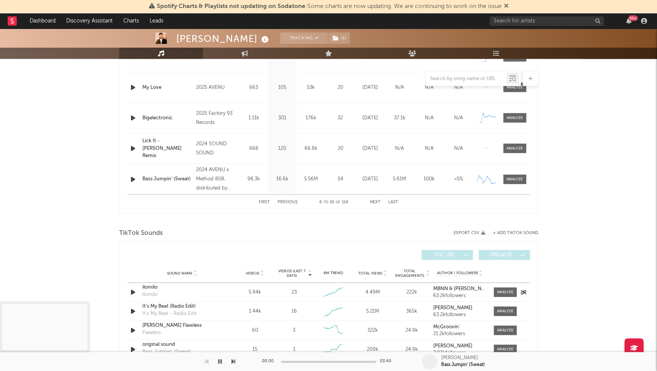
click at [133, 292] on icon "button" at bounding box center [133, 292] width 8 height 10
click at [131, 291] on icon "button" at bounding box center [132, 292] width 7 height 10
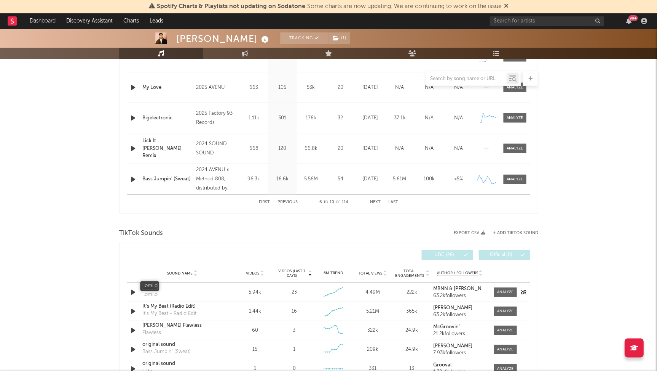
click at [147, 284] on div "ilomilo" at bounding box center [182, 287] width 80 height 8
click at [488, 288] on div "Author / Followers MBNN & [PERSON_NAME] 63.2k followers" at bounding box center [460, 292] width 57 height 12
click at [505, 289] on div at bounding box center [505, 292] width 16 height 6
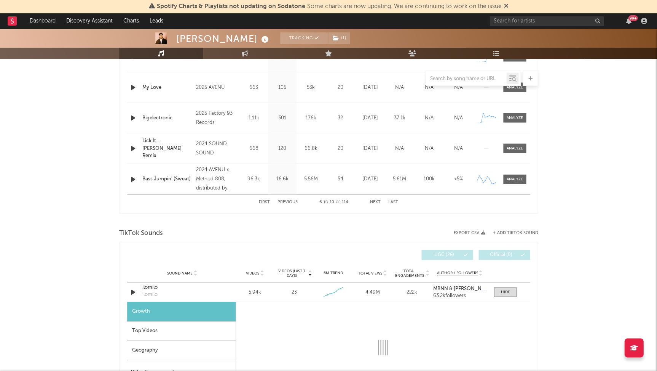
drag, startPoint x: 163, startPoint y: 308, endPoint x: 165, endPoint y: 333, distance: 24.9
click at [163, 309] on div "Growth" at bounding box center [181, 310] width 109 height 19
click at [165, 333] on div "Top Videos" at bounding box center [181, 330] width 109 height 19
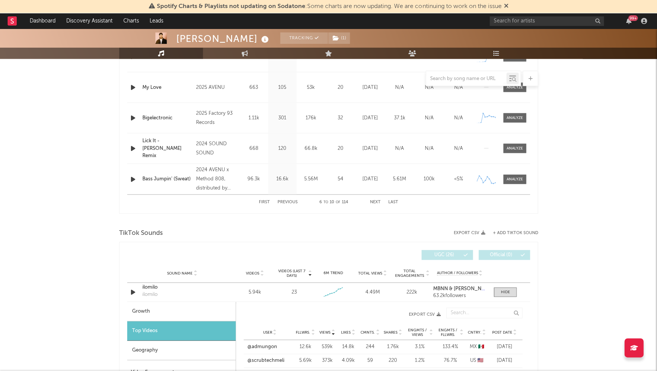
scroll to position [446, 0]
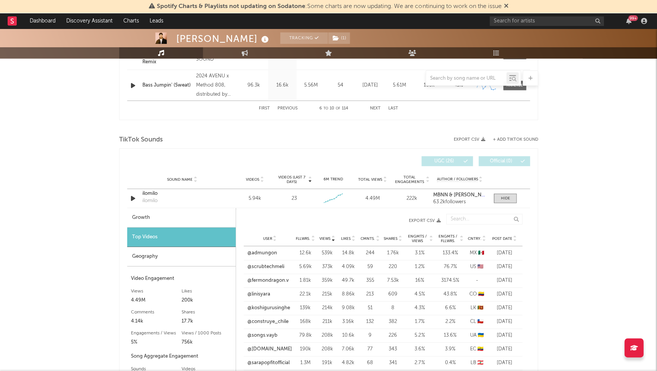
click at [509, 239] on div "Post Date" at bounding box center [504, 238] width 29 height 6
click at [259, 318] on link "@sarapopfitofficial" at bounding box center [268, 322] width 42 height 8
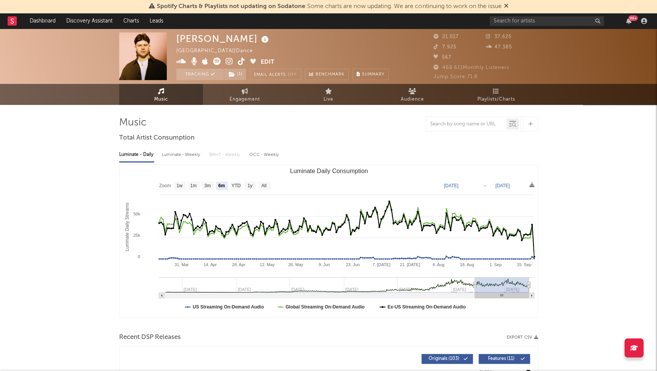
scroll to position [0, 0]
click at [234, 71] on span "( 1 )" at bounding box center [235, 74] width 22 height 11
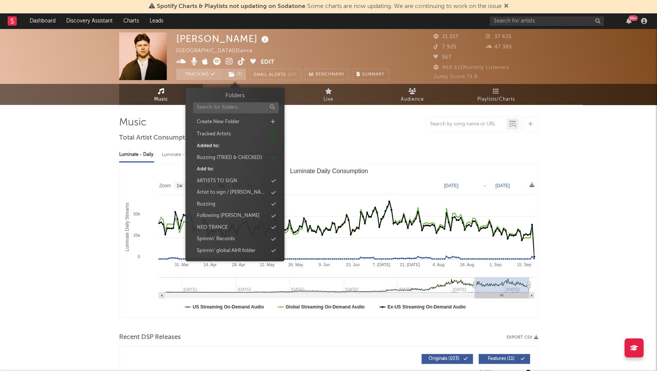
click at [354, 46] on div "[PERSON_NAME] [GEOGRAPHIC_DATA] | Dance Edit Tracking ( 1 ) Email Alerts Off Be…" at bounding box center [282, 56] width 213 height 48
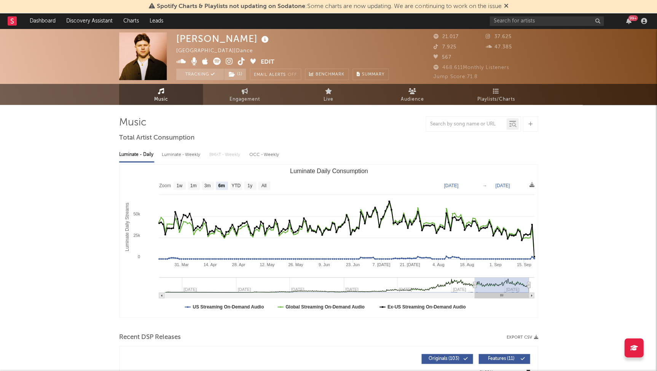
click at [179, 61] on icon at bounding box center [181, 62] width 10 height 8
click at [227, 61] on icon at bounding box center [229, 62] width 7 height 8
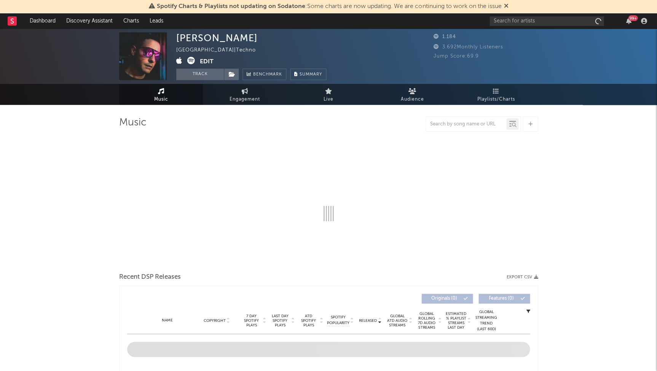
select select "1w"
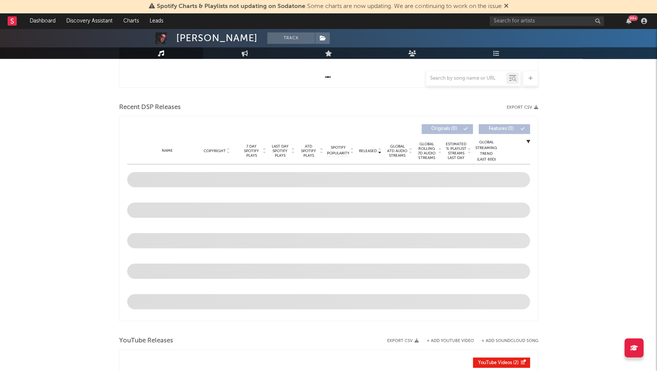
scroll to position [236, 0]
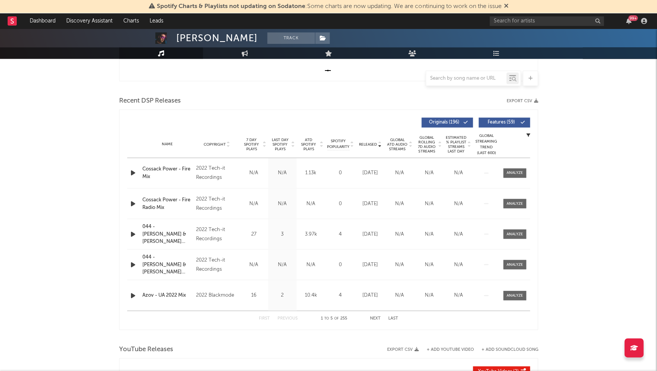
click at [275, 139] on span "Last Day Spotify Plays" at bounding box center [280, 145] width 20 height 14
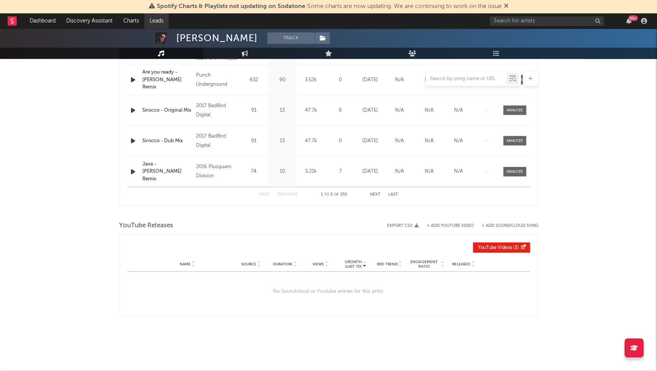
scroll to position [360, 0]
click at [154, 0] on div "Spotify Charts & Playlists not updating on Sodatone : Some charts are now updat…" at bounding box center [328, 6] width 657 height 13
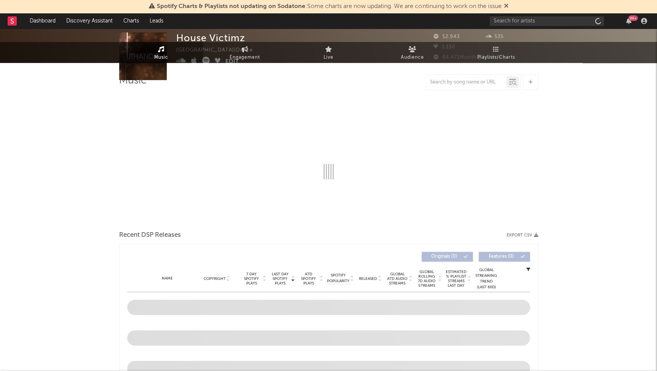
select select "6m"
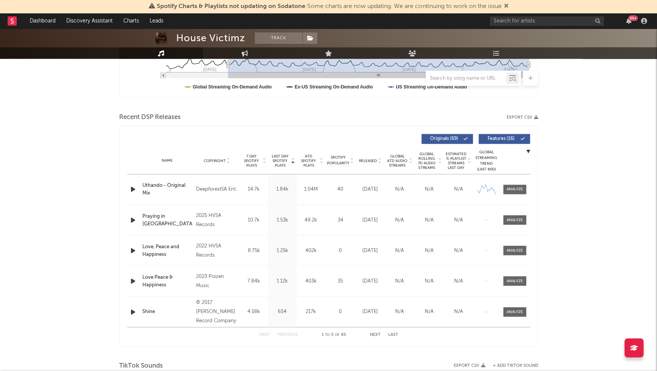
scroll to position [229, 0]
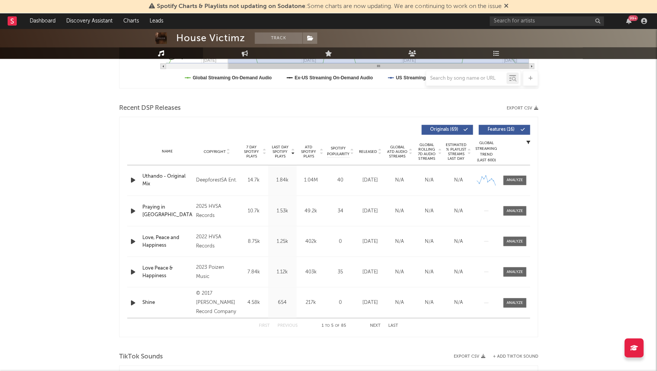
click at [279, 152] on span "Last Day Spotify Plays" at bounding box center [280, 152] width 20 height 14
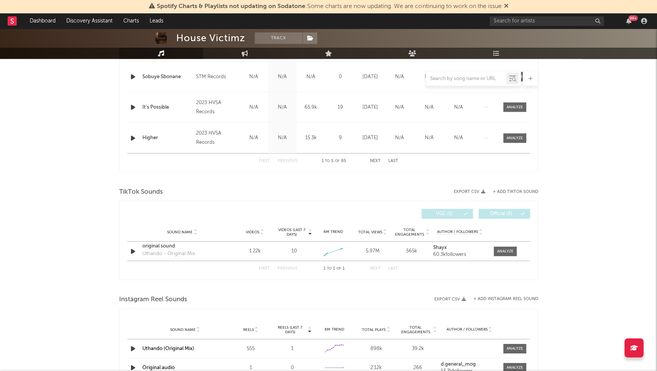
scroll to position [445, 0]
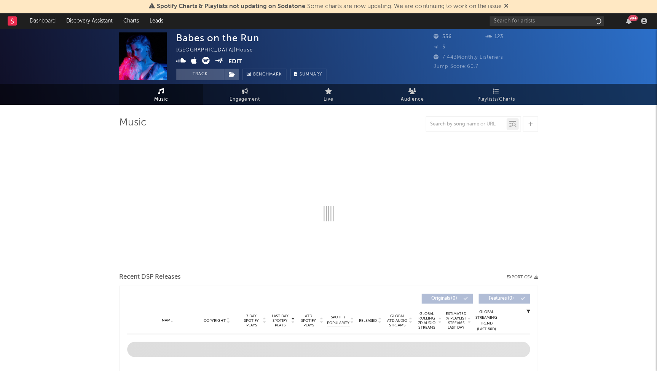
select select "1w"
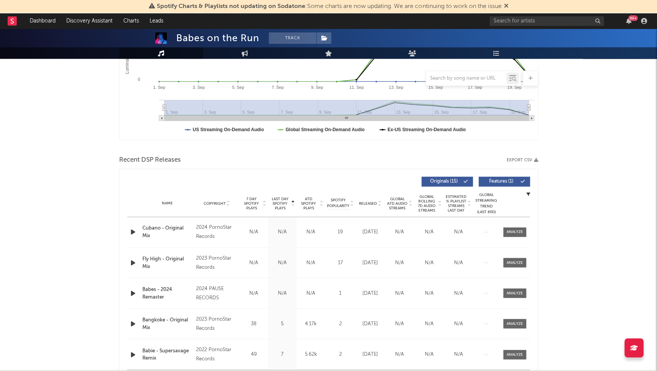
scroll to position [229, 0]
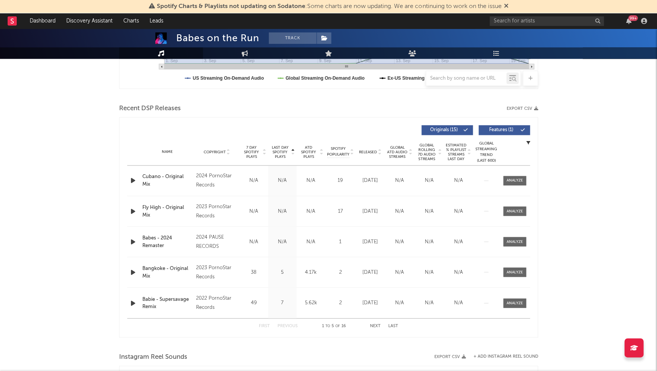
click at [273, 148] on span "Last Day Spotify Plays" at bounding box center [280, 152] width 20 height 14
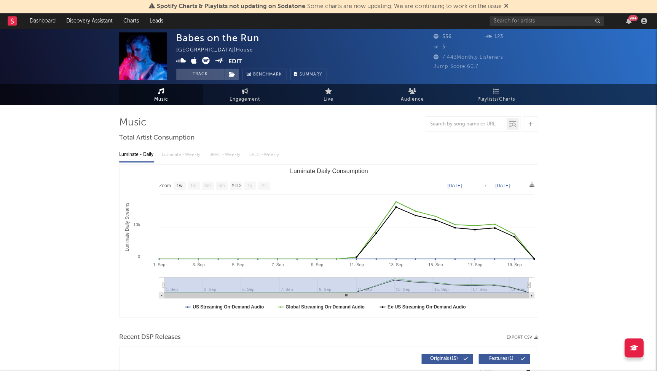
scroll to position [0, 0]
click at [179, 58] on icon at bounding box center [181, 61] width 10 height 8
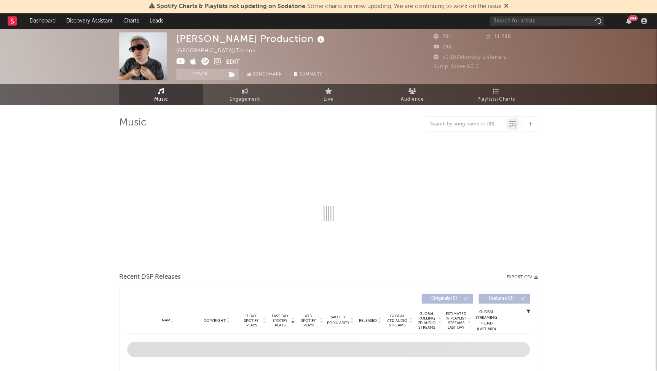
select select "1w"
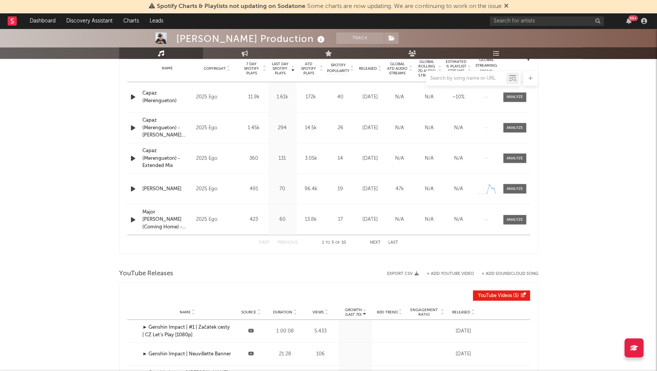
scroll to position [312, 0]
click at [136, 94] on icon "button" at bounding box center [133, 97] width 8 height 10
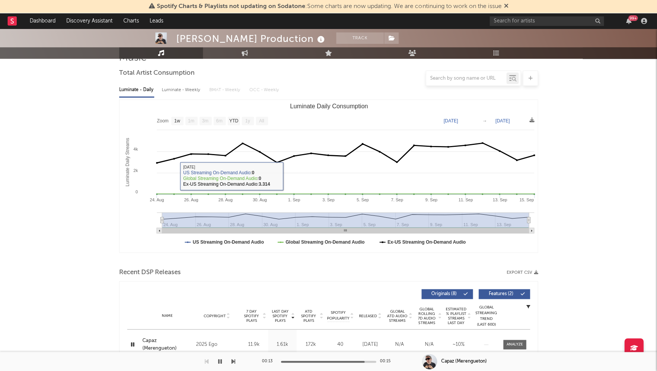
scroll to position [69, 0]
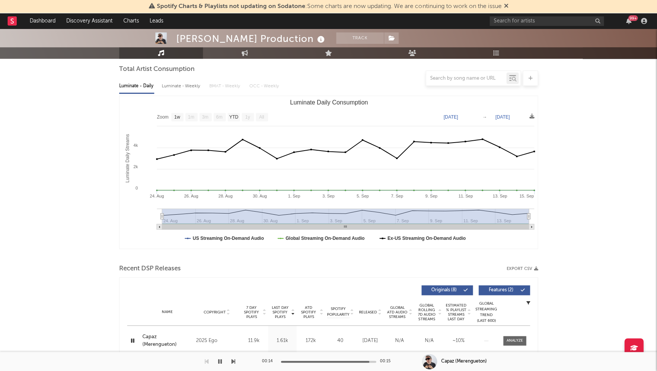
drag, startPoint x: 221, startPoint y: 360, endPoint x: 221, endPoint y: 344, distance: 15.2
click at [220, 359] on icon "button" at bounding box center [220, 361] width 4 height 6
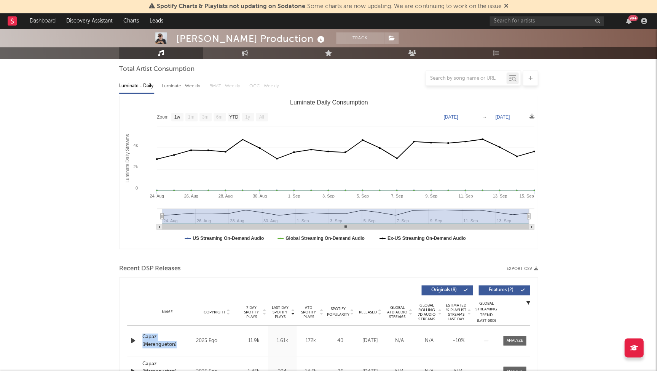
drag, startPoint x: 139, startPoint y: 337, endPoint x: 207, endPoint y: 339, distance: 67.4
click at [203, 339] on div "Name Capaz (Merengueton) Copyright 2025 Ego Label Ego Album Names Capaz (Mereng…" at bounding box center [328, 340] width 403 height 30
copy div "Name Capaz (Merengueton) Copyright 20"
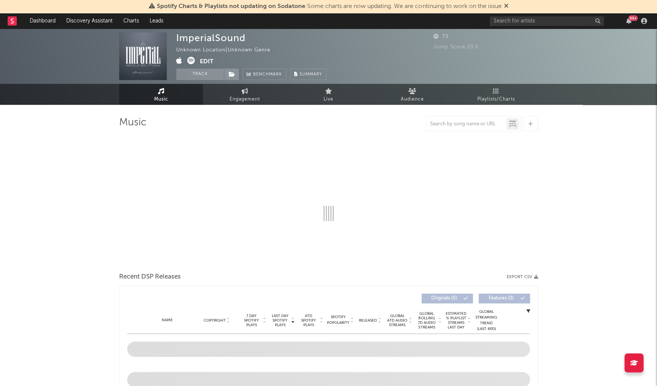
select select "1w"
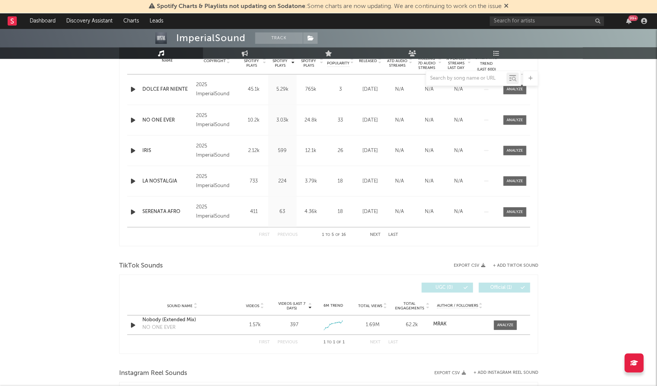
scroll to position [493, 0]
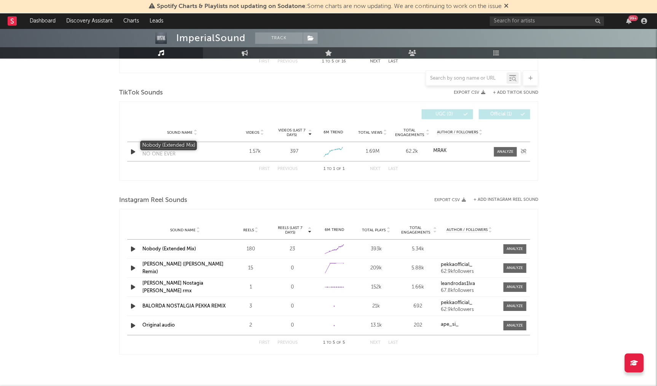
click at [178, 144] on div "Nobody (Extended Mix)" at bounding box center [182, 147] width 80 height 8
click at [539, 21] on input "text" at bounding box center [547, 21] width 114 height 10
click at [488, 19] on nav "Dashboard Discovery Assistant Charts Leads mrak 99 +" at bounding box center [328, 20] width 657 height 15
click at [523, 20] on input "mrak" at bounding box center [547, 21] width 114 height 10
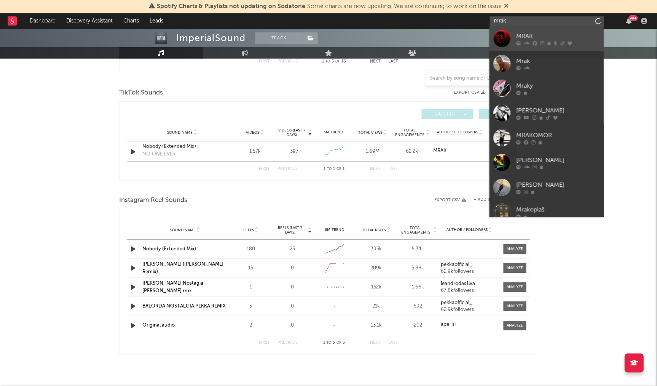
type input "mrak"
click at [526, 43] on icon at bounding box center [527, 43] width 6 height 5
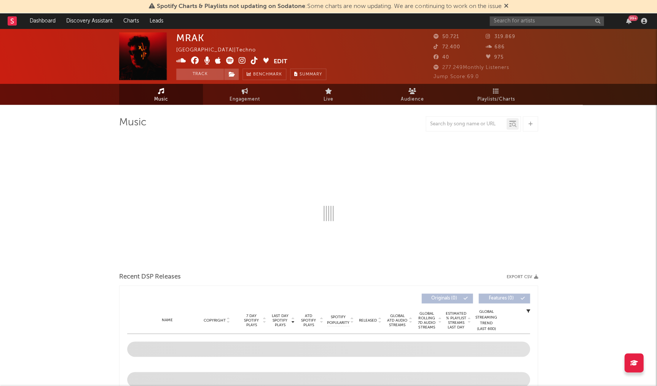
select select "6m"
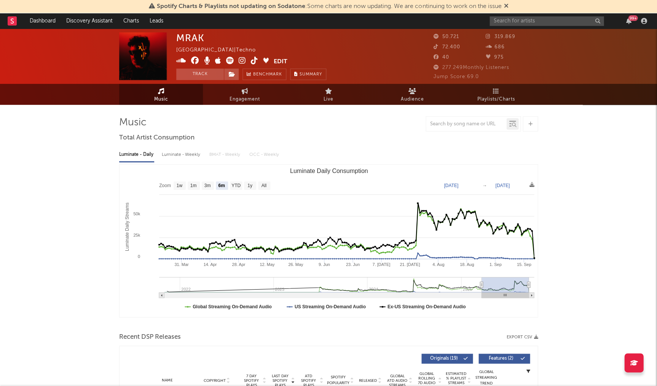
click at [182, 61] on icon at bounding box center [181, 61] width 10 height 8
drag, startPoint x: 244, startPoint y: 61, endPoint x: 240, endPoint y: 62, distance: 4.7
click at [244, 61] on icon at bounding box center [242, 61] width 7 height 8
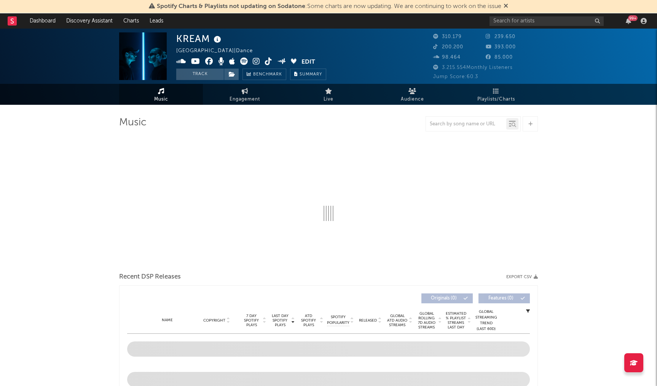
select select "6m"
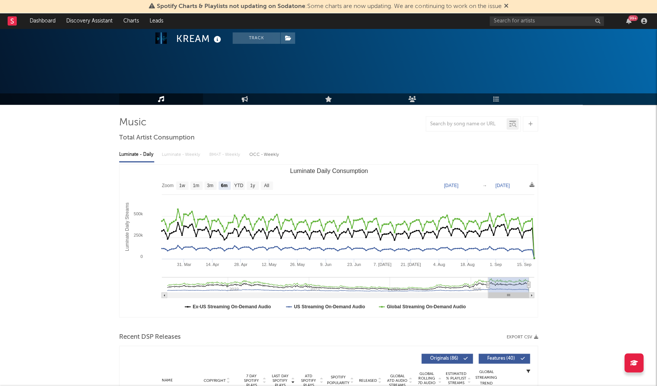
scroll to position [197, 0]
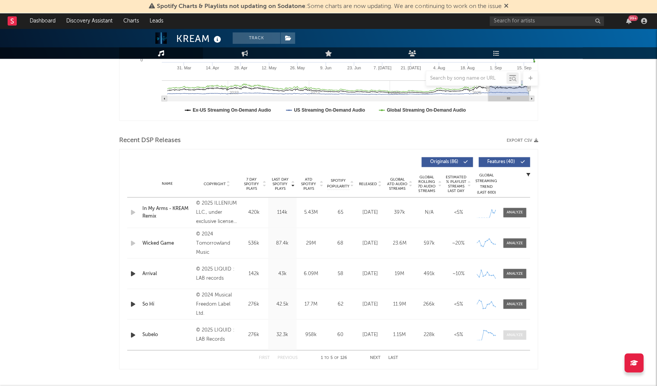
click at [516, 336] on div at bounding box center [515, 335] width 16 height 6
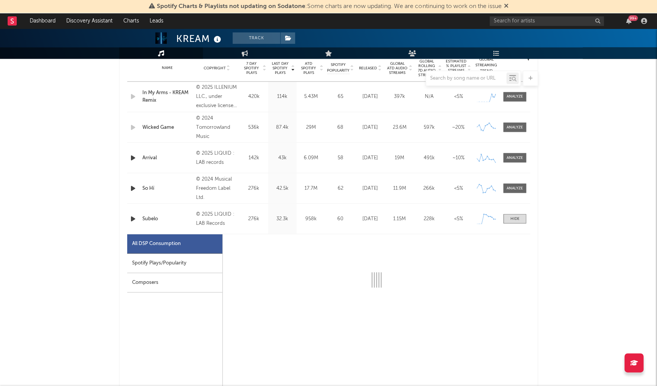
select select "1w"
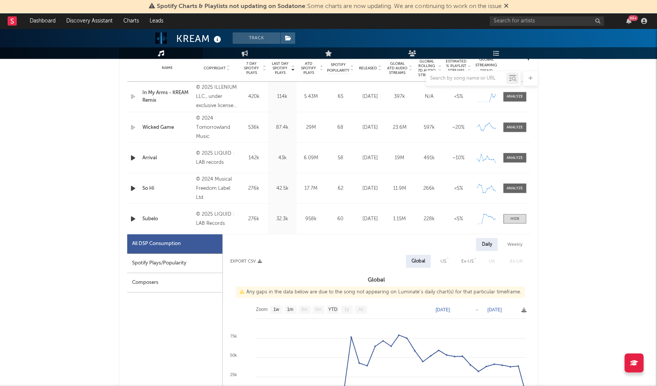
scroll to position [382, 0]
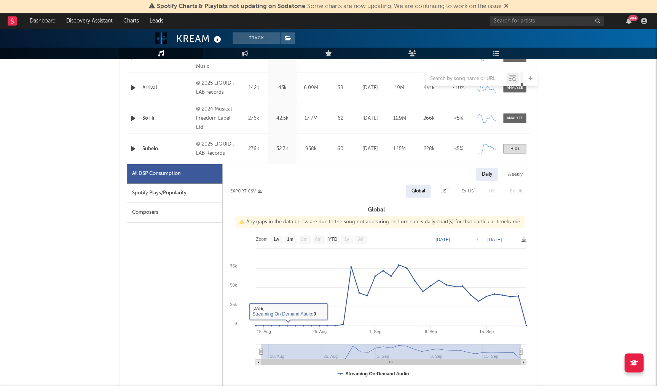
click at [148, 193] on div "Spotify Plays/Popularity" at bounding box center [174, 192] width 95 height 19
select select "1w"
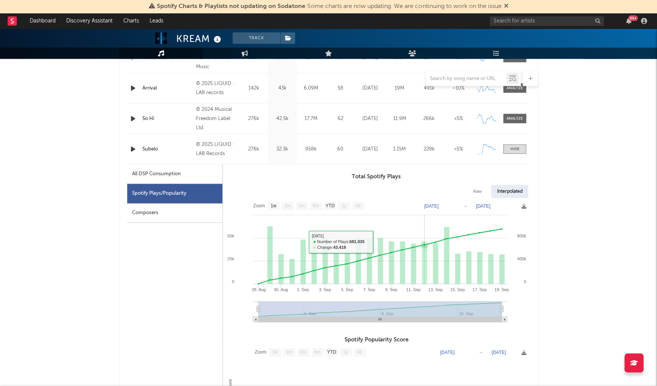
scroll to position [381, 0]
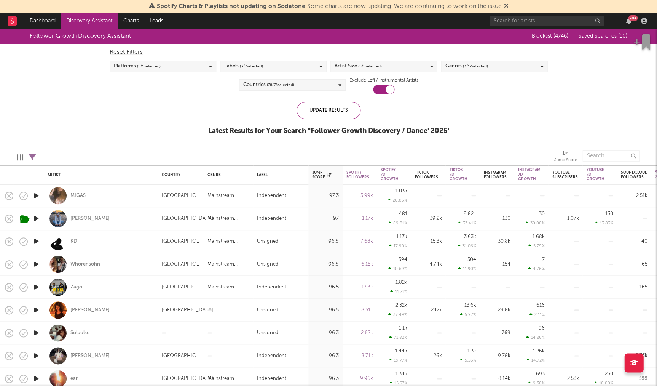
click at [38, 199] on icon "button" at bounding box center [36, 196] width 8 height 10
drag, startPoint x: 36, startPoint y: 197, endPoint x: 222, endPoint y: 102, distance: 209.2
click at [36, 197] on icon "button" at bounding box center [35, 196] width 7 height 10
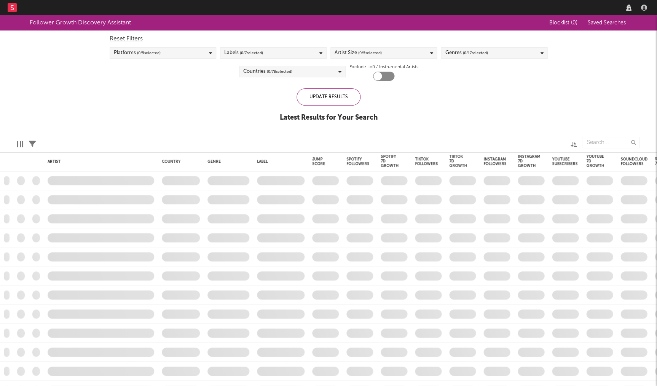
checkbox input "true"
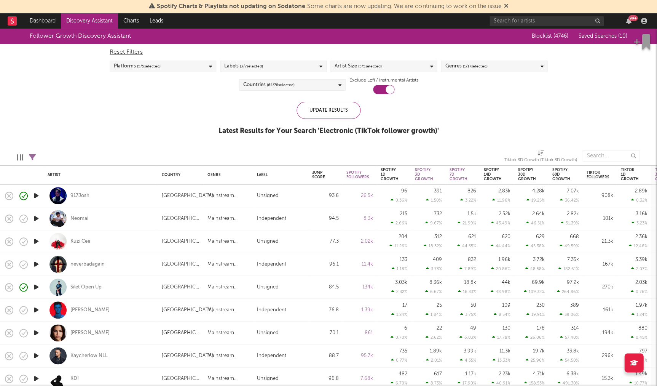
click at [38, 217] on icon "button" at bounding box center [36, 219] width 8 height 10
drag, startPoint x: 35, startPoint y: 218, endPoint x: 160, endPoint y: -14, distance: 263.7
click at [160, 0] on html "Spotify Charts & Playlists not updating on Sodatone : Some charts are now updat…" at bounding box center [328, 193] width 657 height 386
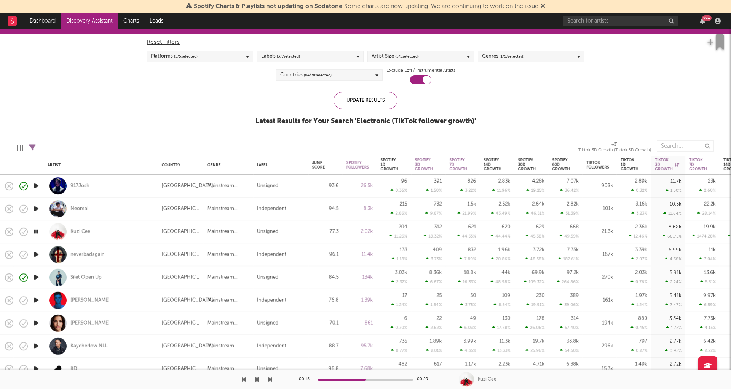
click at [30, 210] on div at bounding box center [36, 208] width 15 height 23
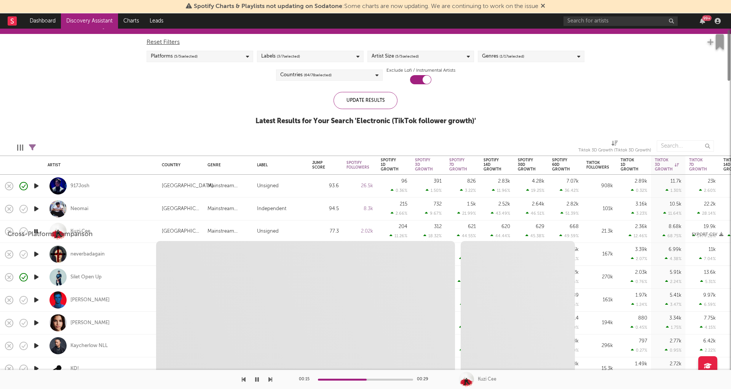
select select "1w"
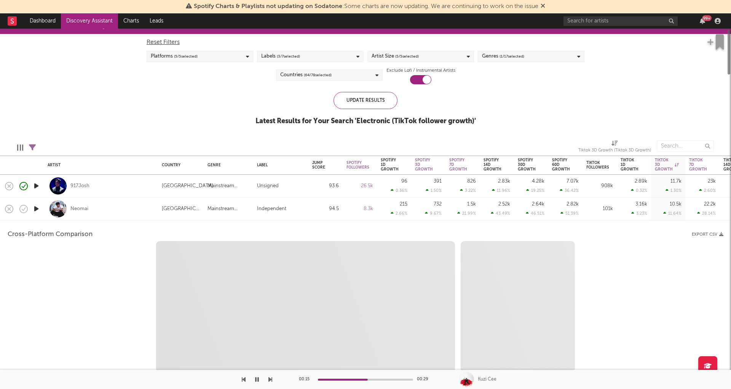
click at [36, 208] on icon "button" at bounding box center [36, 209] width 8 height 10
select select "1w"
click at [102, 206] on div "Neomai" at bounding box center [101, 208] width 107 height 22
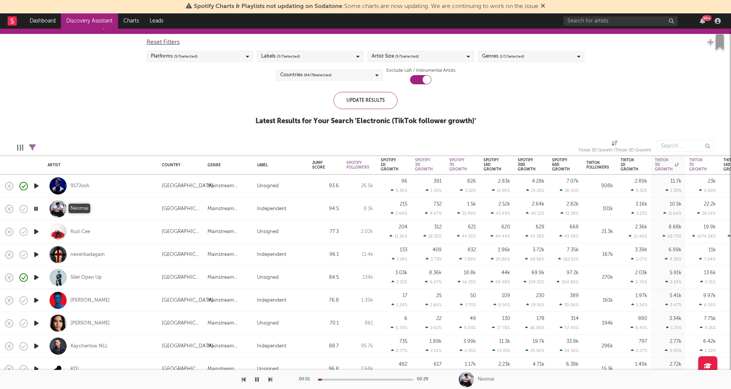
click at [83, 206] on div "Neomai" at bounding box center [79, 208] width 18 height 7
click at [35, 206] on icon "button" at bounding box center [35, 209] width 7 height 10
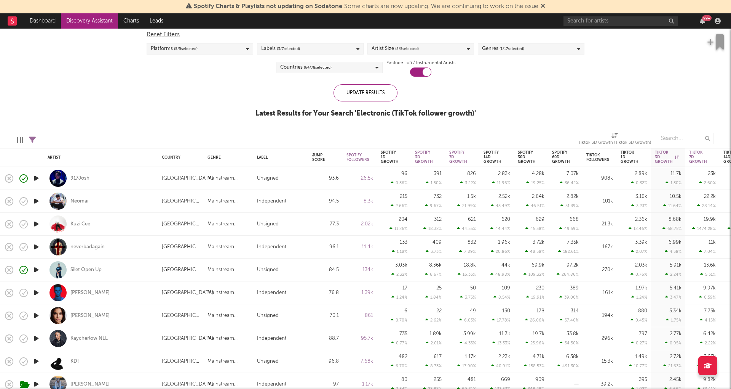
click at [37, 226] on icon "button" at bounding box center [36, 224] width 8 height 10
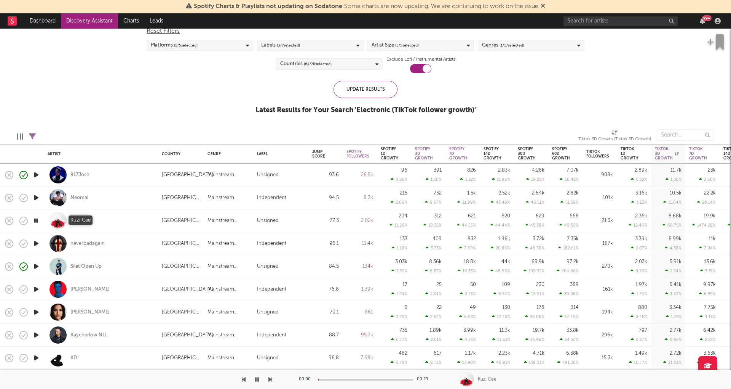
click at [79, 219] on div "Kuzi Cee" at bounding box center [80, 220] width 20 height 7
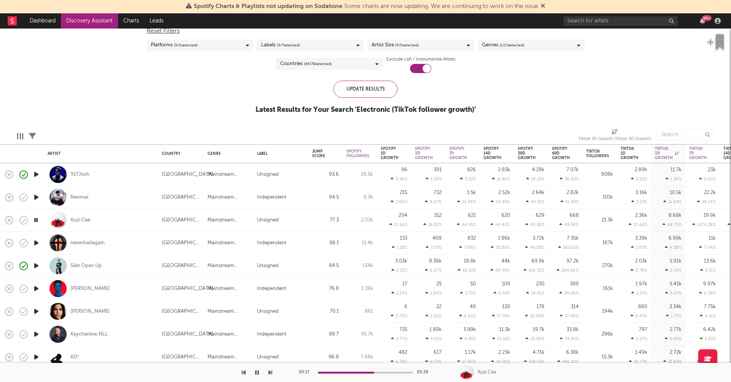
click at [35, 244] on icon "button" at bounding box center [36, 243] width 8 height 10
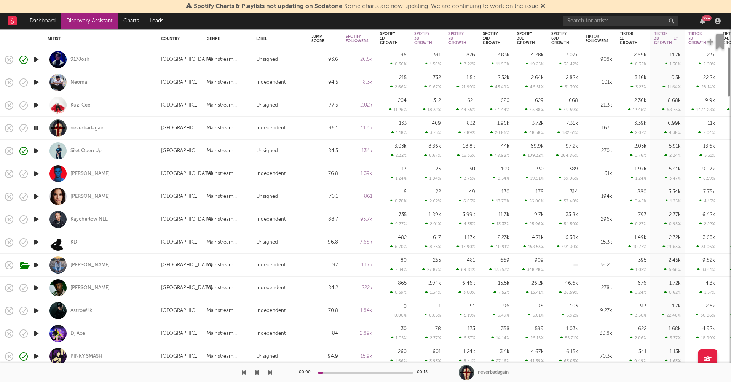
click at [35, 173] on icon "button" at bounding box center [36, 174] width 8 height 10
click at [37, 195] on icon "button" at bounding box center [36, 197] width 8 height 10
click at [91, 195] on div "Pia Ioana" at bounding box center [89, 197] width 39 height 7
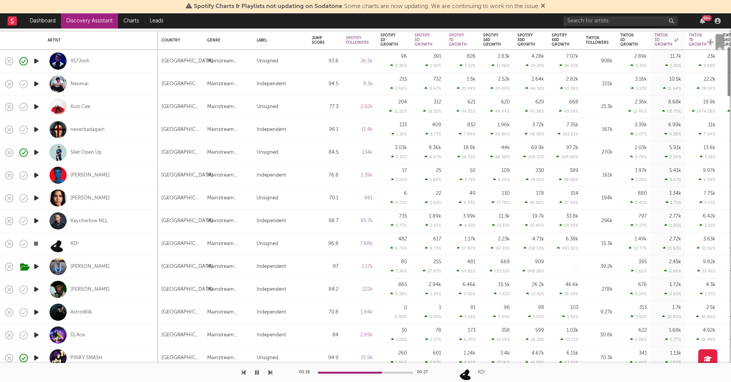
click at [35, 224] on icon "button" at bounding box center [36, 221] width 8 height 10
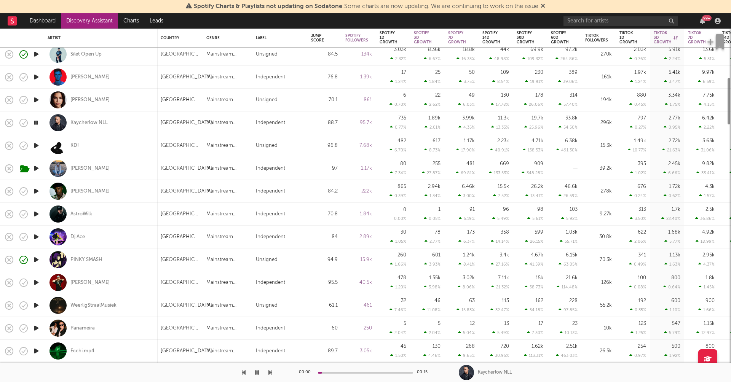
click at [37, 188] on icon "button" at bounding box center [36, 192] width 8 height 10
click at [74, 190] on div "Sykes" at bounding box center [89, 191] width 39 height 7
drag, startPoint x: 33, startPoint y: 191, endPoint x: 100, endPoint y: 164, distance: 72.5
click at [33, 191] on icon "button" at bounding box center [35, 192] width 7 height 10
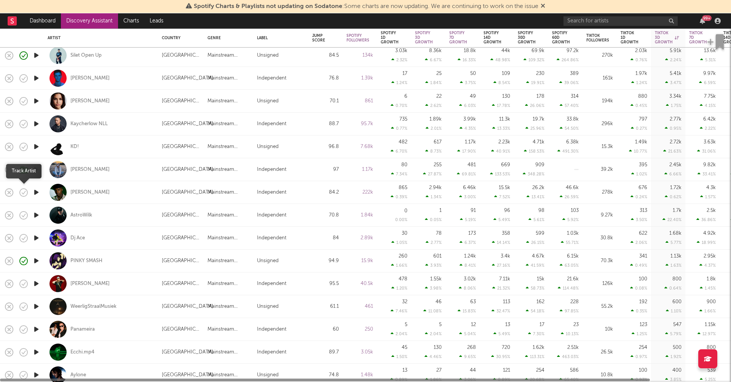
click at [25, 193] on icon "button" at bounding box center [23, 192] width 11 height 11
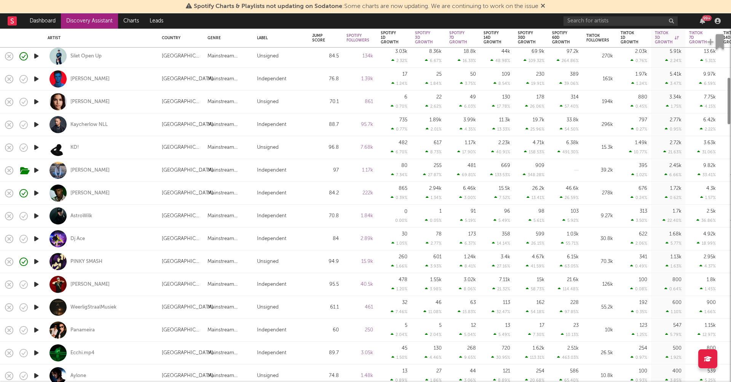
click at [38, 216] on icon "button" at bounding box center [36, 216] width 8 height 10
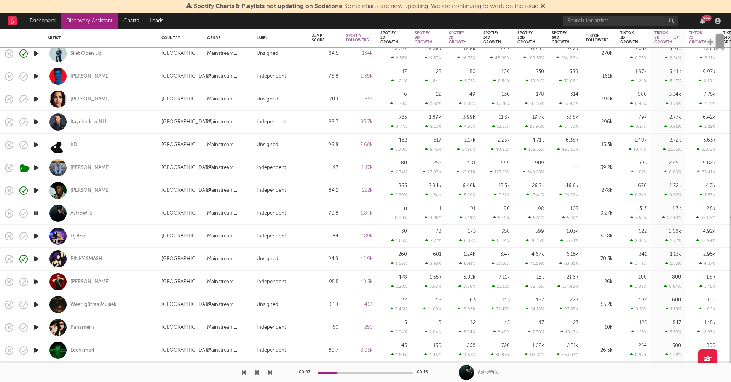
click at [132, 211] on div "AstroWilk" at bounding box center [101, 213] width 107 height 22
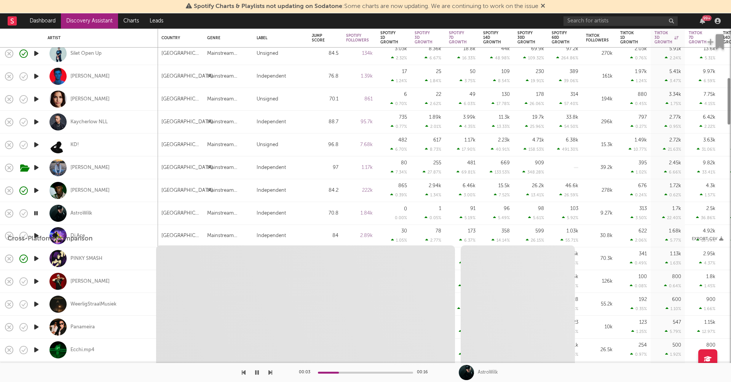
select select "1w"
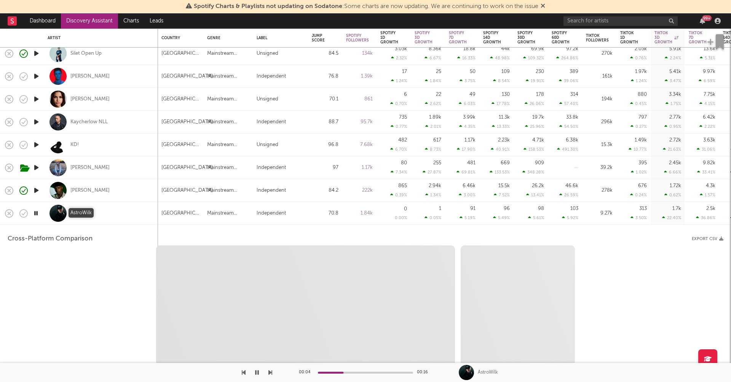
click at [86, 214] on div "AstroWilk" at bounding box center [81, 213] width 22 height 7
select select "1w"
select select "1m"
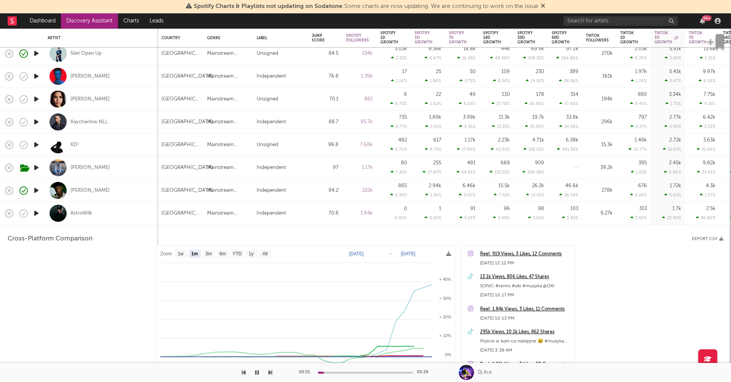
click at [126, 213] on div "AstroWilk" at bounding box center [101, 213] width 107 height 22
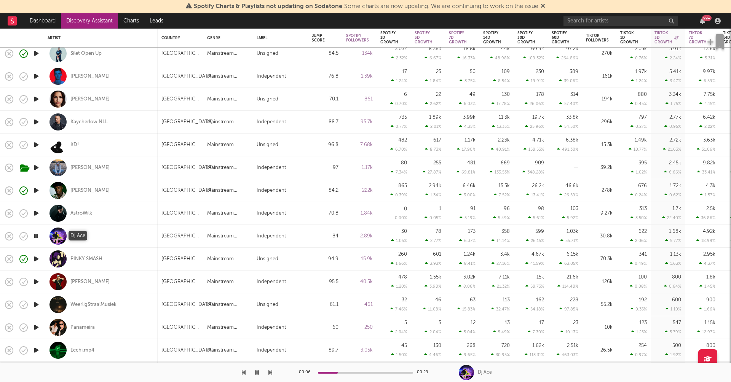
click at [81, 235] on div "Dj Ace" at bounding box center [77, 236] width 14 height 7
click at [34, 285] on icon "button" at bounding box center [36, 282] width 8 height 10
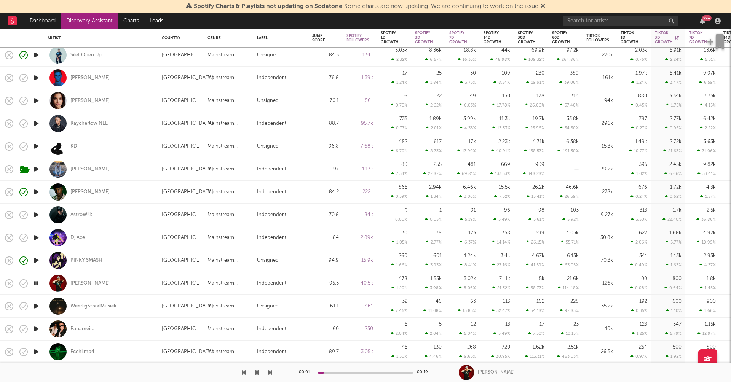
click at [34, 302] on icon "button" at bounding box center [36, 307] width 8 height 10
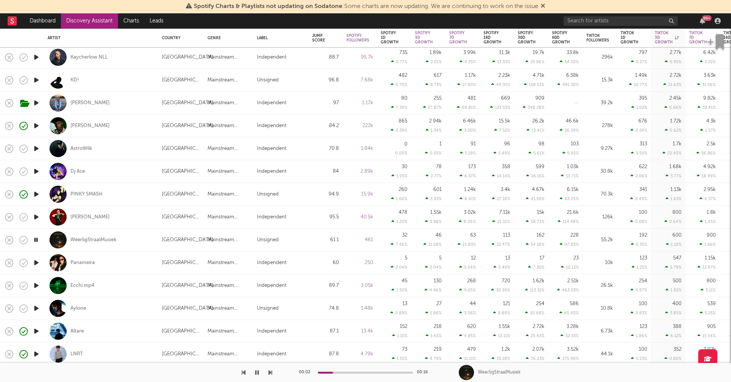
click at [36, 264] on icon "button" at bounding box center [36, 263] width 8 height 10
click at [78, 262] on div "Panameira" at bounding box center [82, 263] width 24 height 7
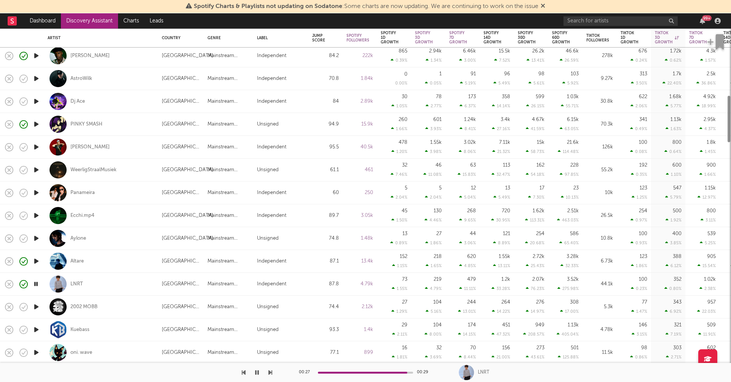
click at [35, 282] on icon "button" at bounding box center [35, 285] width 7 height 10
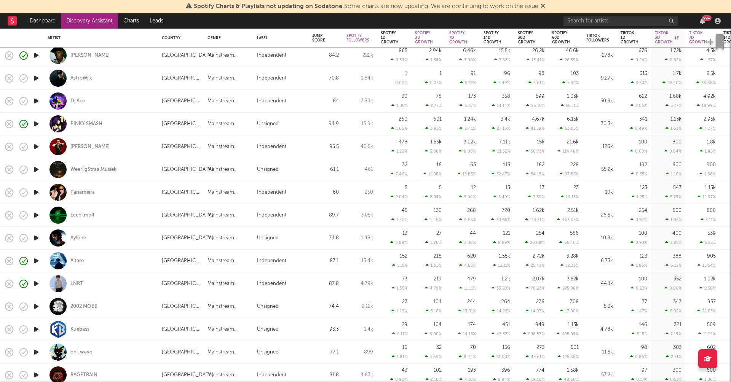
click at [35, 214] on icon "button" at bounding box center [36, 216] width 8 height 10
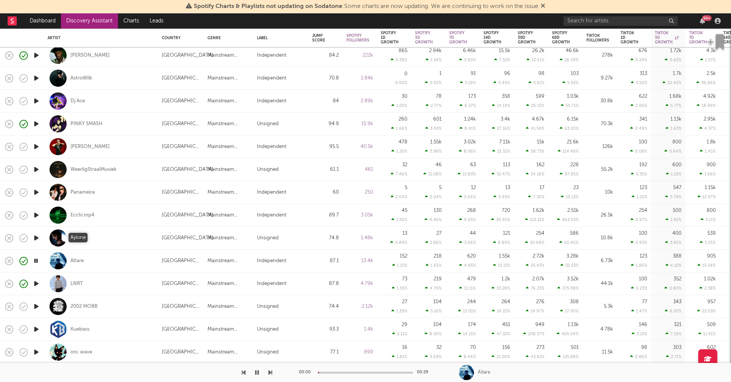
click at [75, 238] on div "Aylone" at bounding box center [78, 238] width 16 height 7
click at [35, 262] on icon "button" at bounding box center [35, 261] width 7 height 10
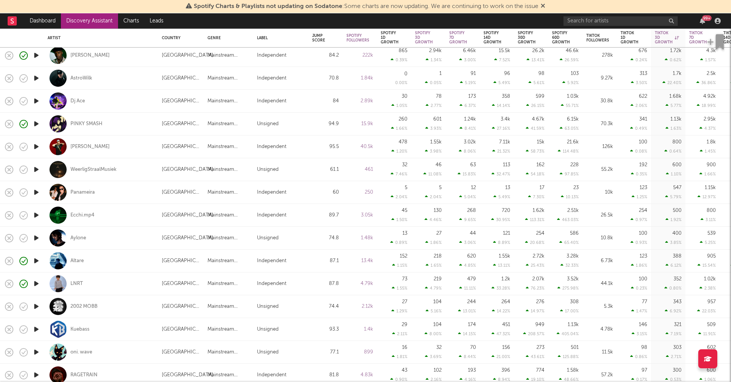
click at [35, 238] on icon "button" at bounding box center [36, 239] width 8 height 10
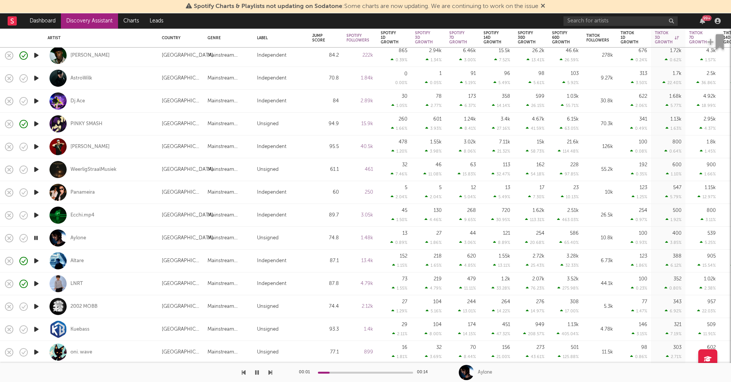
click at [37, 237] on icon "button" at bounding box center [35, 239] width 7 height 10
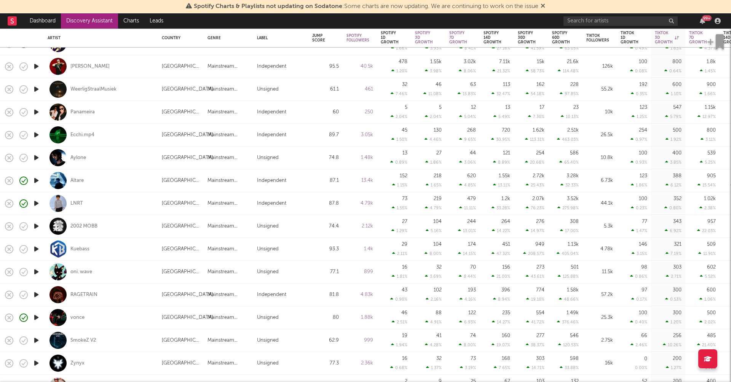
click at [37, 224] on icon "button" at bounding box center [36, 227] width 8 height 10
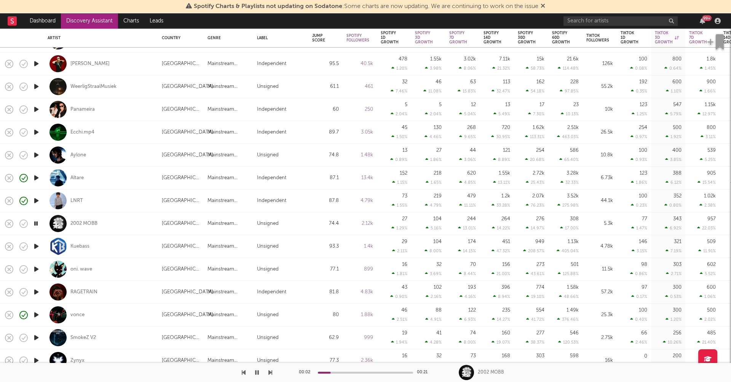
click at [36, 245] on icon "button" at bounding box center [36, 247] width 8 height 10
click at [80, 247] on div "Kuebass" at bounding box center [79, 246] width 19 height 7
click at [40, 246] on div at bounding box center [36, 246] width 15 height 23
select select "1w"
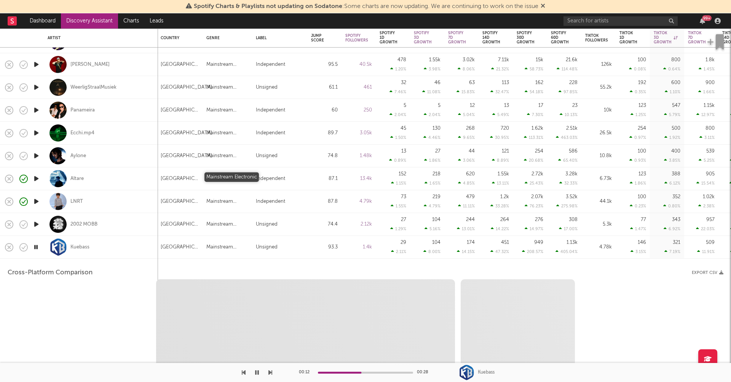
select select "1w"
click at [38, 247] on icon "button" at bounding box center [35, 248] width 7 height 10
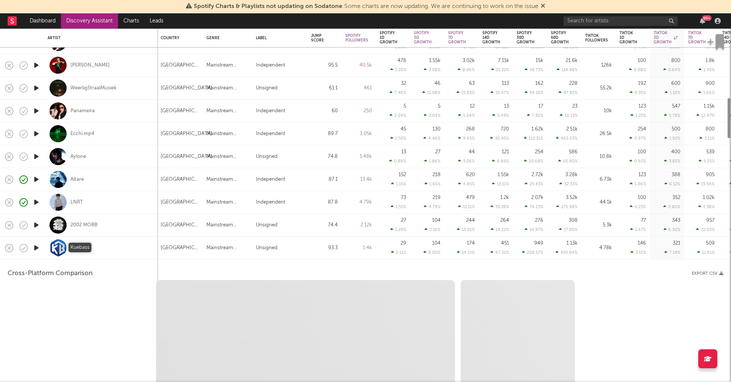
select select "1m"
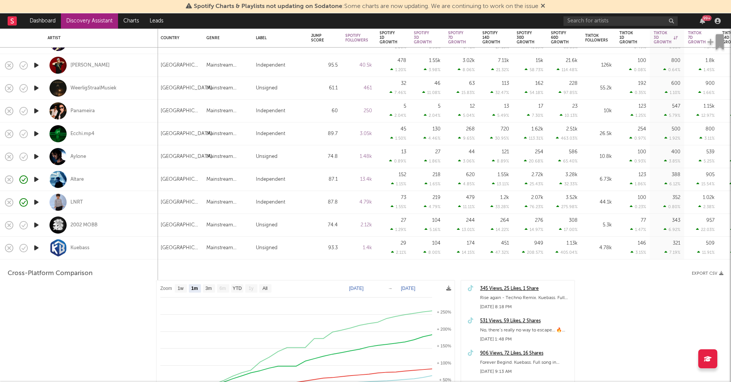
click at [119, 249] on div "Kuebass" at bounding box center [101, 248] width 107 height 22
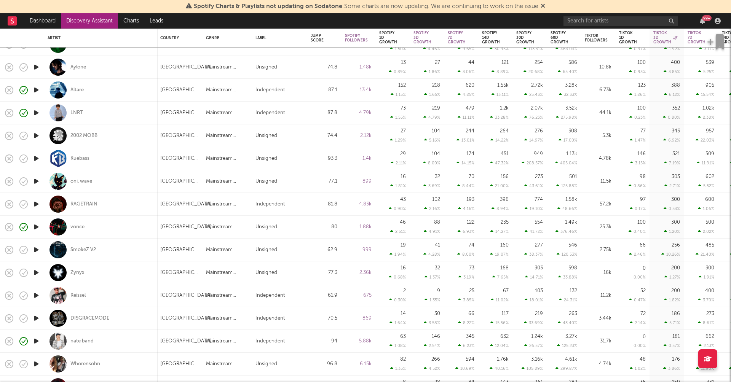
click at [38, 181] on icon "button" at bounding box center [36, 182] width 8 height 10
click at [35, 204] on icon "button" at bounding box center [36, 205] width 8 height 10
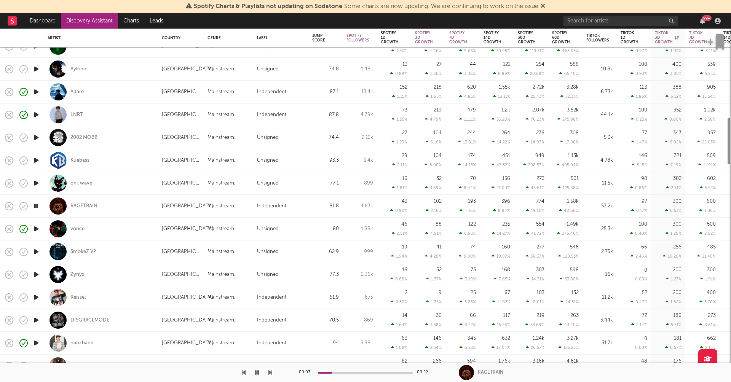
click at [37, 246] on div at bounding box center [36, 252] width 15 height 23
select select "1w"
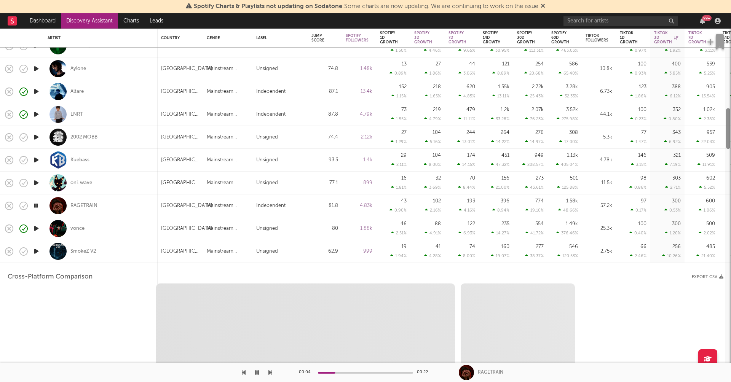
select select "1w"
click at [657, 277] on html "Spotify Charts & Playlists not updating on Sodatone : Some charts are now updat…" at bounding box center [365, 191] width 731 height 382
select select "1m"
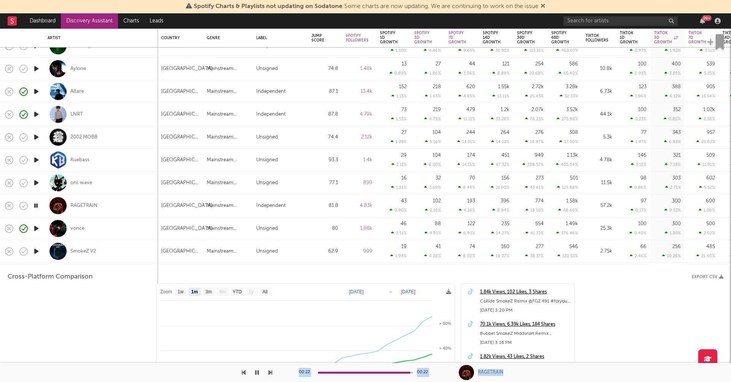
click at [35, 253] on icon "button" at bounding box center [36, 252] width 8 height 10
click at [137, 256] on div "SmokeZ V2" at bounding box center [101, 251] width 107 height 22
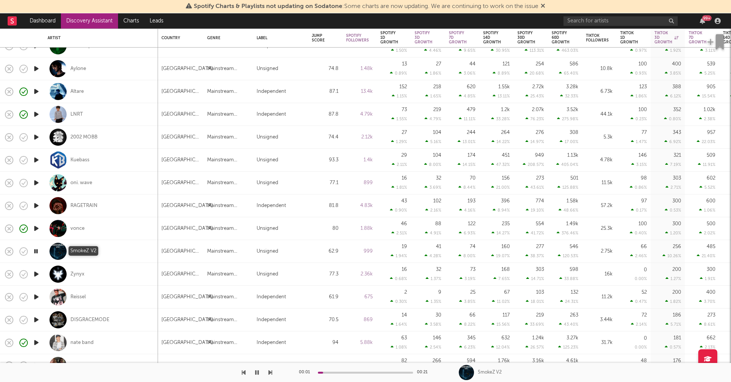
click at [85, 250] on div "SmokeZ V2" at bounding box center [83, 251] width 26 height 7
click at [36, 274] on icon "button" at bounding box center [36, 275] width 8 height 10
click at [80, 273] on div "Zynyx" at bounding box center [77, 274] width 14 height 7
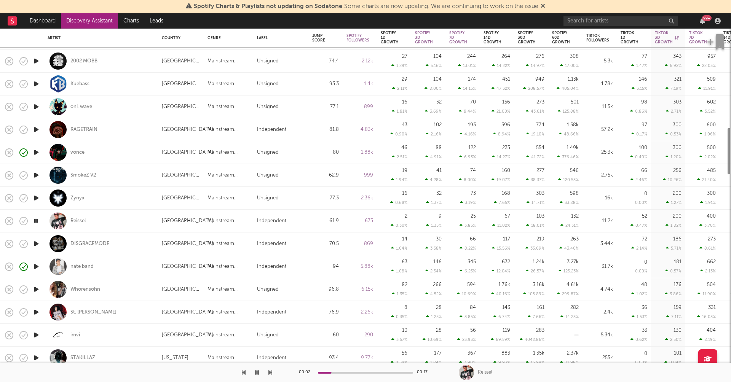
click at [36, 243] on icon "button" at bounding box center [36, 244] width 8 height 10
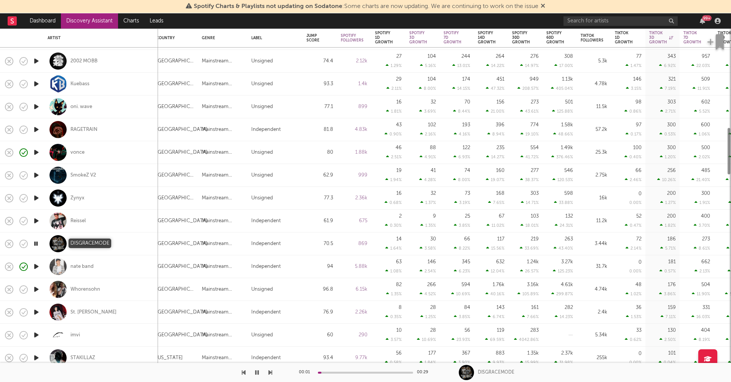
click at [78, 245] on div "DISGRACEMODE" at bounding box center [89, 244] width 39 height 7
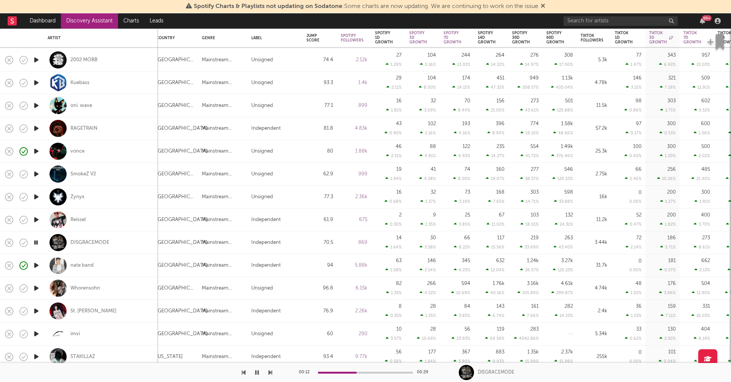
click at [36, 289] on icon "button" at bounding box center [36, 289] width 8 height 10
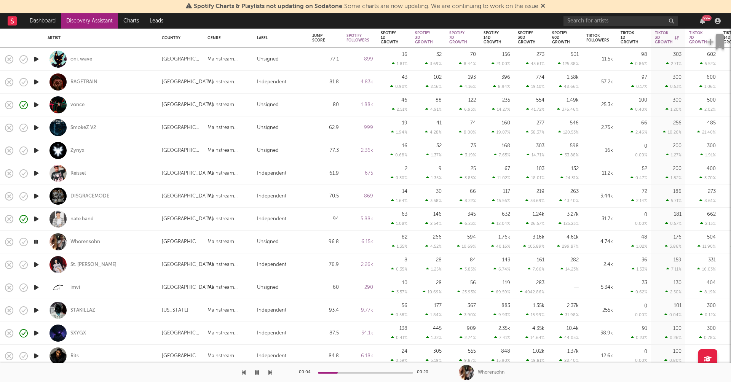
click at [37, 264] on icon "button" at bounding box center [36, 265] width 8 height 10
click at [36, 288] on icon "button" at bounding box center [36, 288] width 8 height 10
click at [36, 307] on icon "button" at bounding box center [36, 311] width 8 height 10
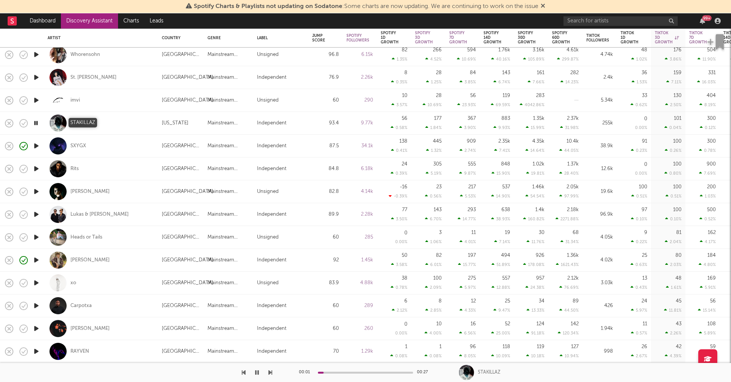
click at [84, 122] on div "STAKILLAZ" at bounding box center [82, 123] width 25 height 7
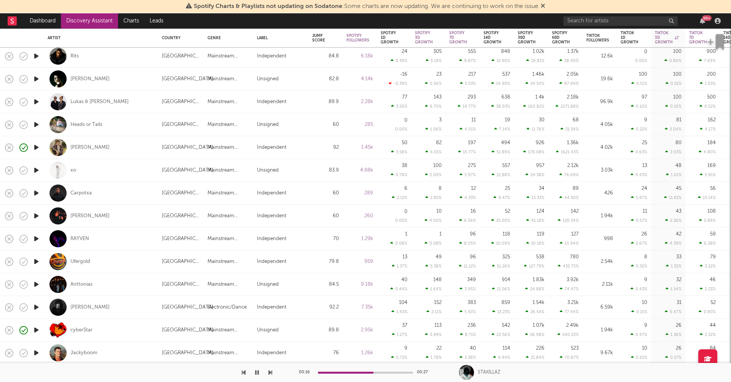
click at [34, 194] on icon "button" at bounding box center [36, 194] width 8 height 10
click at [36, 174] on icon "button" at bounding box center [36, 171] width 8 height 10
click at [38, 219] on icon "button" at bounding box center [36, 216] width 8 height 10
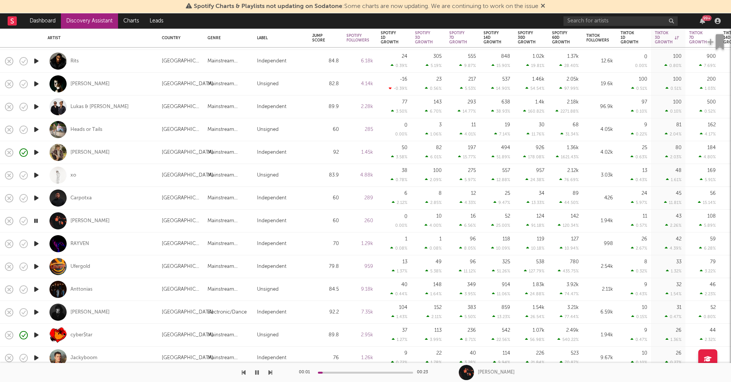
click at [38, 243] on icon "button" at bounding box center [36, 244] width 8 height 10
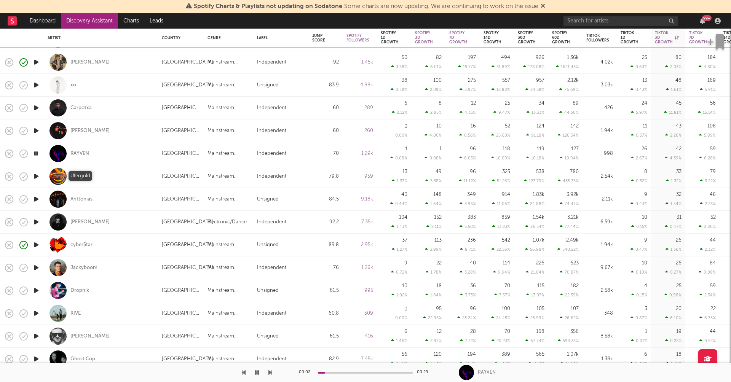
click at [79, 178] on div "Ufergold" at bounding box center [80, 176] width 20 height 7
click at [40, 178] on icon "button" at bounding box center [36, 177] width 8 height 10
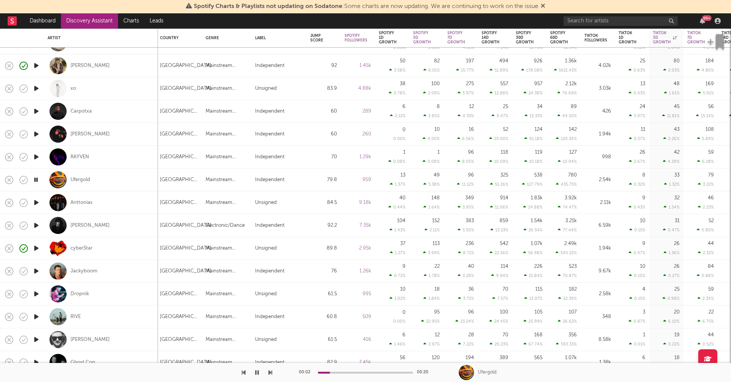
click at [35, 205] on icon "button" at bounding box center [36, 203] width 8 height 10
click at [36, 226] on icon "button" at bounding box center [36, 227] width 8 height 10
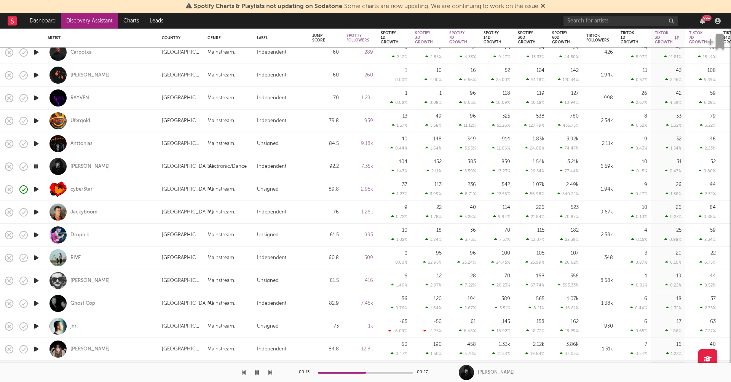
click at [35, 211] on icon "button" at bounding box center [36, 213] width 8 height 10
click at [36, 236] on icon "button" at bounding box center [36, 235] width 8 height 10
click at [77, 235] on div "Dropnik" at bounding box center [79, 235] width 19 height 7
click at [38, 302] on icon "button" at bounding box center [36, 304] width 8 height 10
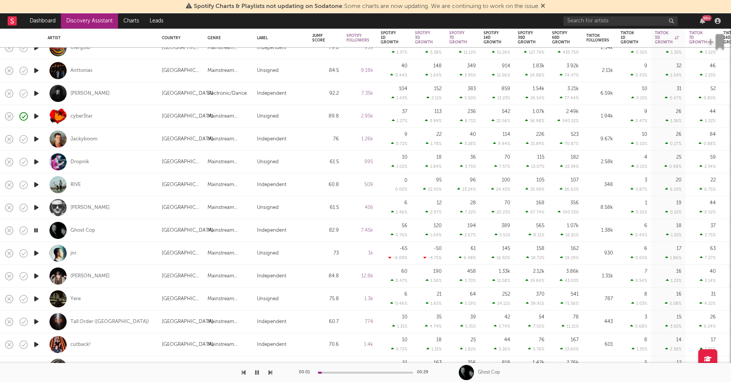
click at [33, 278] on icon "button" at bounding box center [36, 277] width 8 height 10
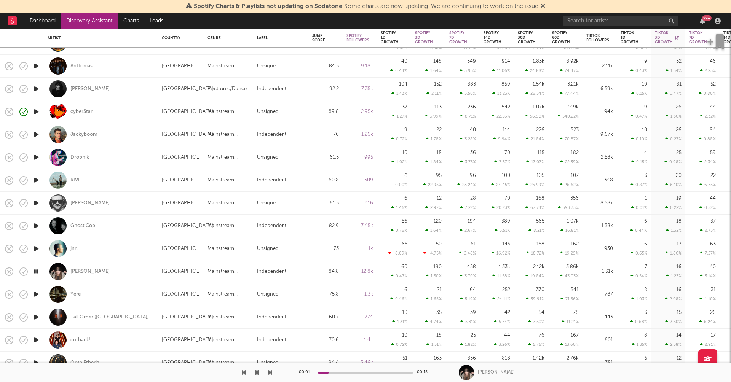
click at [37, 295] on icon "button" at bounding box center [36, 295] width 8 height 10
click at [74, 296] on div "Yere" at bounding box center [75, 294] width 10 height 7
click at [36, 296] on icon "button" at bounding box center [35, 295] width 7 height 10
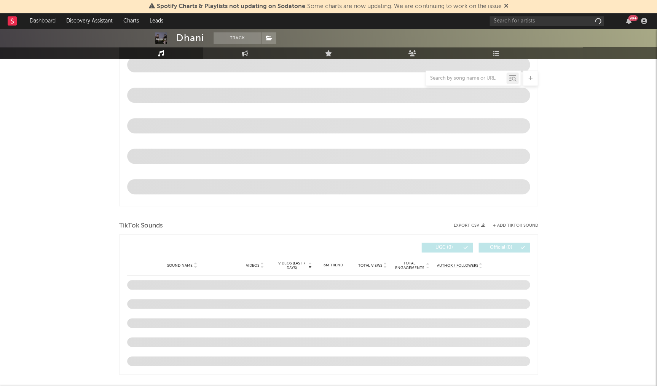
select select "6m"
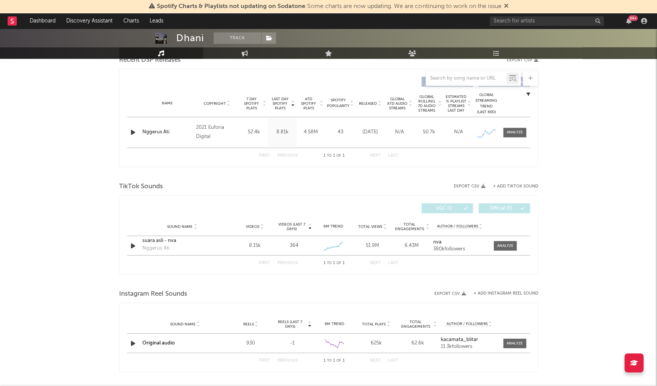
scroll to position [276, 0]
click at [515, 137] on div "Name [PERSON_NAME] Ati Copyright 2021 Euforia Digital Label Euforia Digital Alb…" at bounding box center [328, 133] width 403 height 30
click at [520, 134] on div at bounding box center [515, 134] width 16 height 6
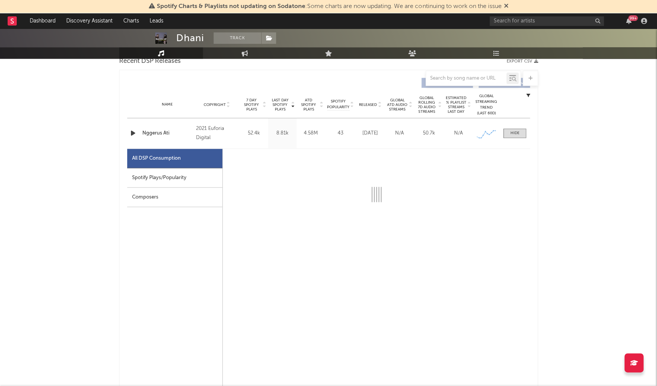
select select "6m"
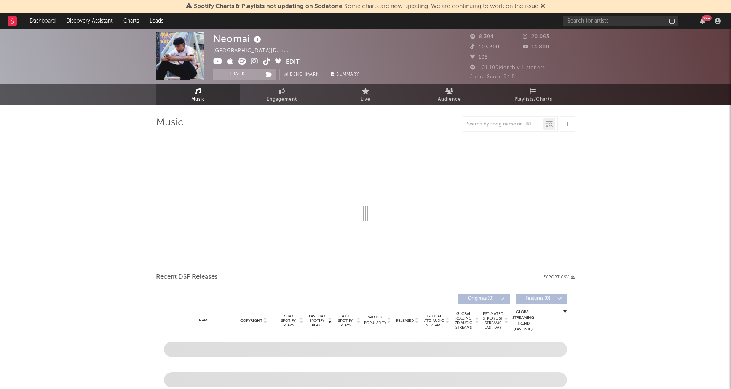
select select "1w"
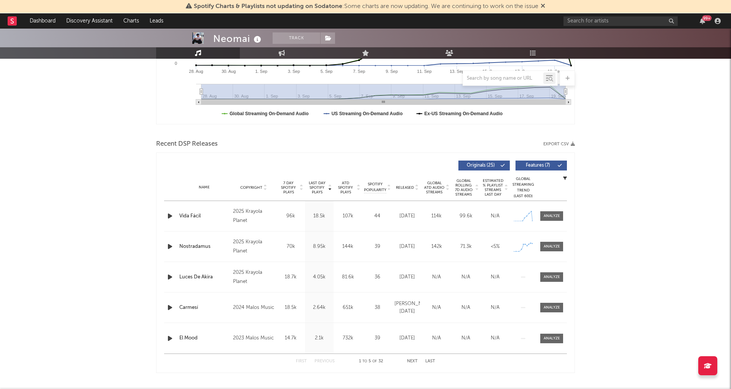
scroll to position [196, 0]
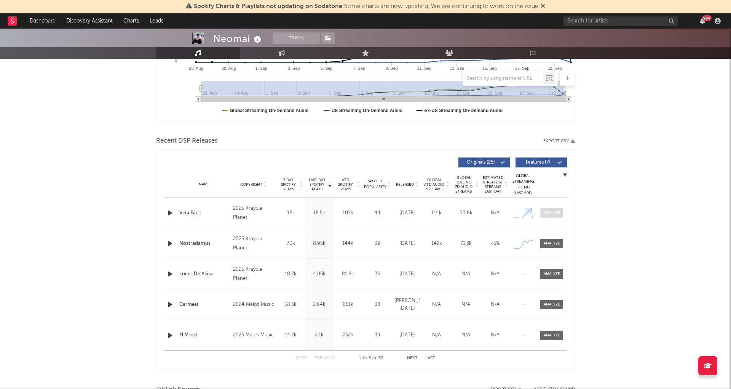
click at [552, 211] on div at bounding box center [552, 213] width 16 height 6
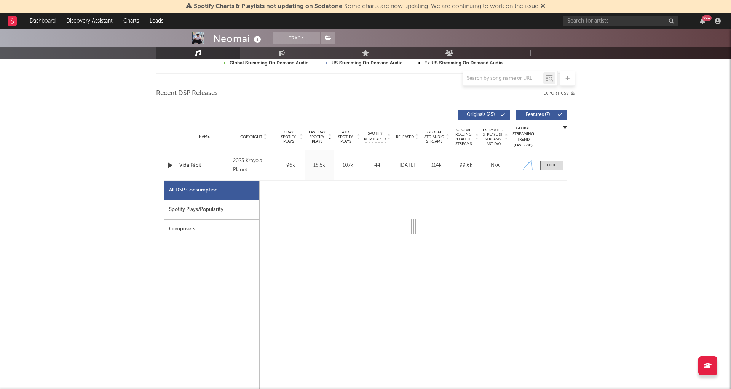
select select "1w"
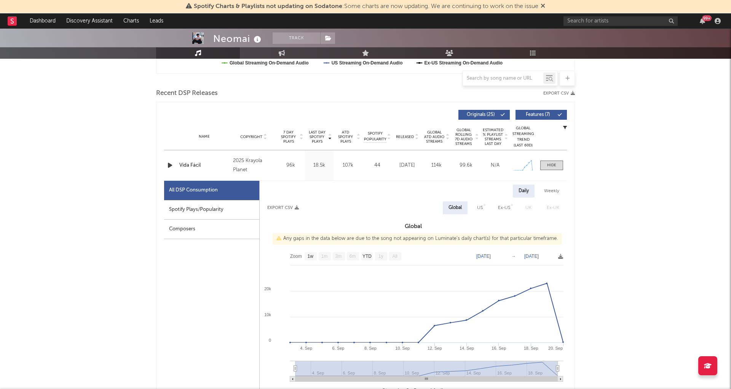
scroll to position [263, 0]
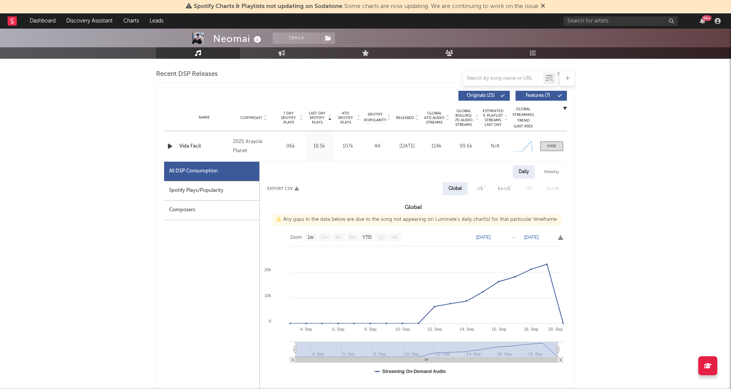
click at [229, 182] on div "Spotify Plays/Popularity" at bounding box center [211, 190] width 95 height 19
select select "1w"
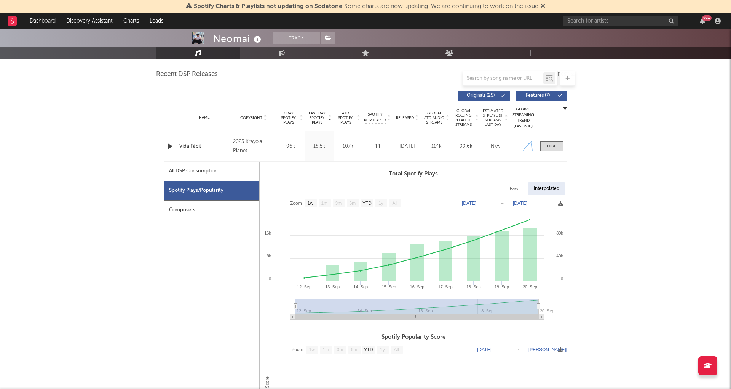
click at [169, 143] on icon "button" at bounding box center [170, 146] width 8 height 10
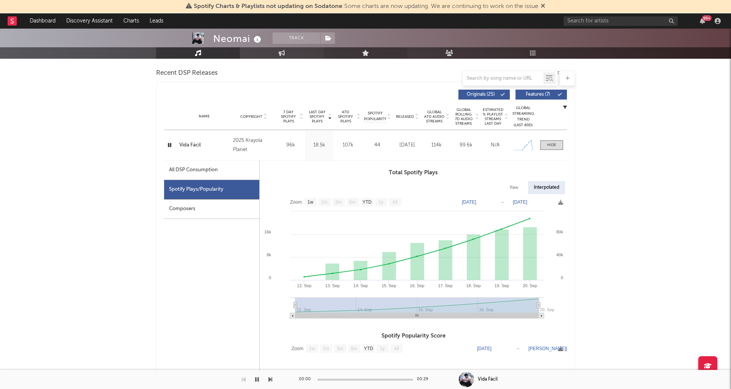
scroll to position [264, 0]
click at [550, 142] on div at bounding box center [551, 145] width 9 height 6
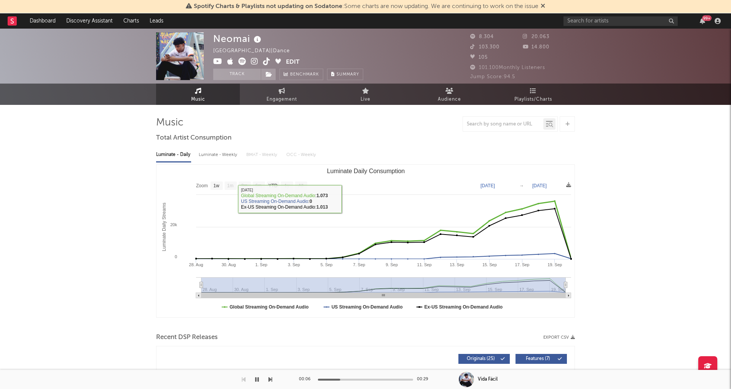
scroll to position [0, 0]
drag, startPoint x: 230, startPoint y: 38, endPoint x: 254, endPoint y: 36, distance: 24.0
click at [254, 36] on div "Neomai" at bounding box center [238, 38] width 50 height 13
copy div "Neomai"
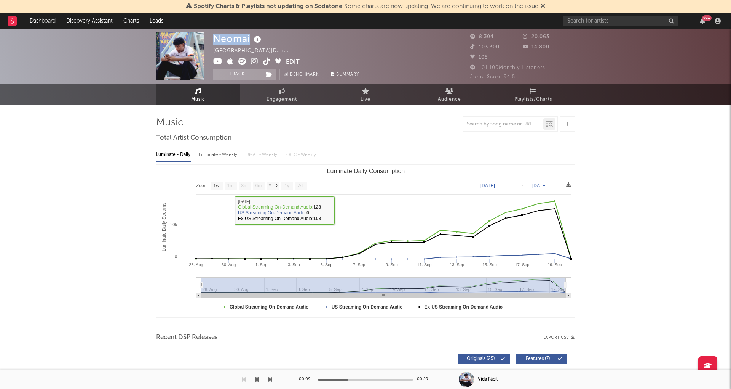
click at [259, 378] on icon "button" at bounding box center [257, 379] width 4 height 6
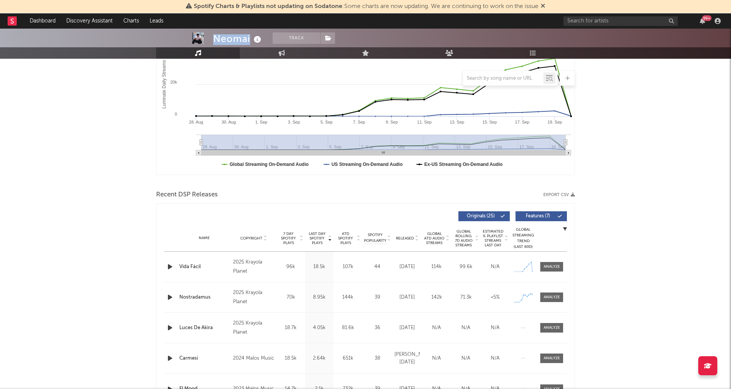
scroll to position [147, 0]
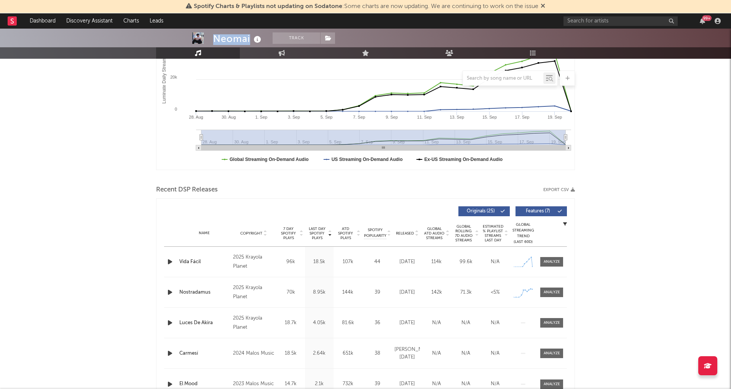
click at [410, 231] on span "Released" at bounding box center [405, 233] width 18 height 5
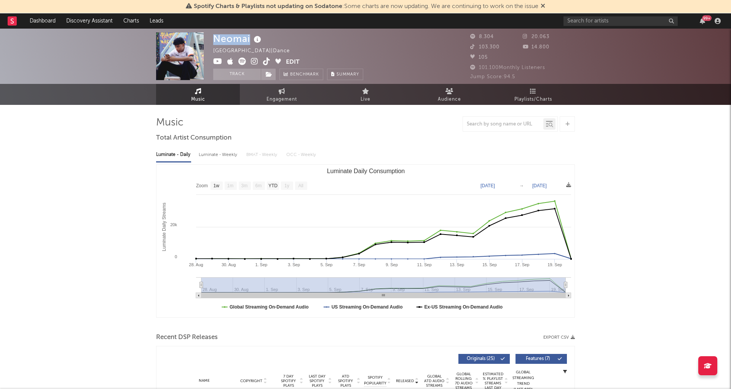
scroll to position [0, 0]
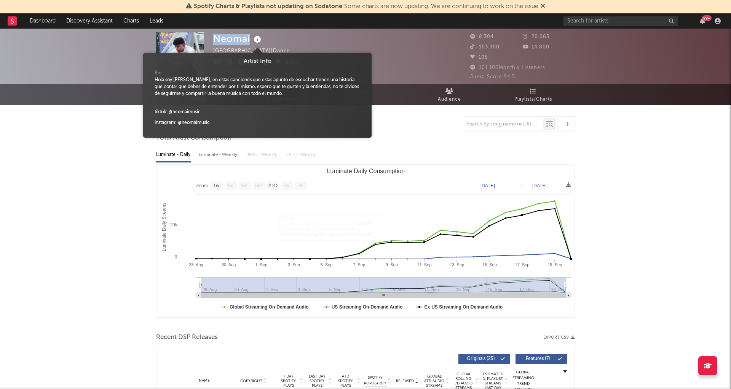
click at [260, 40] on icon at bounding box center [257, 39] width 11 height 11
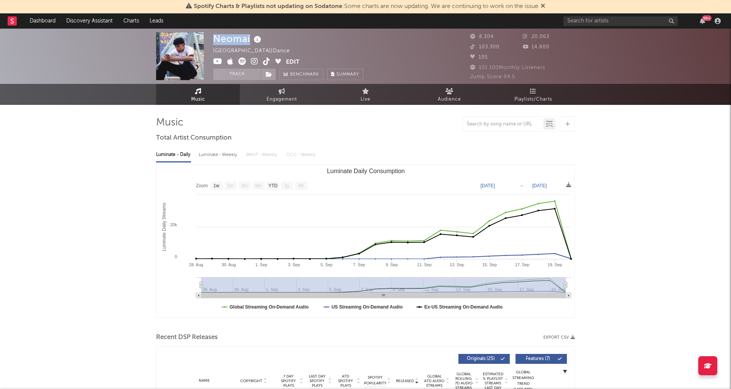
click at [371, 43] on div "Neomai [GEOGRAPHIC_DATA] | Dance Edit Track Benchmark Summary" at bounding box center [337, 56] width 248 height 48
drag, startPoint x: 218, startPoint y: 60, endPoint x: 244, endPoint y: 62, distance: 26.0
click at [222, 60] on icon at bounding box center [217, 62] width 9 height 8
click at [251, 62] on icon at bounding box center [254, 62] width 7 height 8
click at [267, 61] on icon at bounding box center [266, 62] width 7 height 8
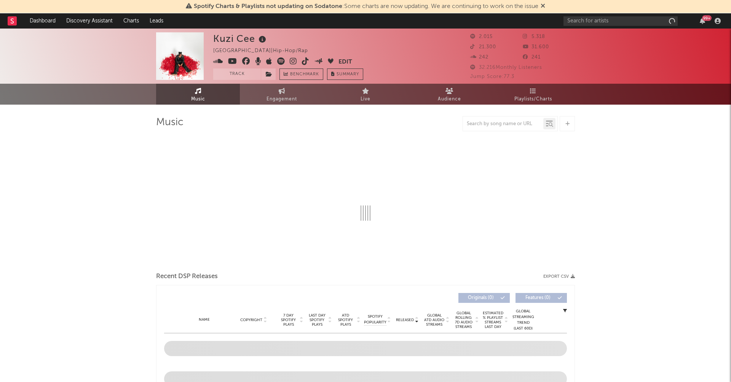
select select "6m"
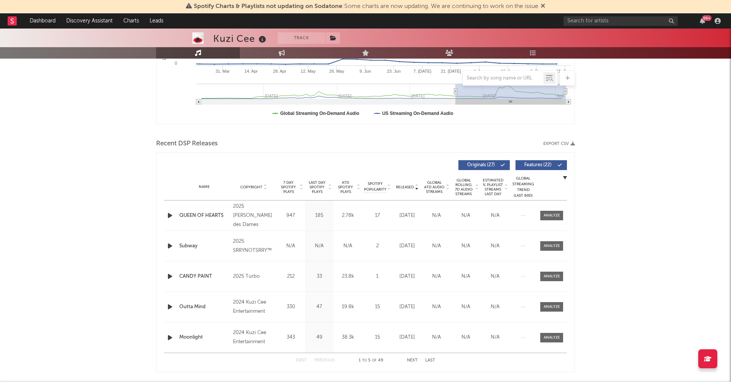
scroll to position [195, 0]
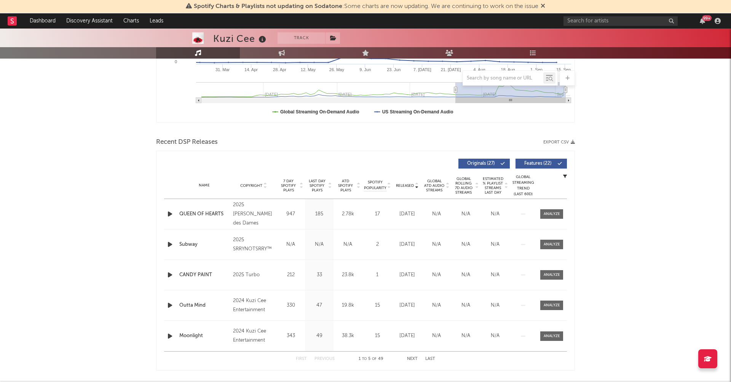
click at [315, 183] on span "Last Day Spotify Plays" at bounding box center [317, 186] width 20 height 14
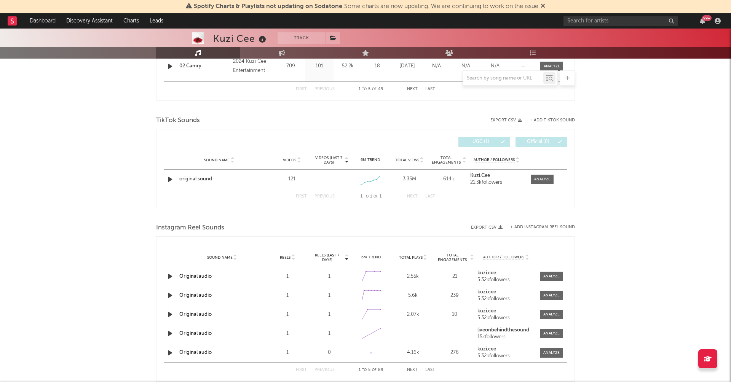
scroll to position [462, 0]
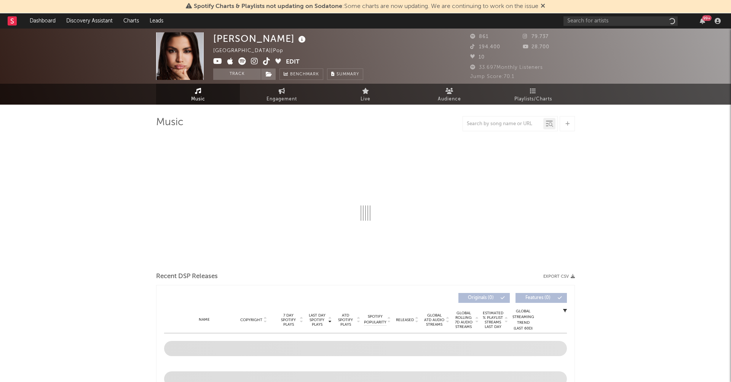
click at [297, 41] on icon at bounding box center [302, 39] width 11 height 11
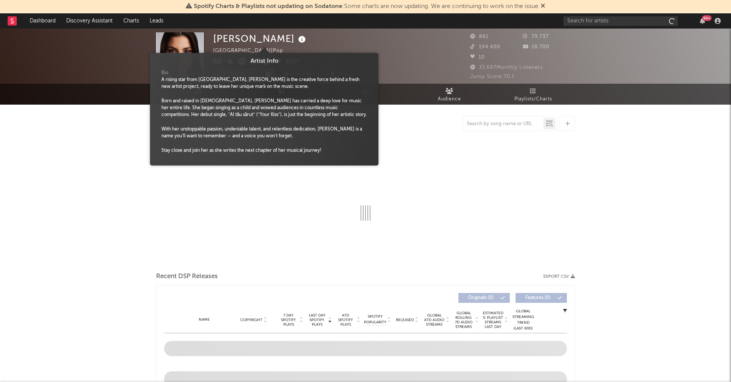
click at [297, 41] on icon at bounding box center [302, 39] width 11 height 11
select select "1w"
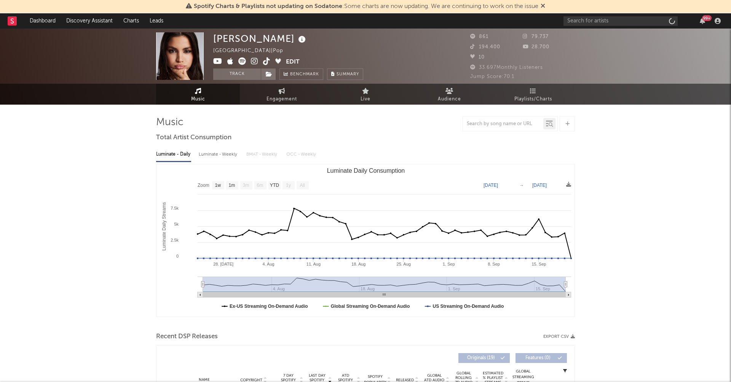
click at [317, 36] on div "Pia Ioana Romania | Pop Edit Track Benchmark Summary" at bounding box center [288, 56] width 150 height 48
click at [338, 33] on div "Pia Ioana Romania | Pop Edit Track Benchmark Summary" at bounding box center [288, 56] width 150 height 48
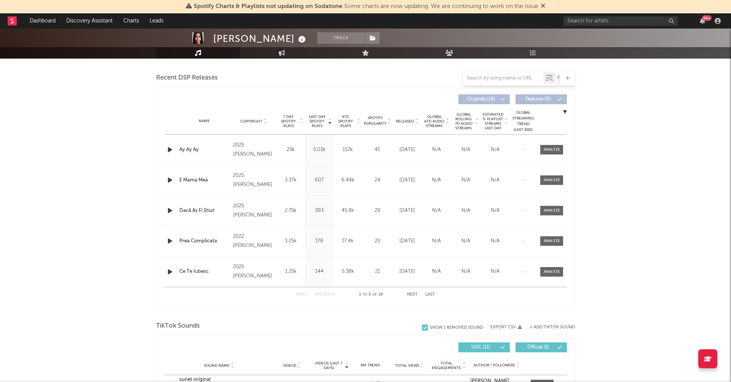
scroll to position [259, 0]
click at [315, 115] on span "Last Day Spotify Plays" at bounding box center [317, 122] width 20 height 14
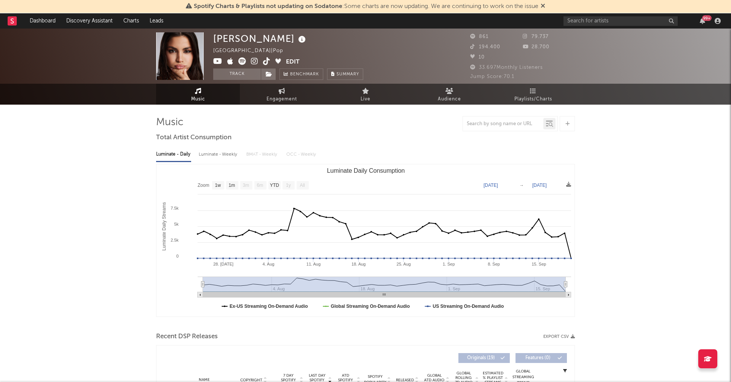
scroll to position [0, 0]
click at [255, 64] on icon at bounding box center [254, 62] width 7 height 8
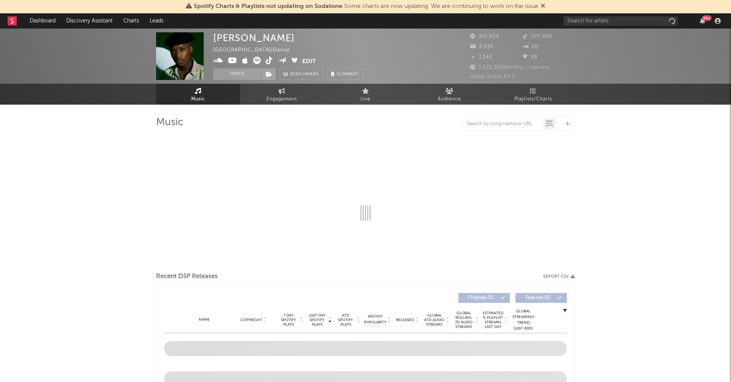
select select "6m"
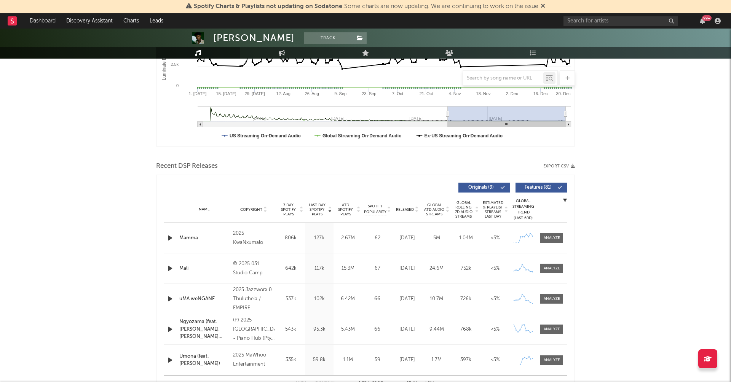
scroll to position [204, 0]
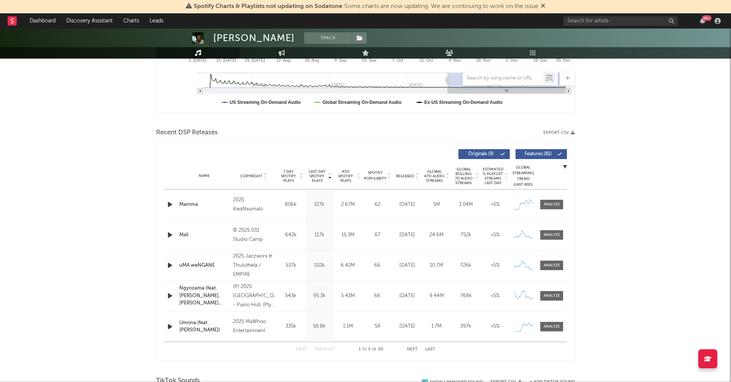
click at [404, 174] on span "Released" at bounding box center [405, 176] width 18 height 5
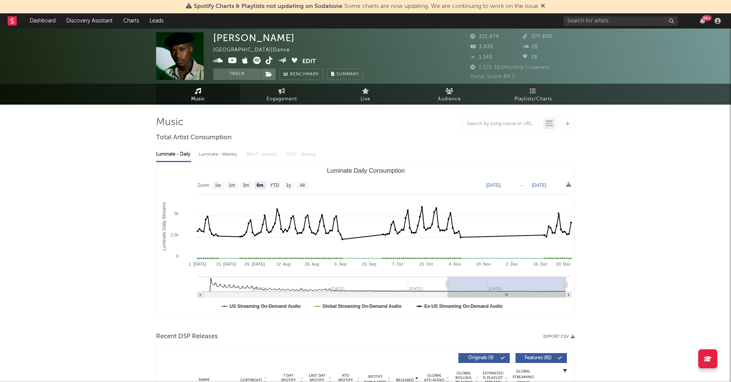
scroll to position [0, 0]
click at [268, 61] on icon at bounding box center [269, 61] width 7 height 8
click at [221, 61] on icon at bounding box center [218, 61] width 10 height 8
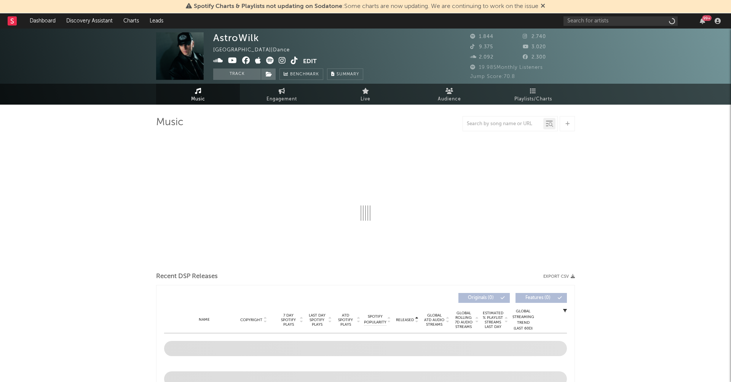
select select "1w"
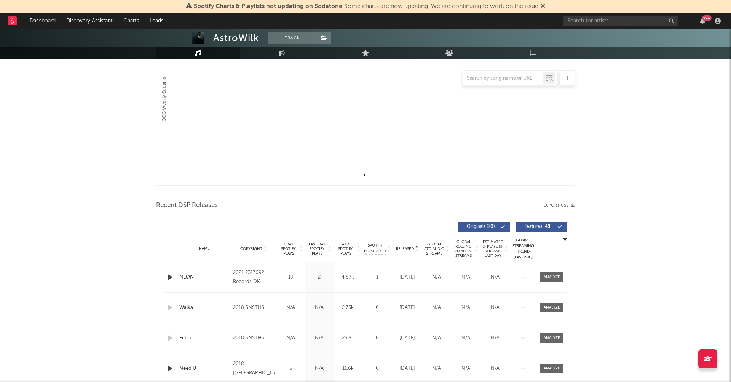
scroll to position [132, 0]
click at [321, 239] on div "Name Copyright Label Album Names Composer Names 7 Day Spotify Plays Last Day Sp…" at bounding box center [365, 248] width 403 height 27
click at [313, 245] on span "Last Day Spotify Plays" at bounding box center [317, 249] width 20 height 14
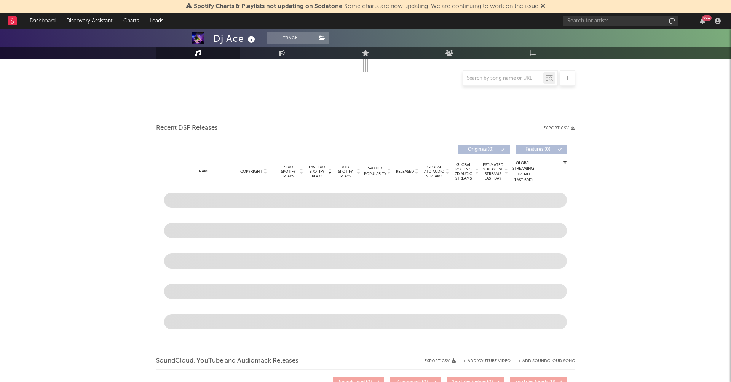
select select "1w"
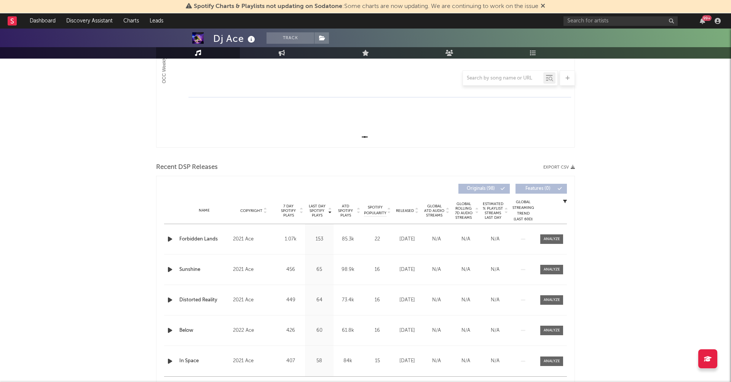
scroll to position [244, 0]
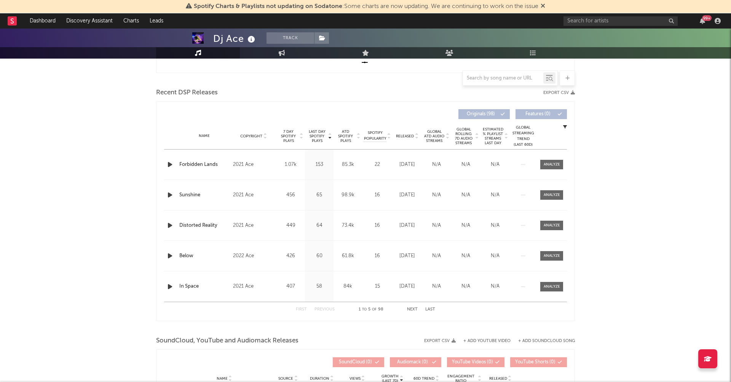
click at [321, 133] on span "Last Day Spotify Plays" at bounding box center [317, 137] width 20 height 14
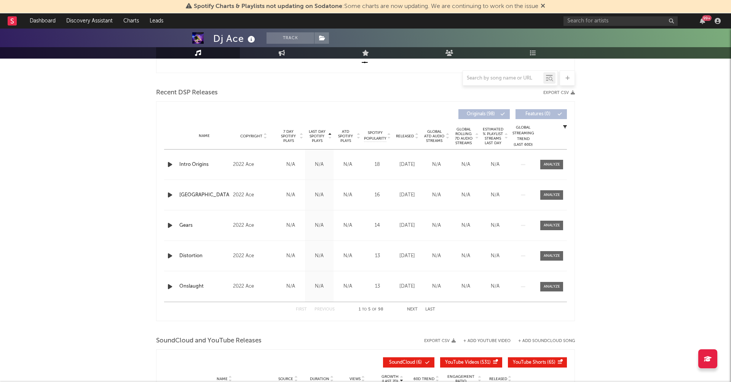
click at [321, 133] on span "Last Day Spotify Plays" at bounding box center [317, 137] width 20 height 14
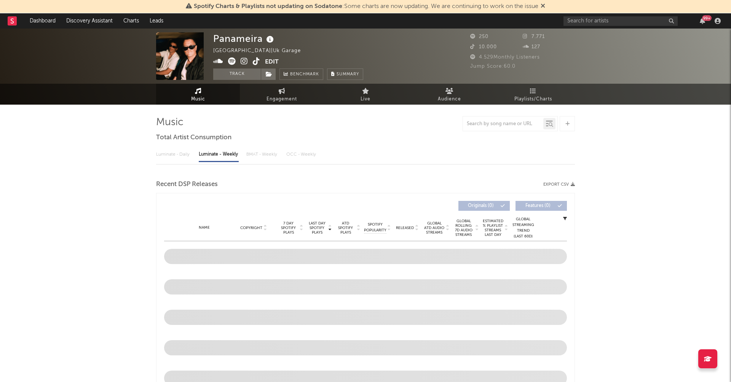
select select "6m"
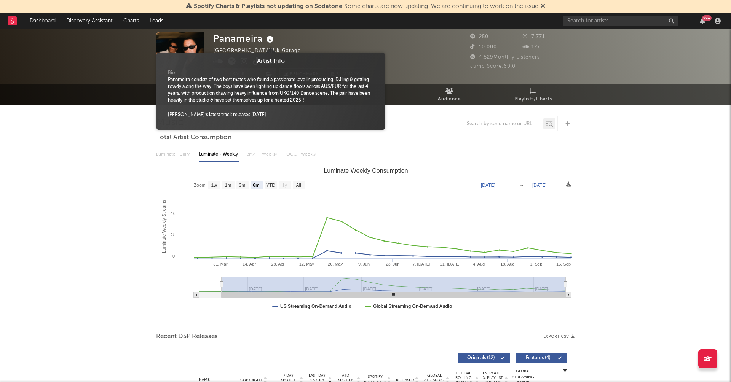
click at [272, 39] on icon at bounding box center [270, 39] width 11 height 11
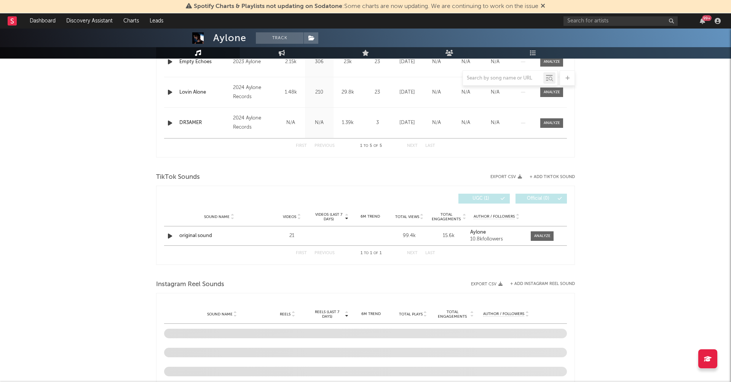
scroll to position [352, 0]
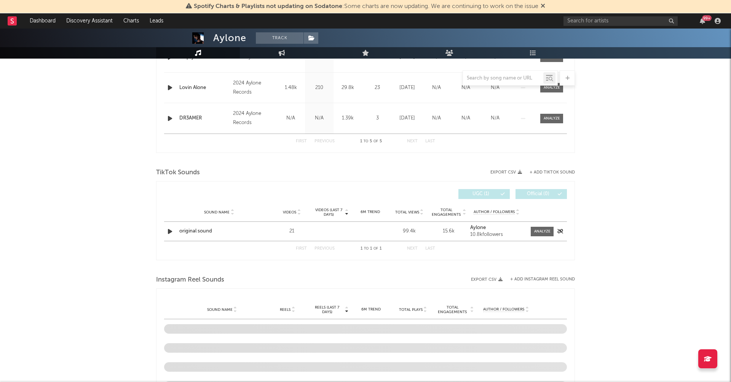
click at [171, 230] on icon "button" at bounding box center [170, 232] width 8 height 10
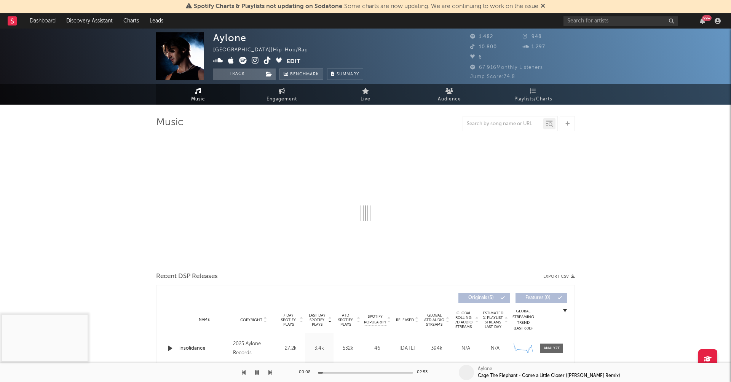
scroll to position [0, 0]
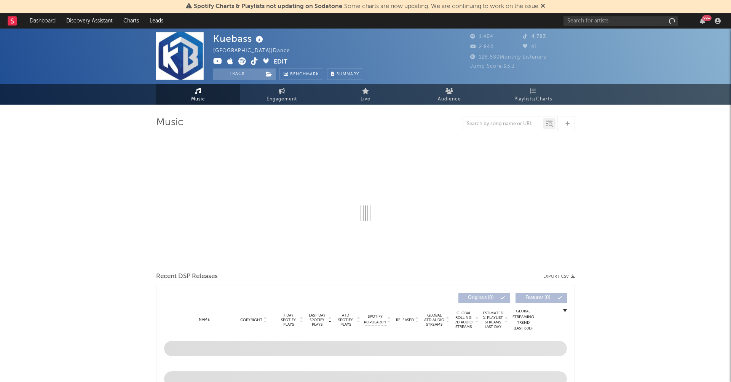
select select "1w"
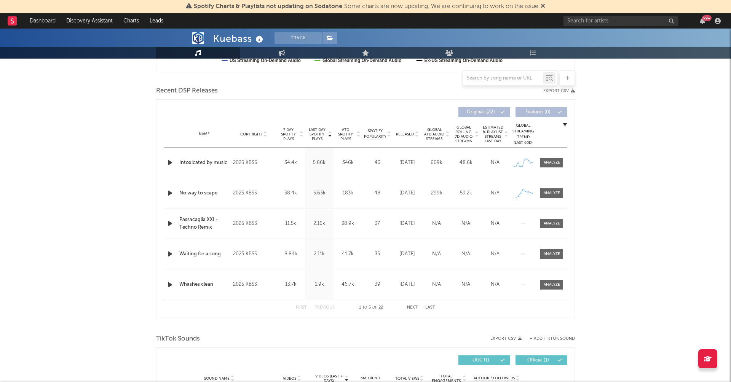
scroll to position [249, 0]
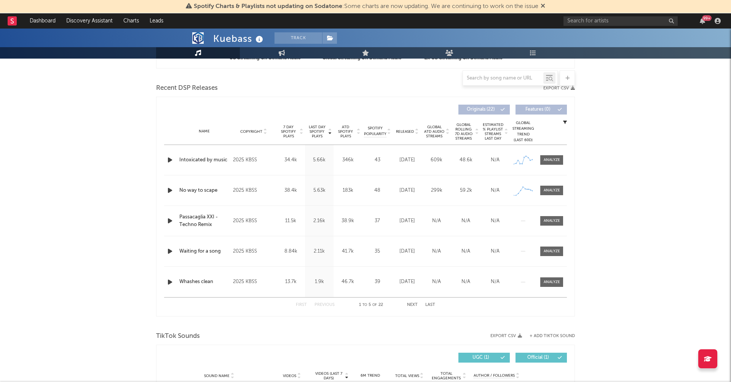
click at [168, 156] on icon "button" at bounding box center [170, 160] width 8 height 10
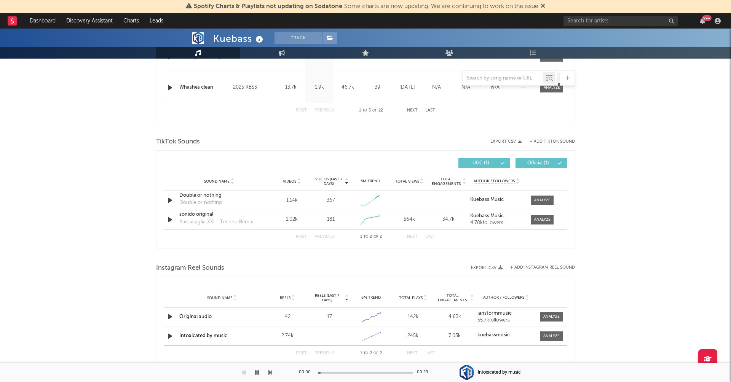
scroll to position [448, 0]
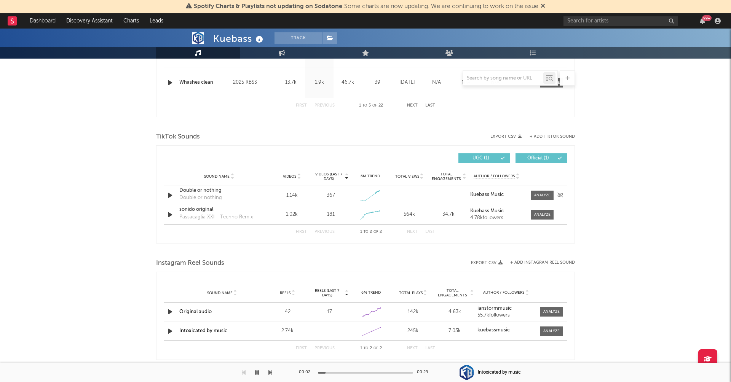
click at [166, 197] on icon "button" at bounding box center [170, 196] width 8 height 10
click at [364, 371] on div "00:00 00:59" at bounding box center [365, 372] width 133 height 19
click at [367, 372] on div at bounding box center [365, 373] width 95 height 2
click at [390, 372] on div at bounding box center [365, 373] width 95 height 2
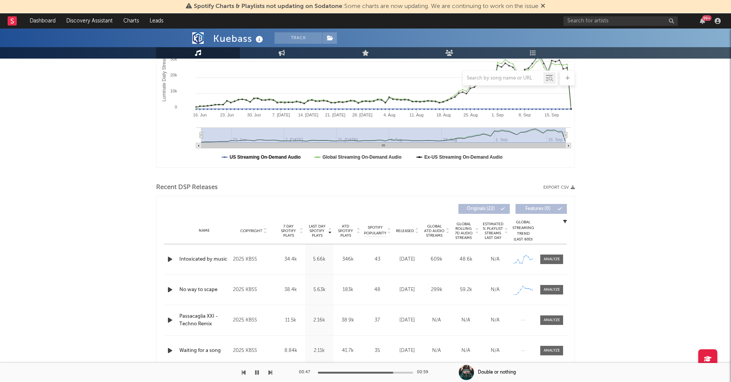
scroll to position [124, 0]
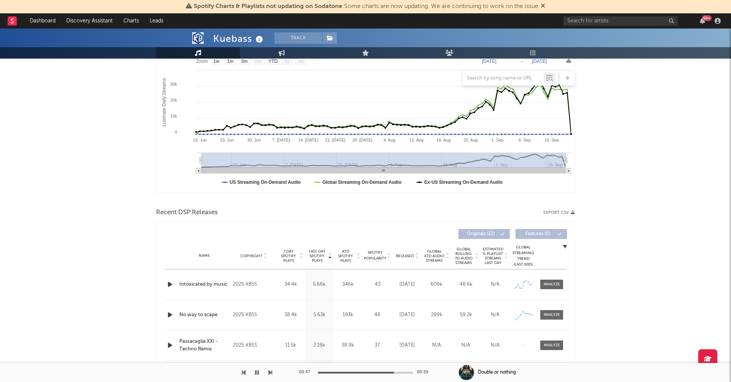
click at [319, 253] on span "Last Day Spotify Plays" at bounding box center [317, 257] width 20 height 14
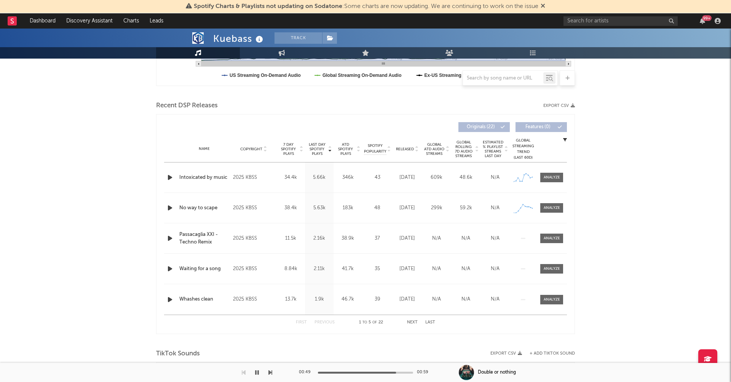
scroll to position [262, 0]
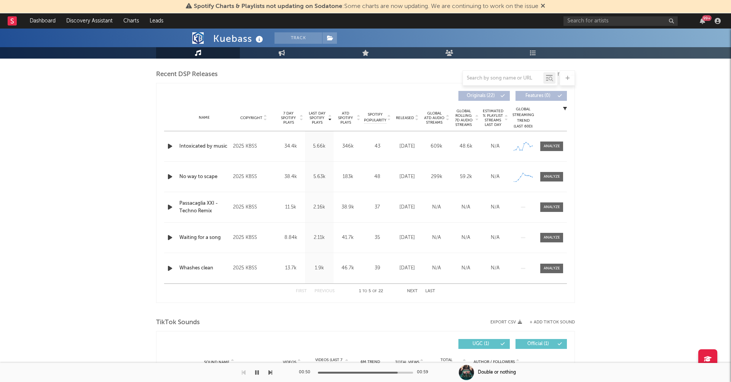
click at [414, 291] on button "Next" at bounding box center [412, 292] width 11 height 4
click at [561, 148] on span at bounding box center [552, 147] width 23 height 10
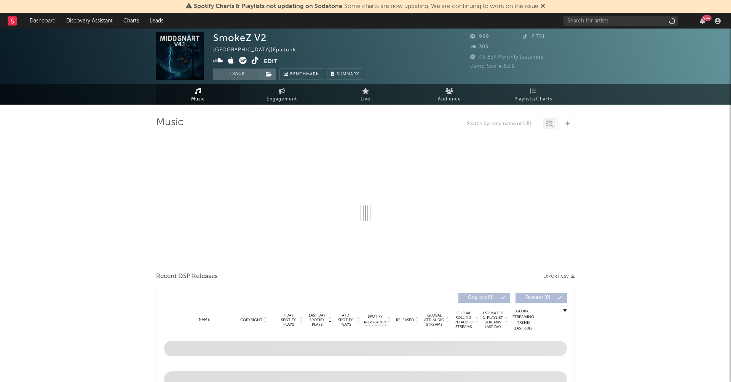
select select "1w"
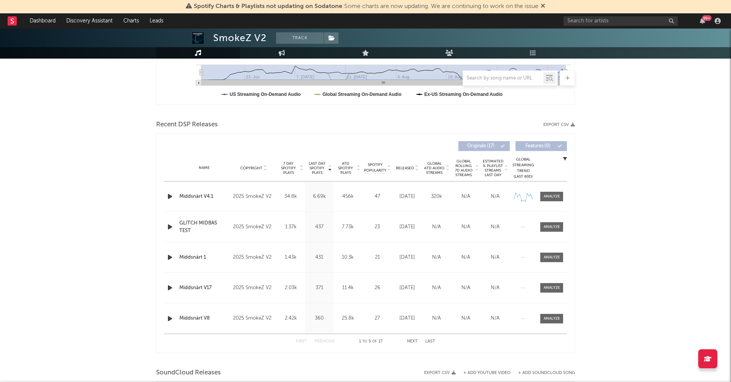
scroll to position [173, 0]
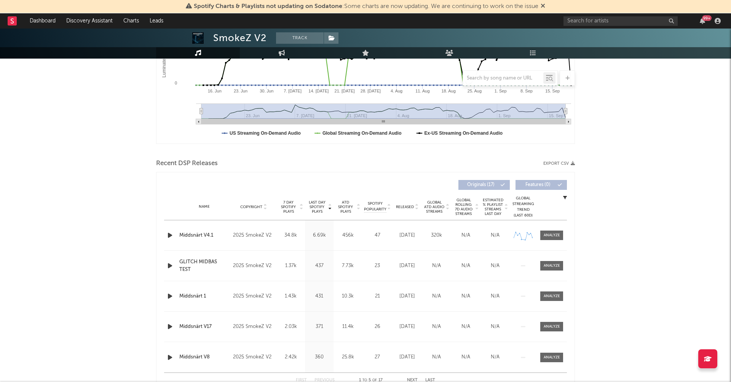
click at [174, 237] on div at bounding box center [171, 236] width 10 height 10
click at [172, 236] on icon "button" at bounding box center [170, 236] width 8 height 10
click at [171, 235] on icon "button" at bounding box center [169, 236] width 7 height 10
click at [553, 234] on div at bounding box center [552, 236] width 16 height 6
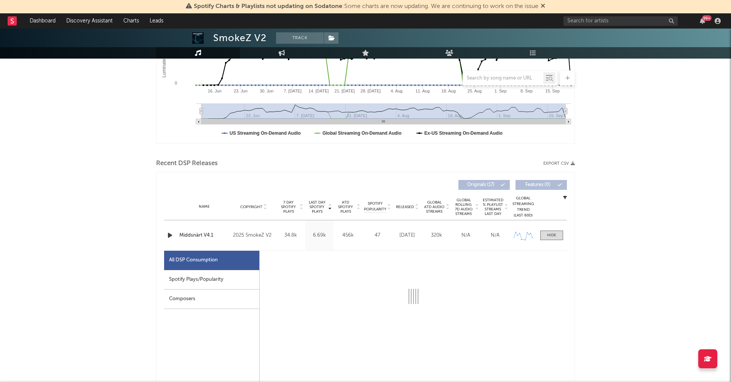
click at [232, 274] on div "Spotify Plays/Popularity" at bounding box center [211, 279] width 95 height 19
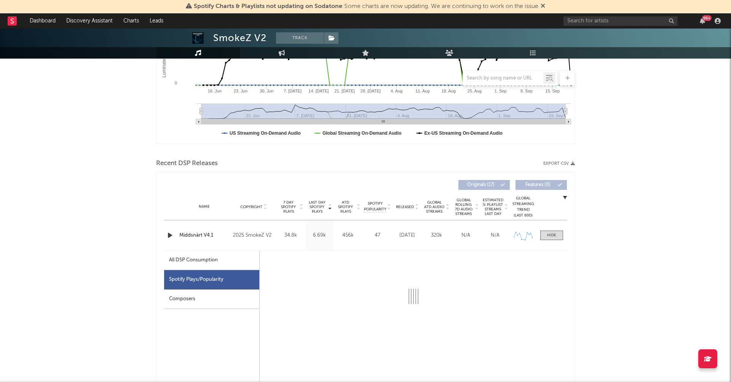
select select "1w"
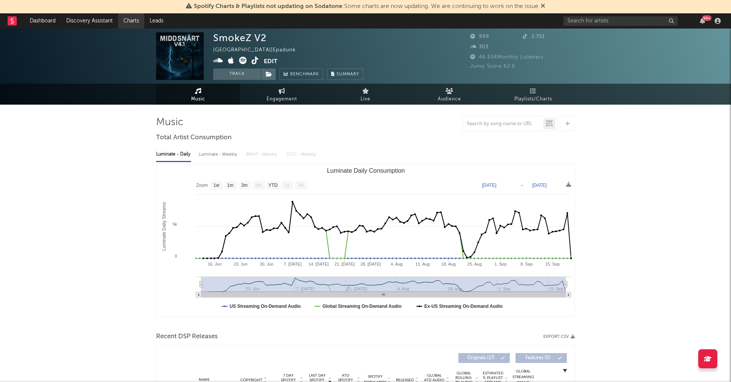
scroll to position [0, 0]
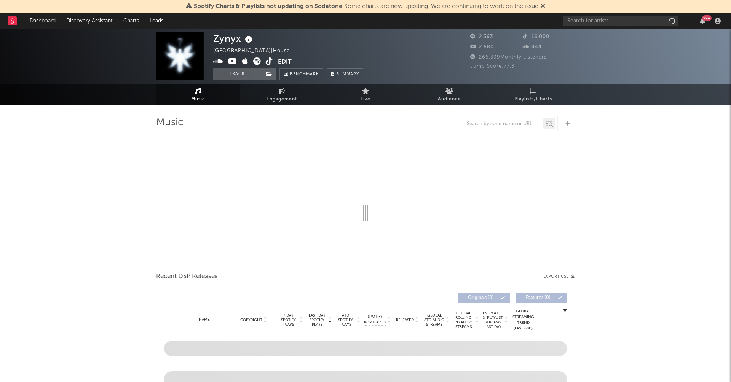
select select "1w"
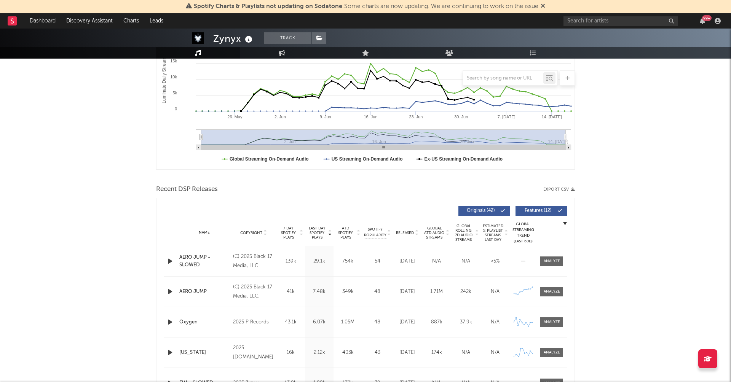
scroll to position [154, 0]
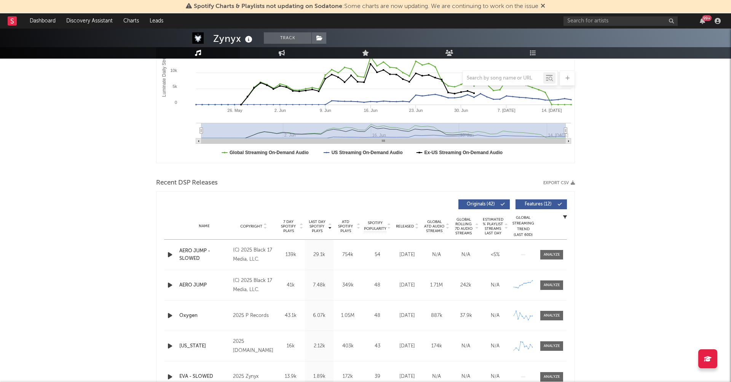
click at [662, 0] on div "Spotify Charts & Playlists not updating on Sodatone : Some charts are now updat…" at bounding box center [365, 6] width 731 height 13
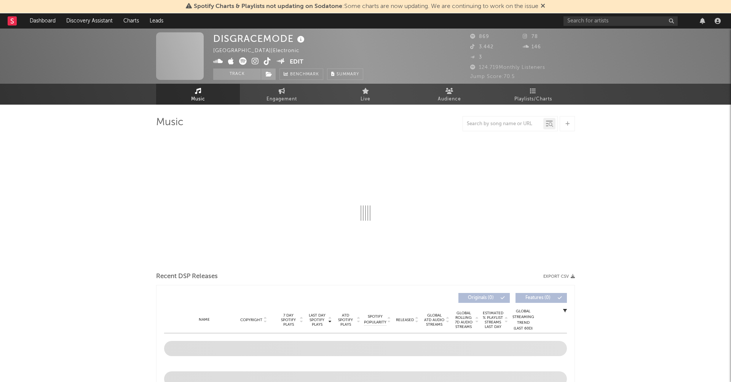
select select "1w"
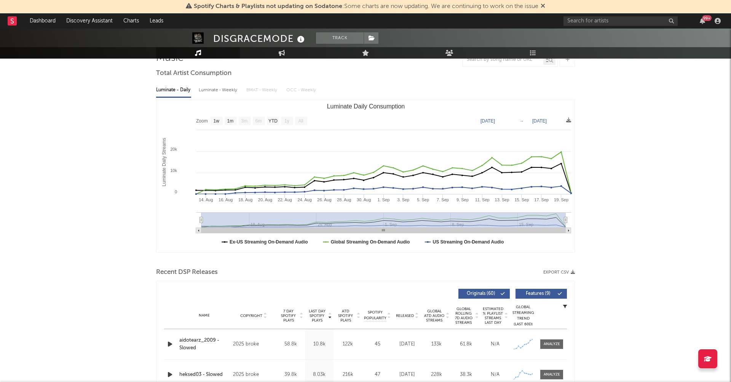
scroll to position [234, 0]
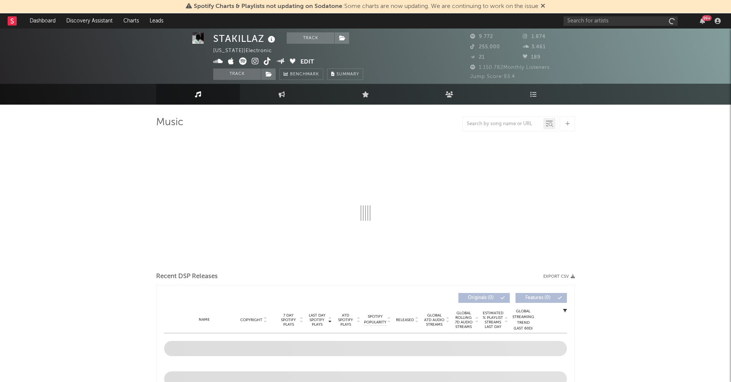
scroll to position [1, 0]
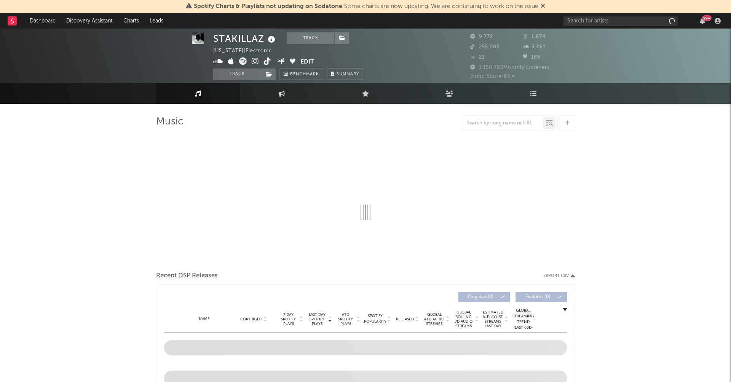
select select "6m"
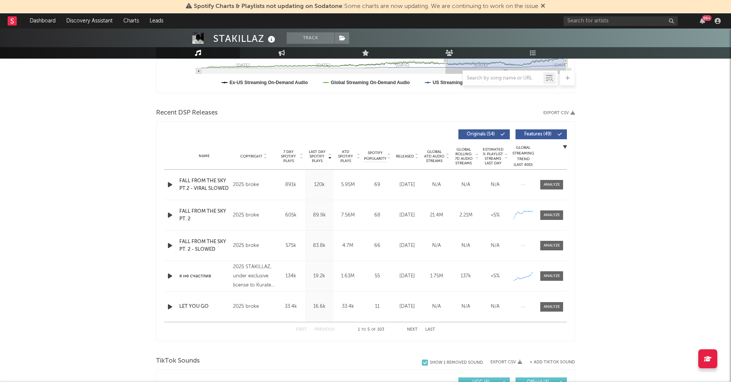
scroll to position [226, 0]
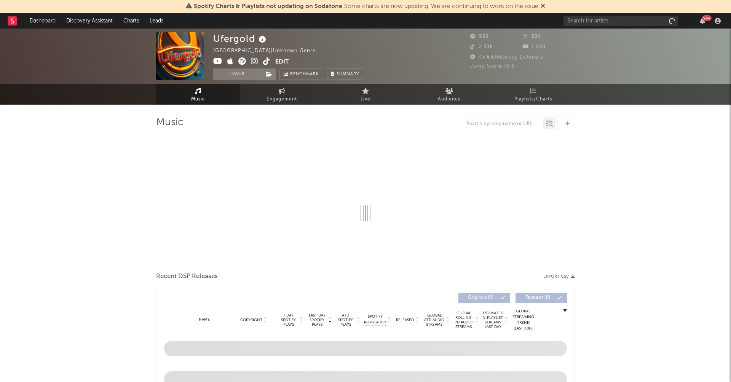
select select "1w"
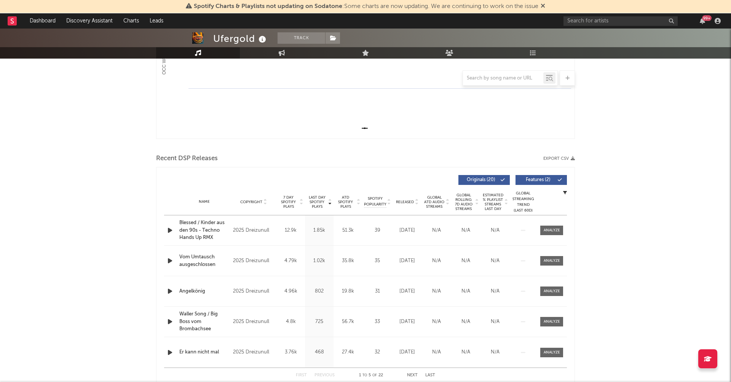
scroll to position [179, 0]
click at [321, 204] on span "Last Day Spotify Plays" at bounding box center [317, 202] width 20 height 14
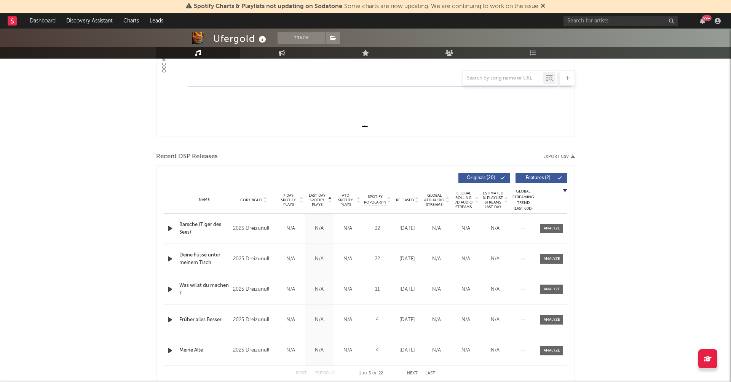
click at [315, 200] on span "Last Day Spotify Plays" at bounding box center [317, 201] width 20 height 14
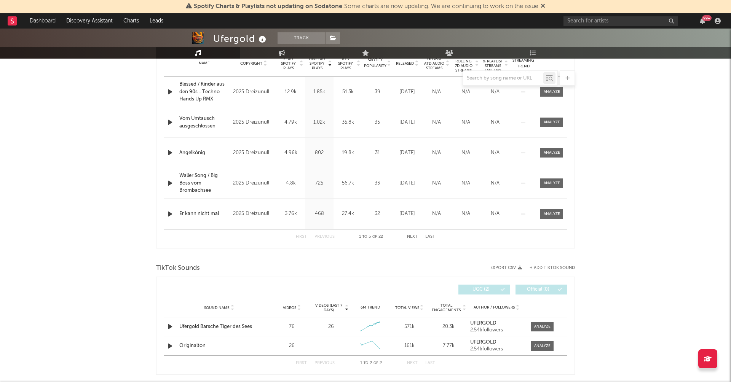
scroll to position [366, 0]
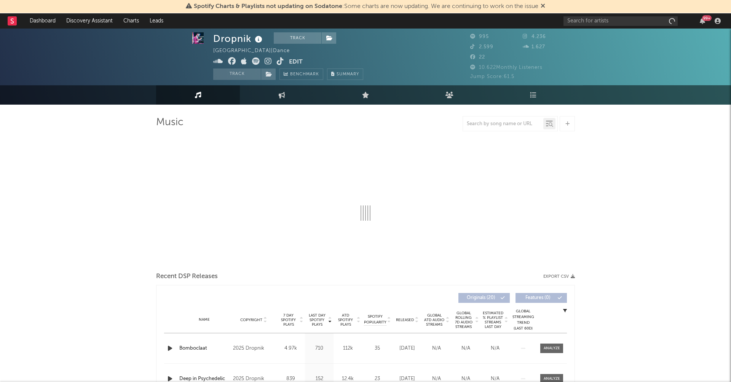
select select "1w"
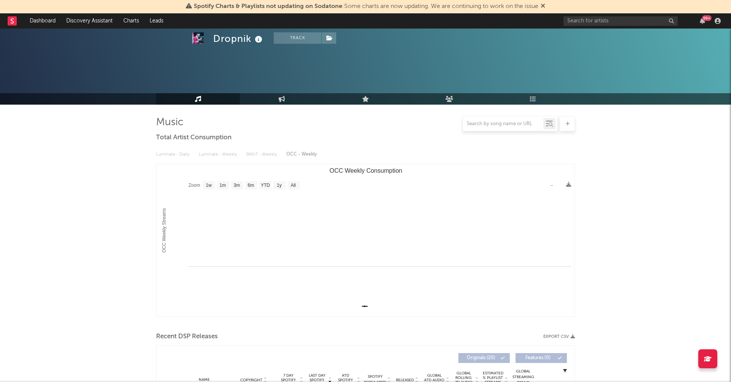
scroll to position [137, 0]
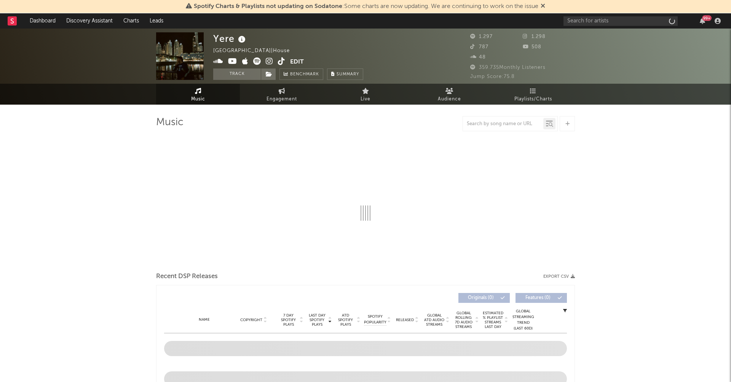
select select "1w"
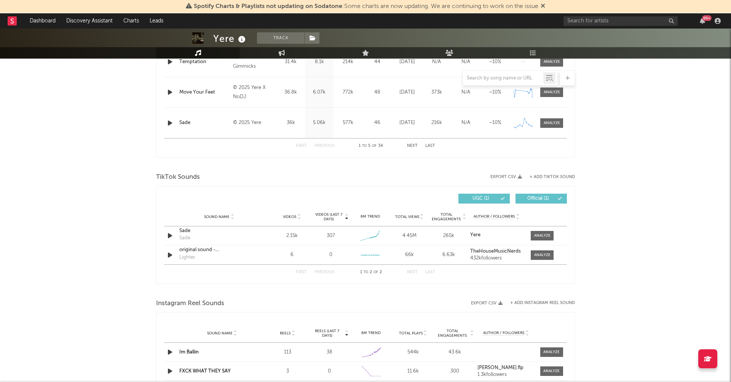
scroll to position [434, 0]
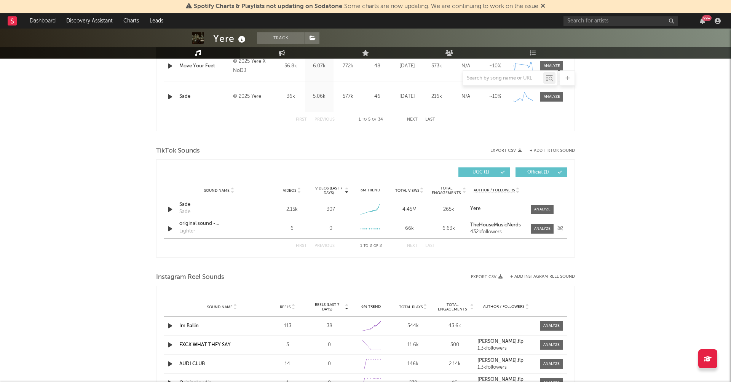
click at [166, 229] on icon "button" at bounding box center [170, 229] width 8 height 10
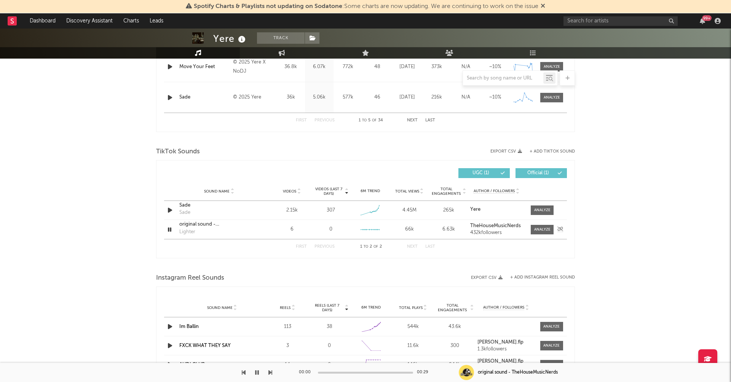
scroll to position [433, 0]
click at [169, 325] on icon "button" at bounding box center [170, 328] width 8 height 10
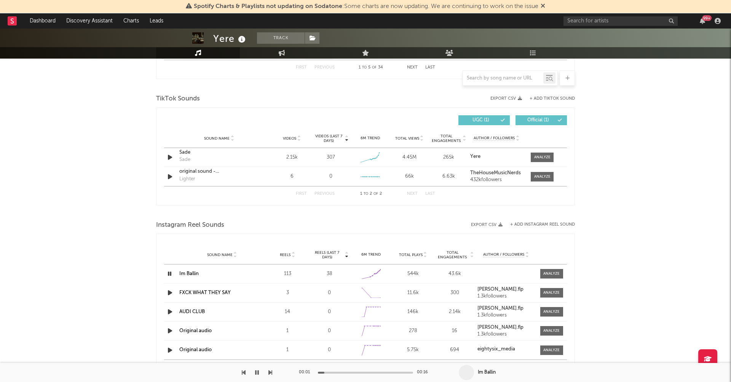
scroll to position [502, 0]
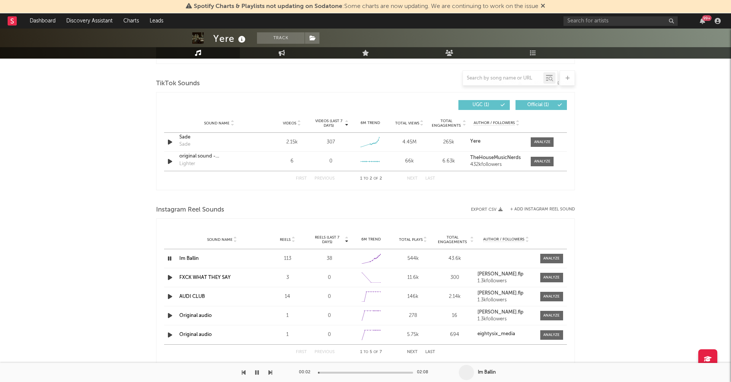
click at [192, 257] on link "Im Ballin" at bounding box center [188, 258] width 19 height 5
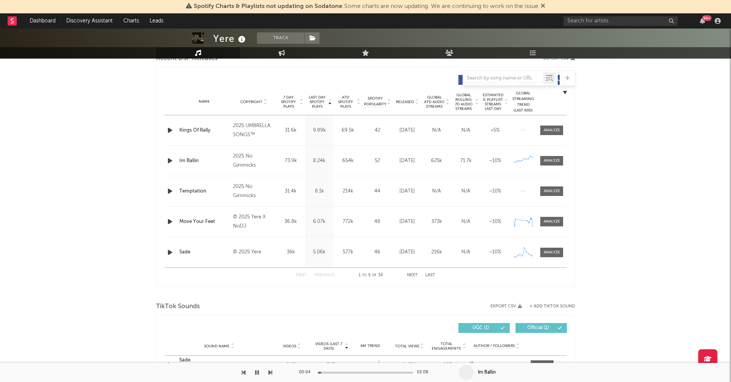
scroll to position [246, 0]
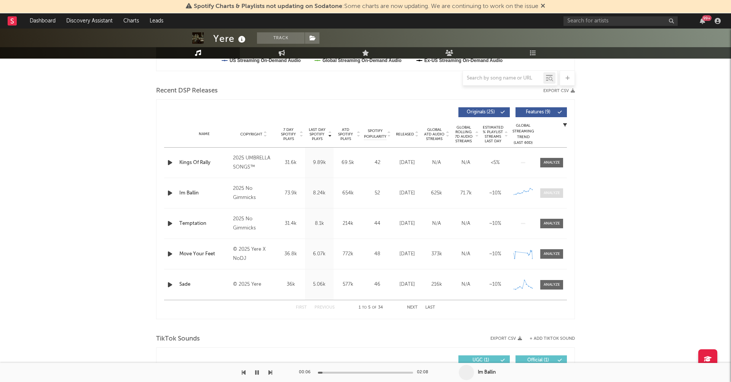
click at [545, 190] on div at bounding box center [552, 193] width 16 height 6
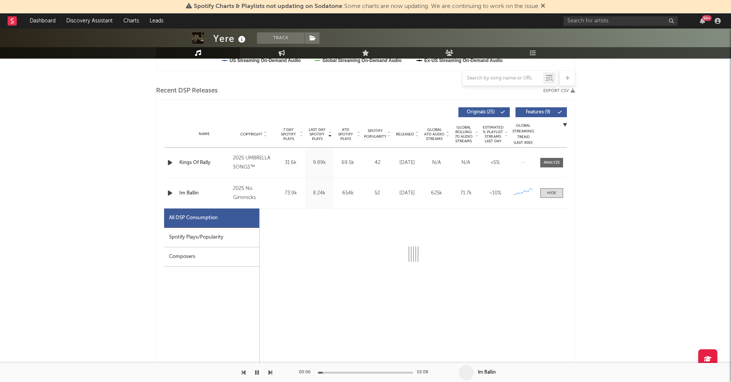
click at [202, 234] on div "Spotify Plays/Popularity" at bounding box center [211, 237] width 95 height 19
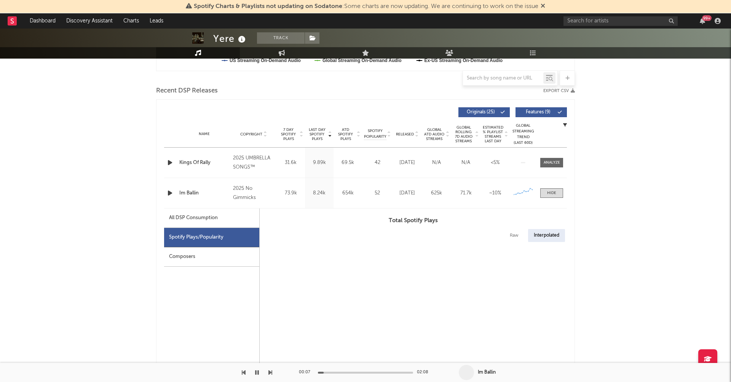
select select "1w"
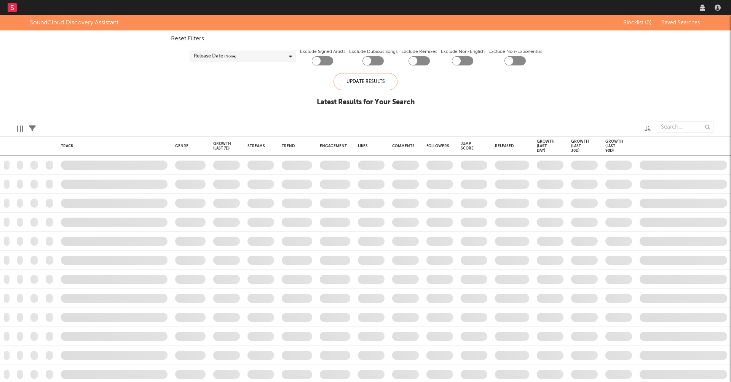
checkbox input "true"
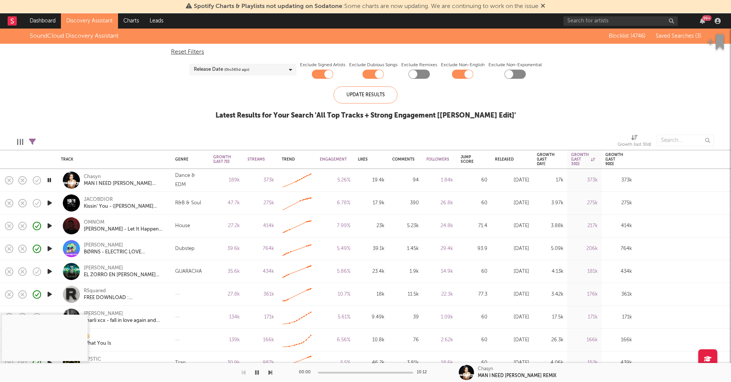
click at [50, 179] on icon "button" at bounding box center [49, 181] width 7 height 10
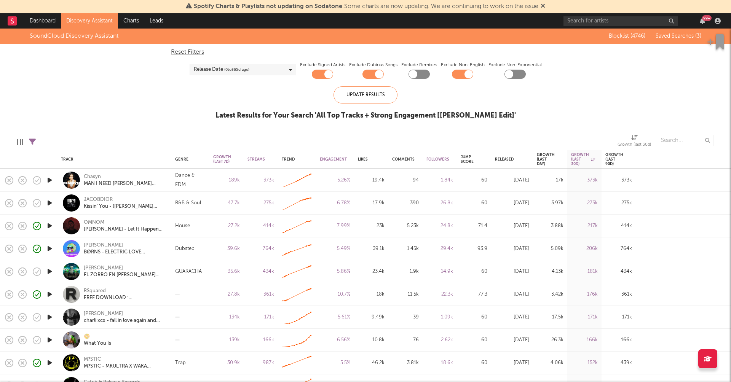
click at [48, 179] on icon "button" at bounding box center [50, 181] width 8 height 10
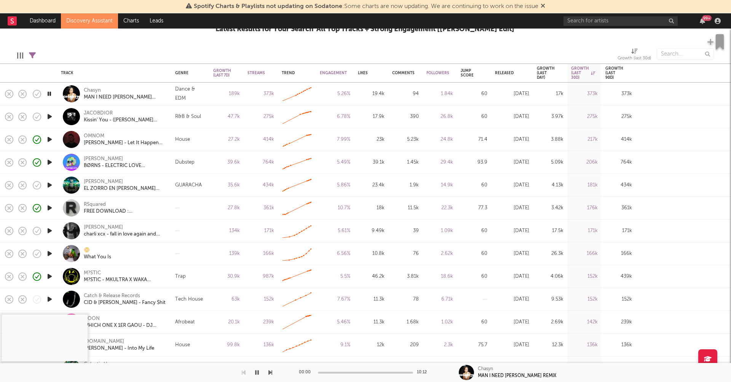
click at [50, 229] on icon "button" at bounding box center [50, 231] width 8 height 10
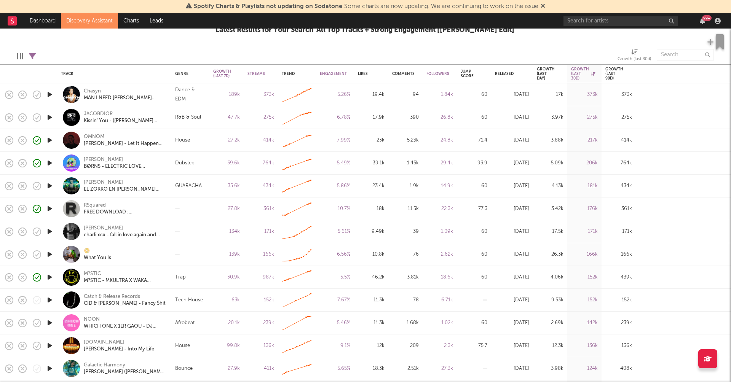
click at [49, 254] on icon "button" at bounding box center [50, 255] width 8 height 10
click at [48, 252] on icon "button" at bounding box center [50, 255] width 8 height 10
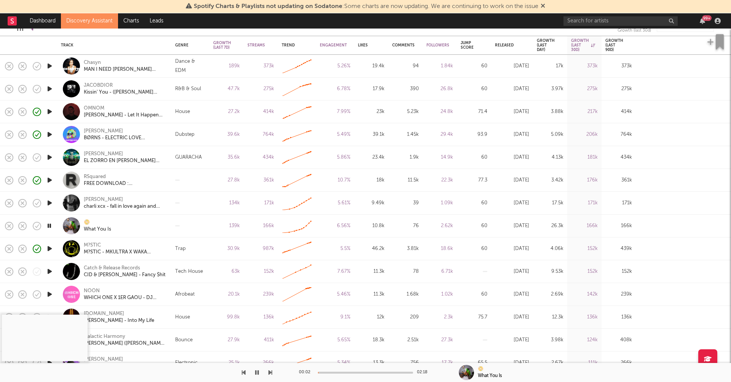
click at [50, 274] on icon "button" at bounding box center [50, 272] width 8 height 10
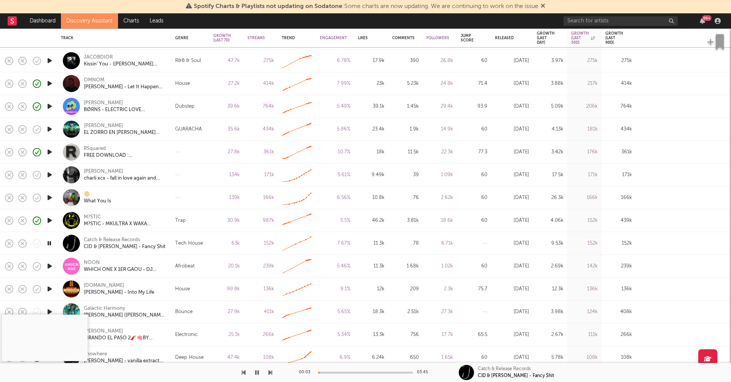
click at [51, 264] on icon "button" at bounding box center [50, 267] width 8 height 10
click at [330, 374] on div "00:01 02:48" at bounding box center [365, 372] width 133 height 19
click at [331, 372] on div at bounding box center [365, 373] width 95 height 2
click at [342, 372] on div at bounding box center [365, 373] width 95 height 2
click at [350, 373] on div at bounding box center [365, 373] width 95 height 2
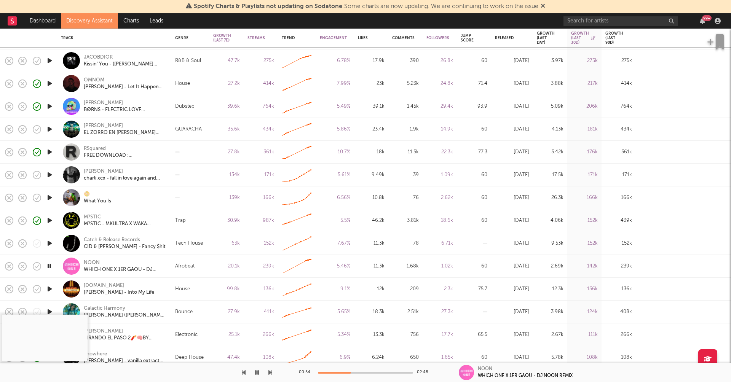
click at [366, 373] on div at bounding box center [365, 373] width 95 height 2
click at [86, 261] on div "NOON" at bounding box center [92, 263] width 16 height 7
drag, startPoint x: 257, startPoint y: 373, endPoint x: 262, endPoint y: 348, distance: 24.9
click at [257, 373] on icon "button" at bounding box center [257, 373] width 4 height 6
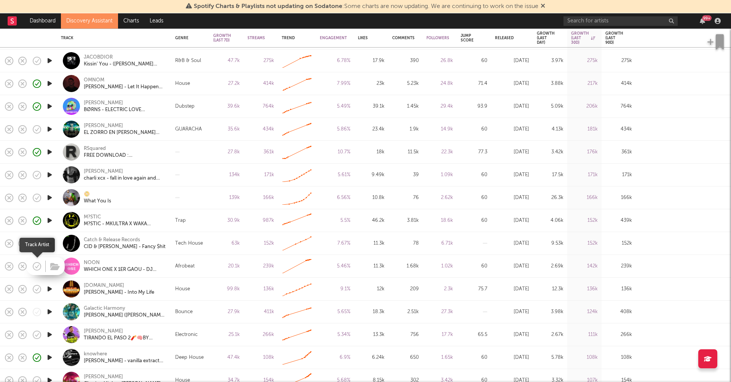
click at [39, 266] on icon "button" at bounding box center [37, 266] width 11 height 11
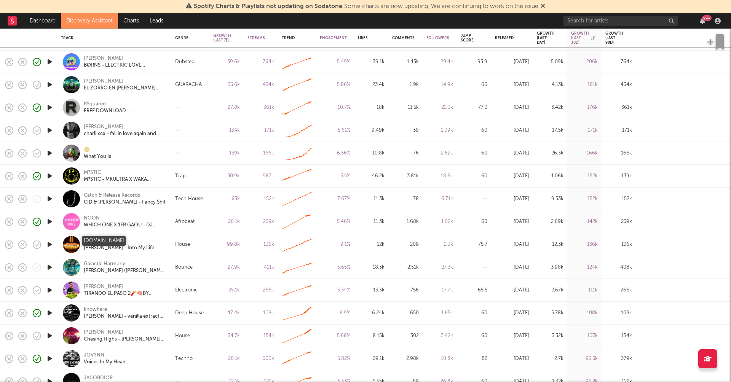
click at [121, 239] on div "camstockman.music" at bounding box center [104, 241] width 40 height 7
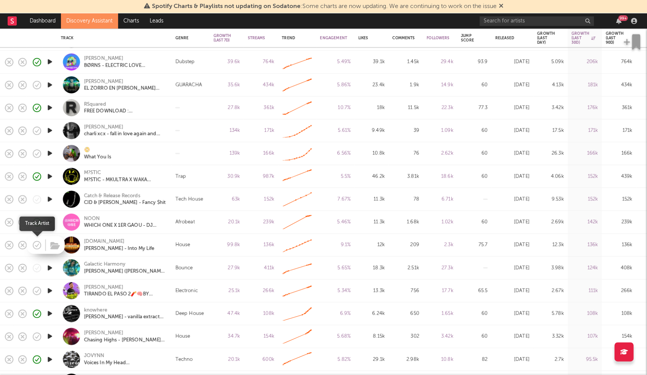
click at [35, 244] on icon "button" at bounding box center [37, 245] width 11 height 11
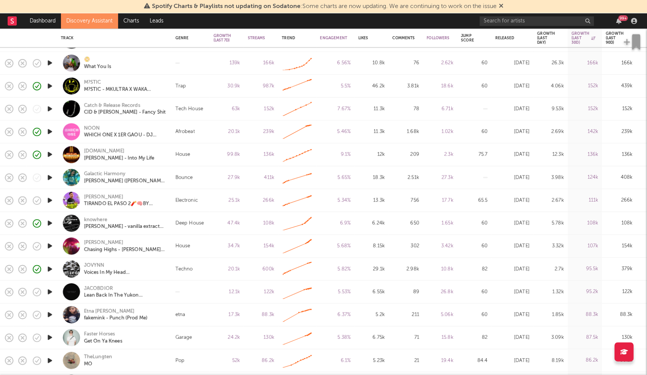
click at [48, 180] on icon "button" at bounding box center [50, 178] width 8 height 10
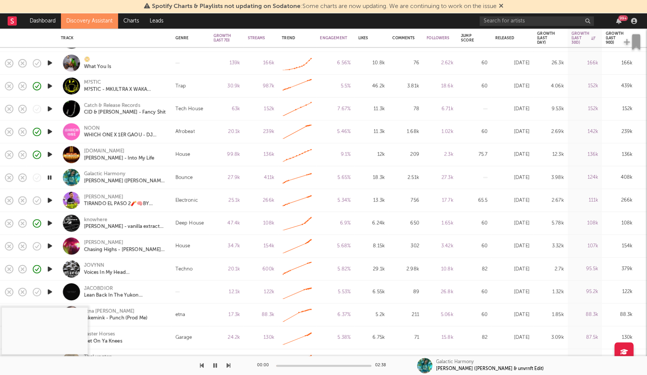
click at [214, 366] on icon "button" at bounding box center [215, 365] width 4 height 6
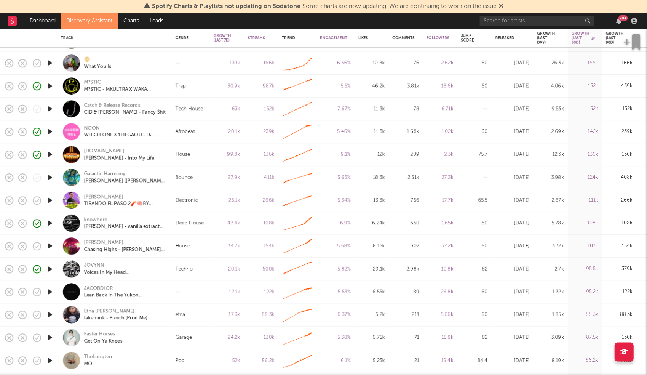
click at [53, 246] on icon "button" at bounding box center [50, 246] width 8 height 10
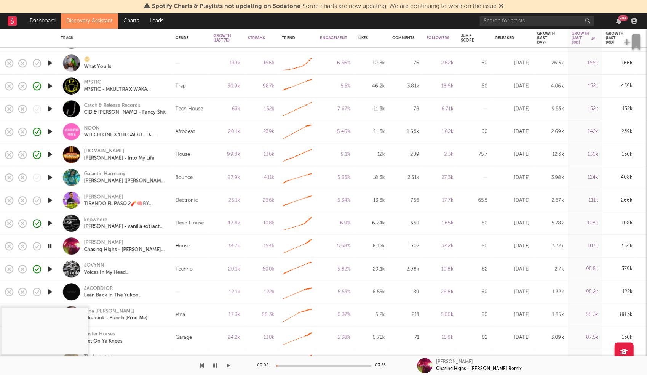
click at [312, 366] on div "00:02 03:55" at bounding box center [323, 365] width 133 height 19
click at [312, 365] on div at bounding box center [323, 366] width 95 height 2
click at [49, 245] on icon "button" at bounding box center [49, 246] width 7 height 10
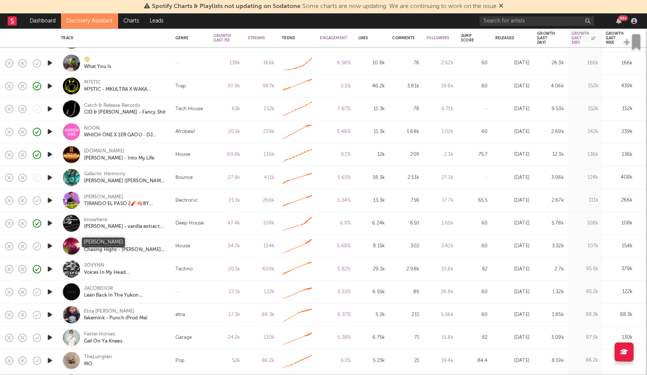
click at [94, 241] on div "JULIAN" at bounding box center [103, 242] width 39 height 7
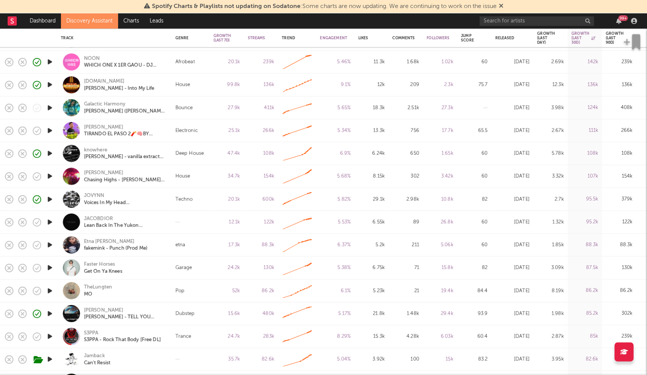
click at [51, 269] on icon "button" at bounding box center [50, 268] width 8 height 10
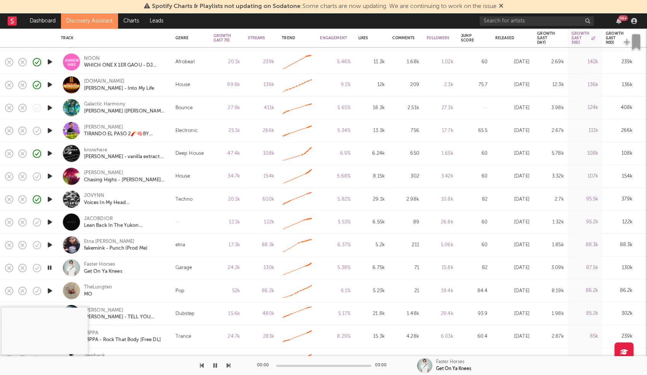
click at [294, 366] on div "00:00 03:00" at bounding box center [323, 365] width 133 height 19
click at [299, 365] on div at bounding box center [323, 366] width 95 height 2
click at [309, 365] on div at bounding box center [323, 366] width 95 height 2
click at [215, 365] on icon "button" at bounding box center [215, 365] width 4 height 6
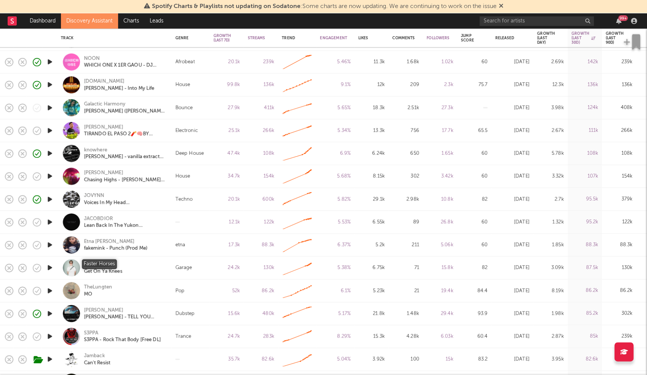
click at [100, 263] on div "Faster Horses" at bounding box center [99, 264] width 31 height 7
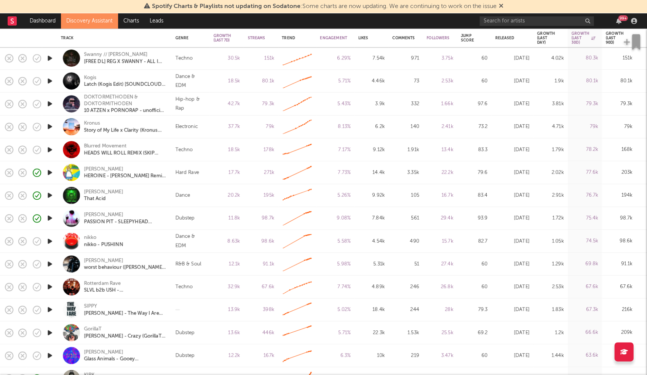
click at [51, 240] on icon "button" at bounding box center [50, 241] width 8 height 10
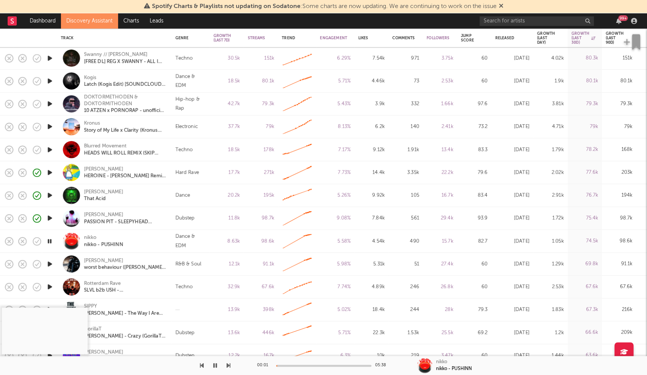
click at [49, 241] on icon "button" at bounding box center [49, 241] width 7 height 10
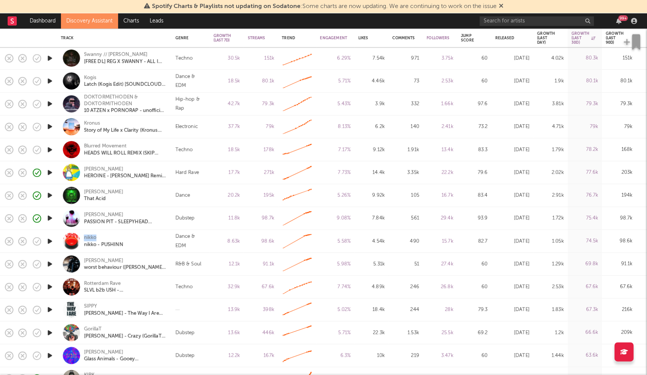
drag, startPoint x: 86, startPoint y: 235, endPoint x: 69, endPoint y: 235, distance: 17.1
click at [69, 235] on div "nikko nikko - PUSHINN" at bounding box center [114, 241] width 107 height 22
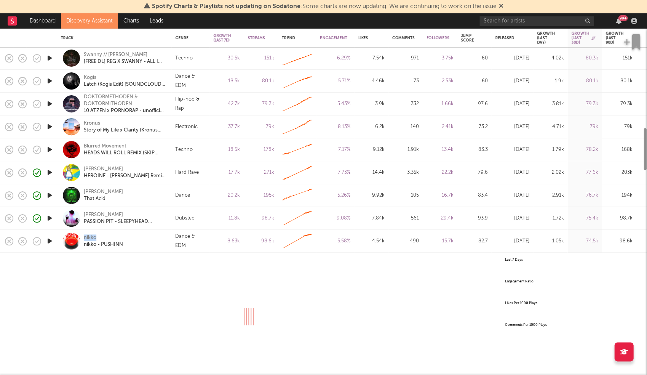
copy div "nikko"
select select "All"
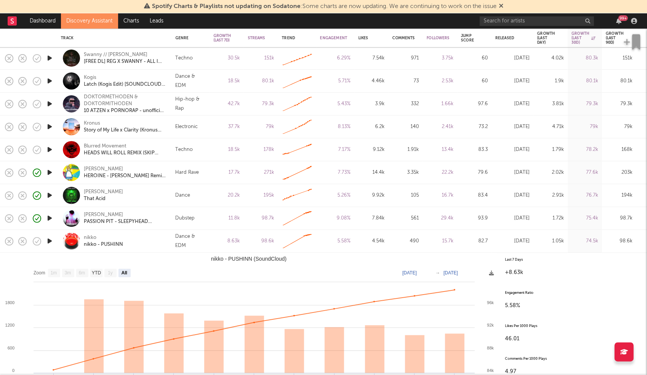
click at [152, 239] on div "nikko nikko - PUSHINN" at bounding box center [125, 241] width 82 height 14
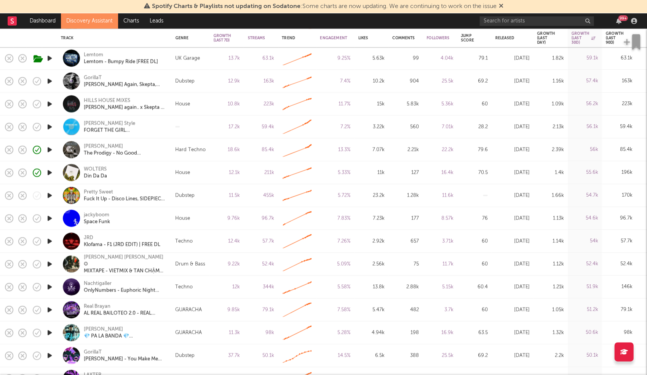
drag, startPoint x: 46, startPoint y: 242, endPoint x: 457, endPoint y: 268, distance: 411.1
click at [454, 267] on div "KIRK CD is dead Hard Bounce 24.8k 74k Created with Highcharts 10.3.3 10.3 % 6.8…" at bounding box center [323, 216] width 647 height 2540
click at [51, 239] on icon "button" at bounding box center [50, 241] width 8 height 10
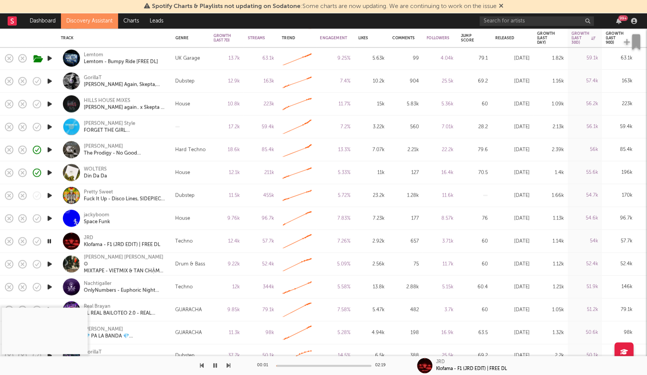
click at [305, 368] on div "00:01 02:19" at bounding box center [323, 365] width 133 height 19
click at [300, 365] on div at bounding box center [323, 366] width 95 height 2
drag, startPoint x: 308, startPoint y: 363, endPoint x: 312, endPoint y: 363, distance: 3.8
click at [309, 363] on div "00:55 02:19" at bounding box center [323, 365] width 133 height 19
click at [315, 363] on div "00:56 02:19" at bounding box center [323, 365] width 133 height 19
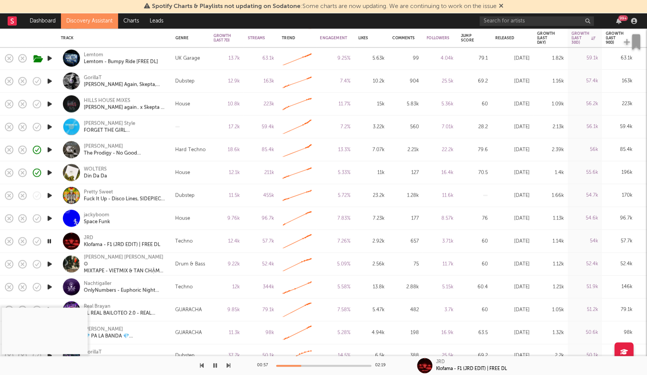
click at [309, 365] on div at bounding box center [323, 366] width 95 height 2
click at [316, 365] on div at bounding box center [323, 366] width 95 height 2
click at [213, 364] on icon "button" at bounding box center [215, 365] width 4 height 6
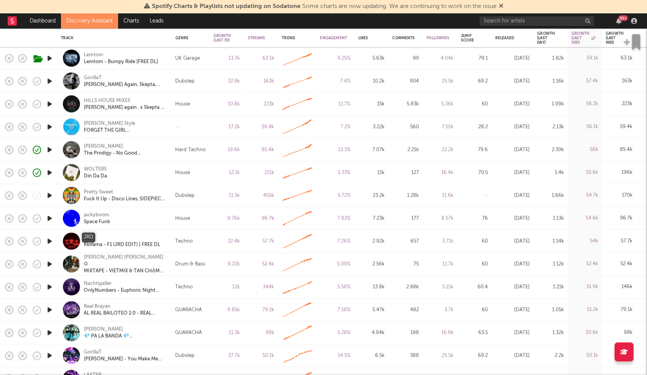
click at [89, 236] on div "JRD" at bounding box center [89, 237] width 10 height 7
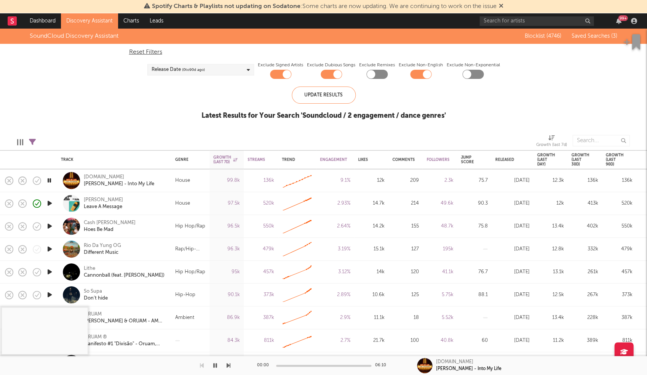
drag, startPoint x: 50, startPoint y: 179, endPoint x: 46, endPoint y: 178, distance: 4.3
click at [50, 179] on icon "button" at bounding box center [49, 181] width 7 height 10
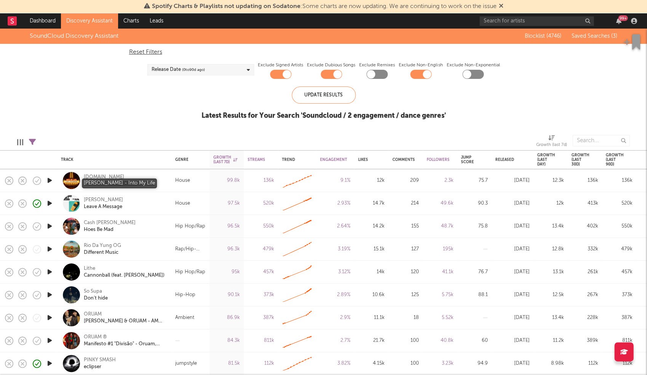
click at [124, 183] on div "[PERSON_NAME] - Into My Life" at bounding box center [119, 184] width 70 height 7
click at [40, 180] on icon "button" at bounding box center [37, 180] width 11 height 11
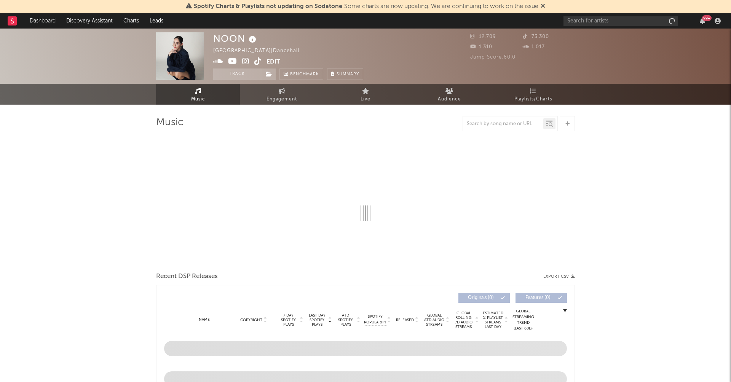
select select "1w"
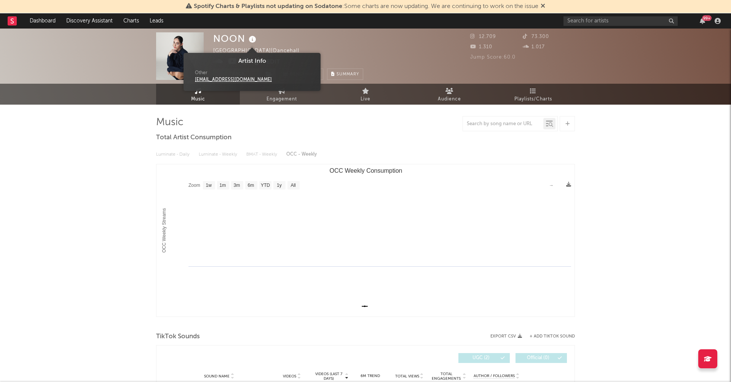
click at [251, 39] on icon at bounding box center [252, 39] width 11 height 11
drag, startPoint x: 224, startPoint y: 80, endPoint x: 401, endPoint y: 55, distance: 178.5
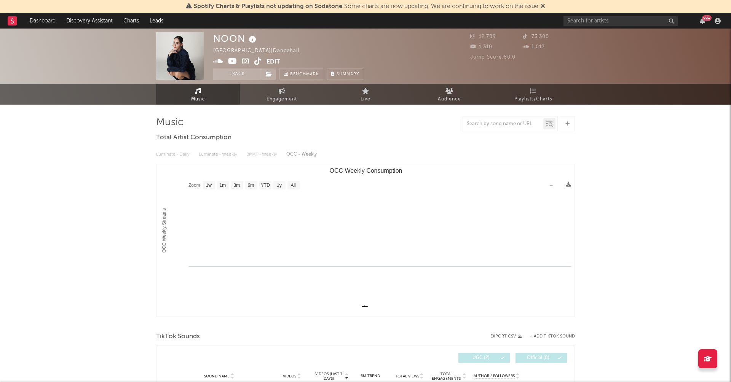
click at [340, 34] on div "NOON [GEOGRAPHIC_DATA] | Dancehall Edit Track Benchmark Summary" at bounding box center [288, 56] width 150 height 48
click at [249, 62] on span at bounding box center [239, 63] width 53 height 10
click at [248, 62] on icon at bounding box center [245, 62] width 7 height 8
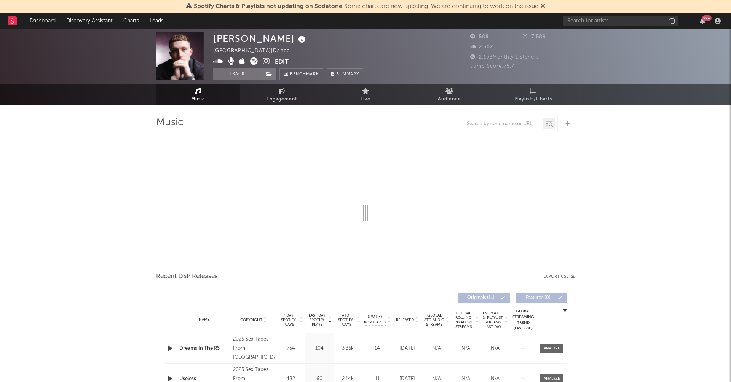
select select "1w"
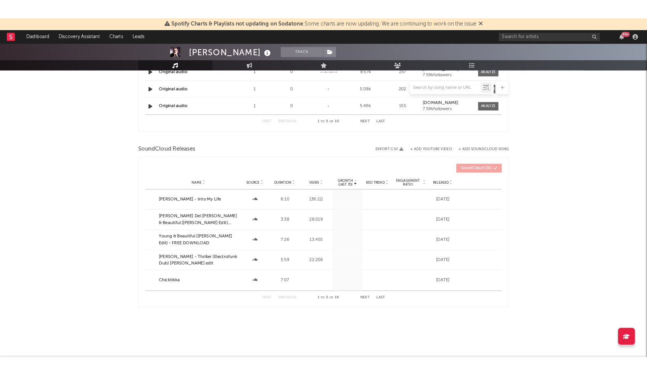
scroll to position [611, 0]
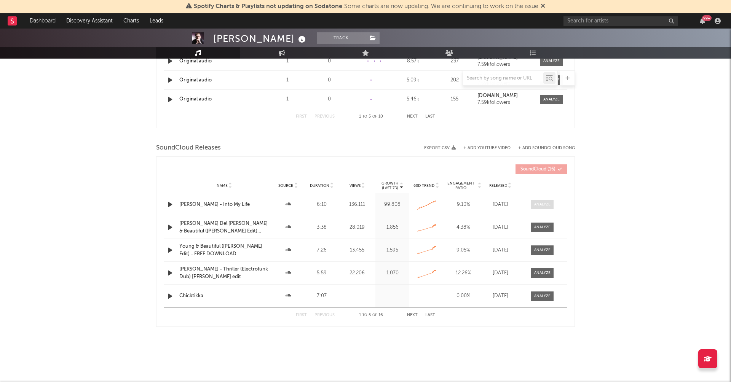
click at [541, 202] on div at bounding box center [542, 205] width 16 height 6
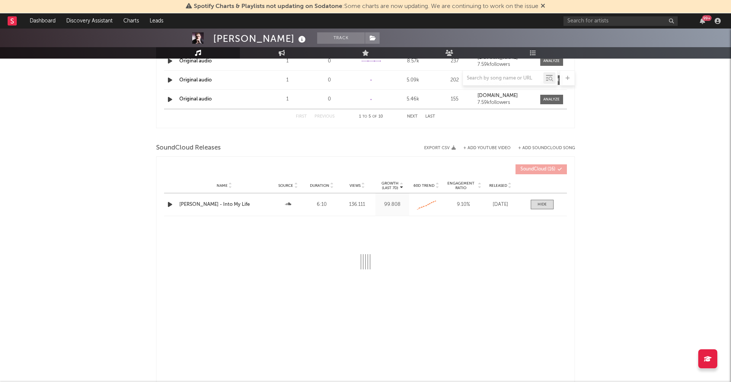
select select "All"
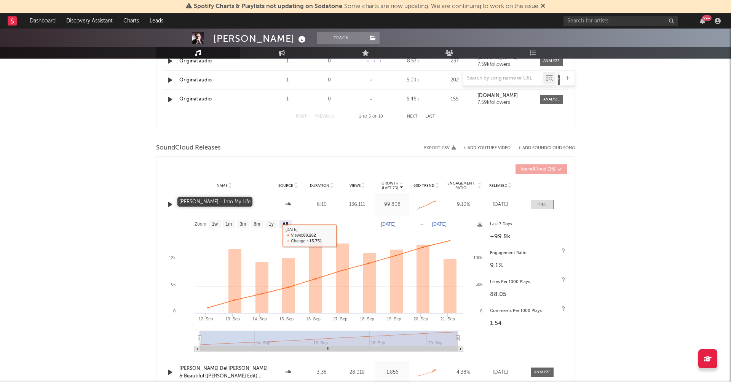
click at [234, 202] on div "Cam Stockman - Into My Life" at bounding box center [224, 205] width 90 height 8
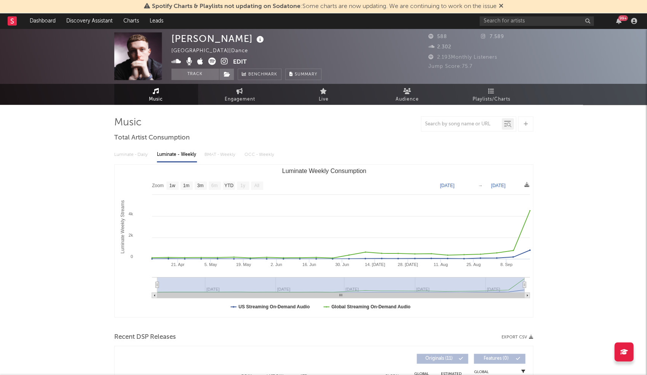
scroll to position [0, 0]
click at [225, 62] on icon at bounding box center [224, 62] width 7 height 8
click at [255, 38] on icon at bounding box center [260, 39] width 11 height 11
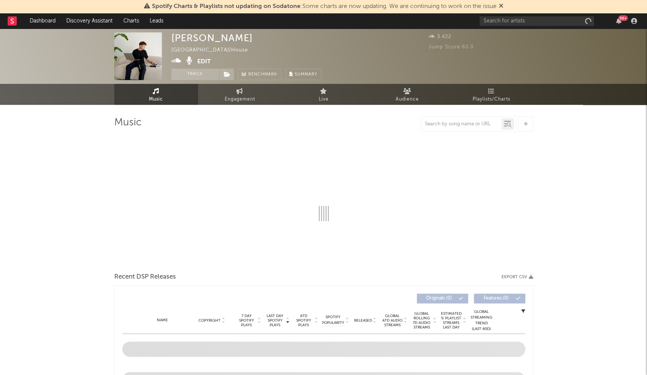
select select "1w"
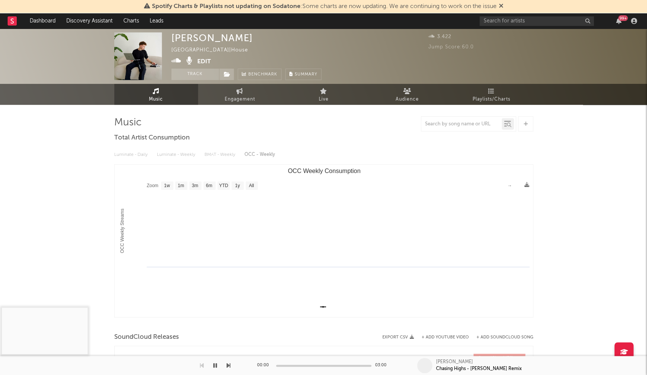
click at [178, 58] on icon at bounding box center [176, 61] width 10 height 8
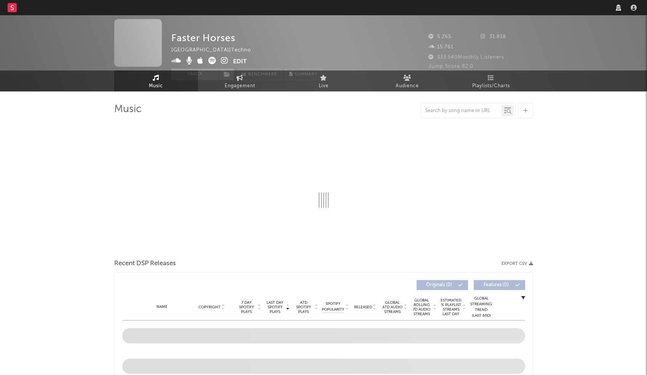
select select "6m"
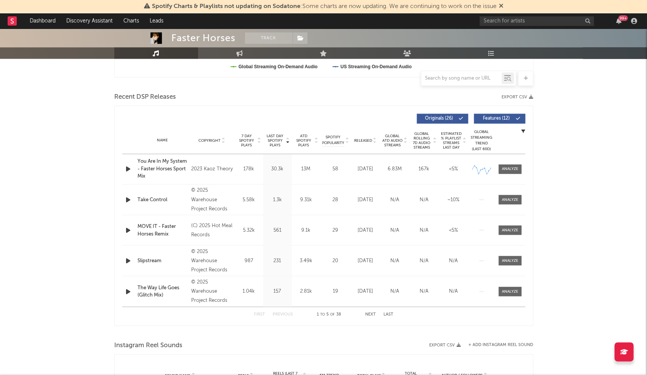
scroll to position [241, 0]
click at [267, 134] on span "Last Day Spotify Plays" at bounding box center [275, 140] width 20 height 14
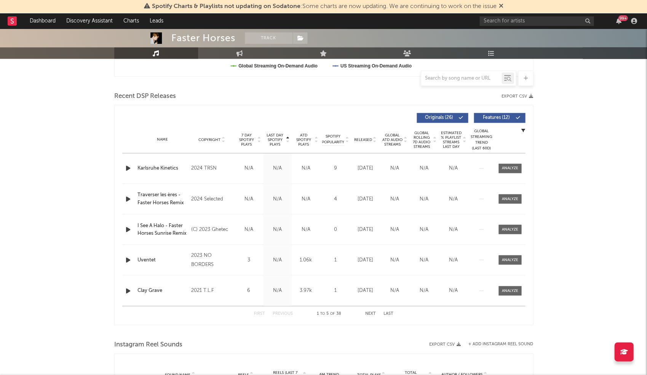
click at [272, 137] on span "Last Day Spotify Plays" at bounding box center [275, 140] width 20 height 14
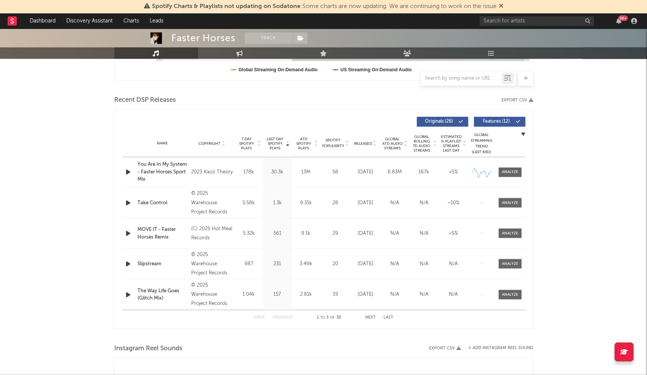
scroll to position [238, 0]
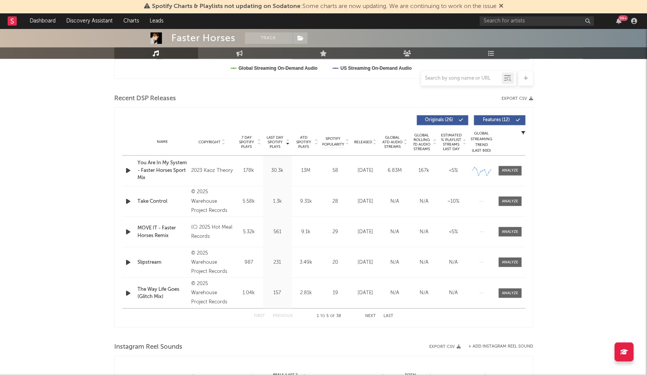
click at [368, 313] on button "Next" at bounding box center [370, 315] width 11 height 4
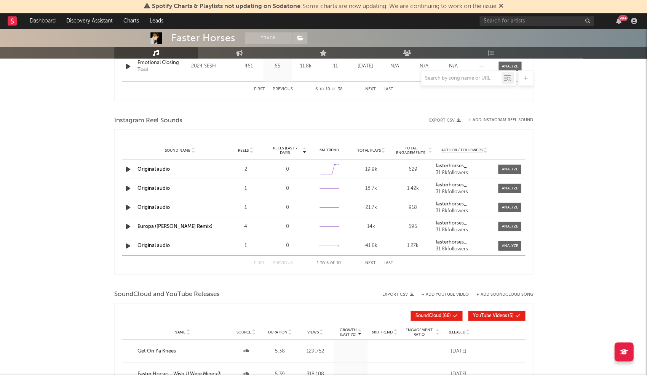
scroll to position [543, 0]
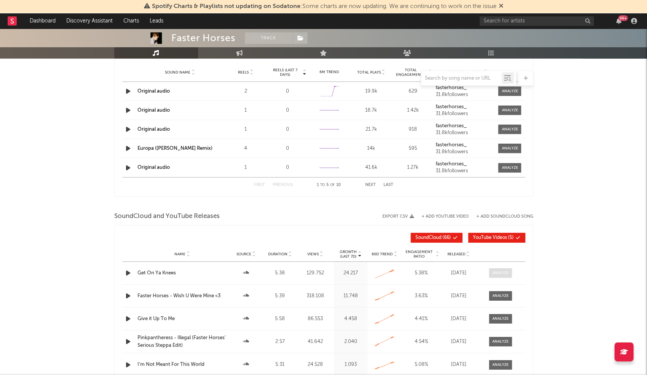
click at [493, 270] on div at bounding box center [500, 273] width 16 height 6
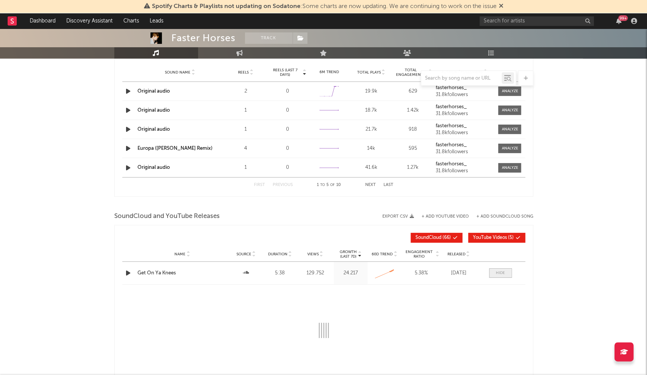
scroll to position [542, 0]
select select "All"
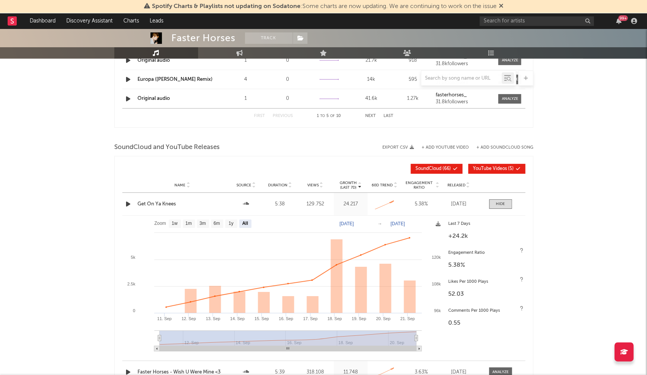
scroll to position [621, 0]
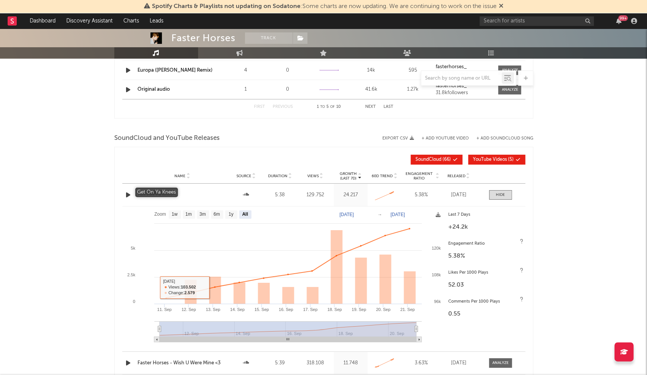
click at [160, 192] on div "Get On Ya Knees" at bounding box center [183, 195] width 90 height 8
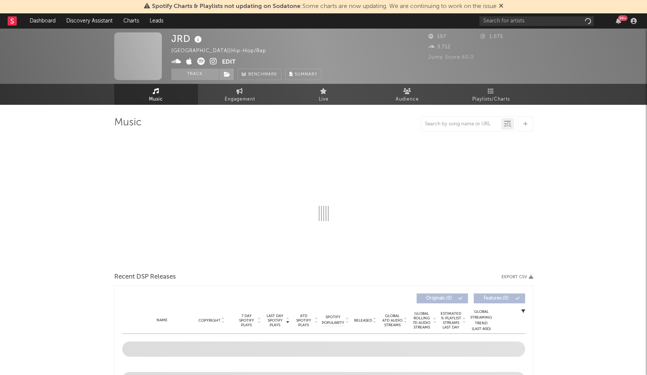
select select "1w"
